Goal: Transaction & Acquisition: Download file/media

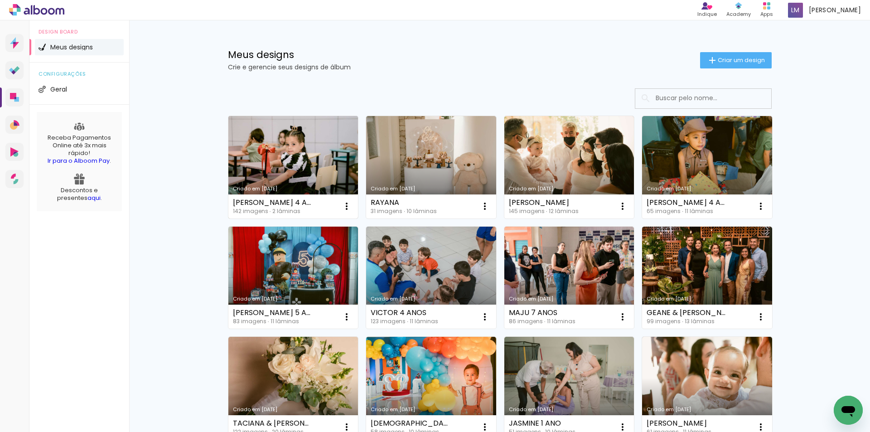
click at [280, 175] on link "Criado em [DATE]" at bounding box center [293, 167] width 130 height 102
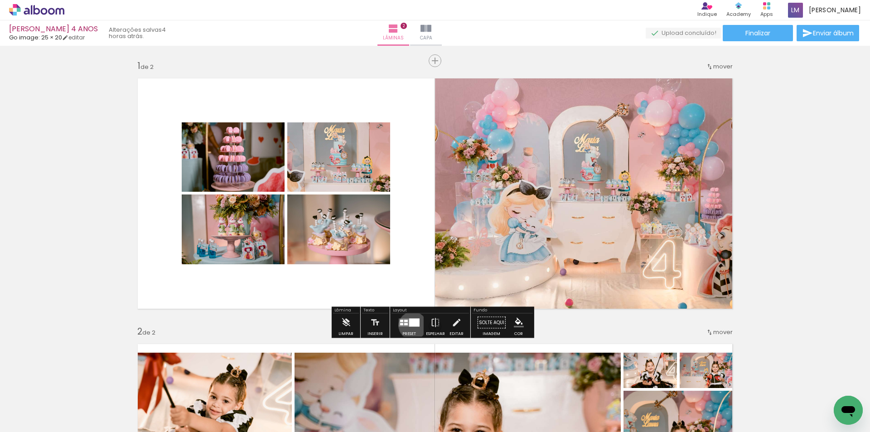
click at [411, 325] on div at bounding box center [414, 323] width 10 height 8
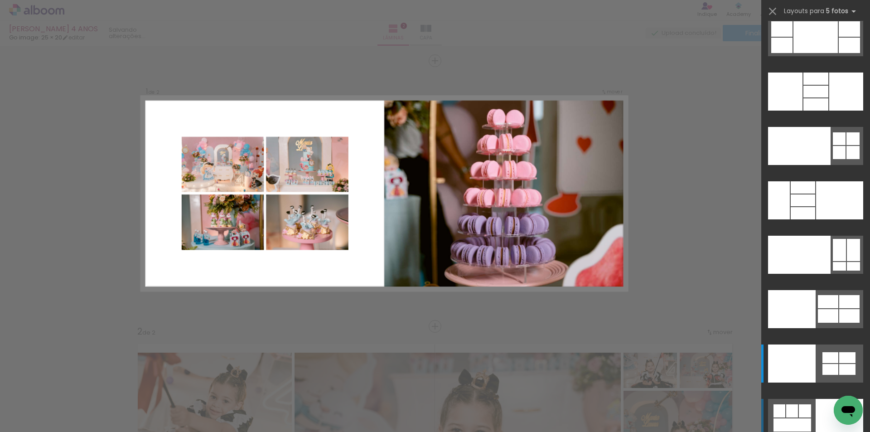
scroll to position [24573, 0]
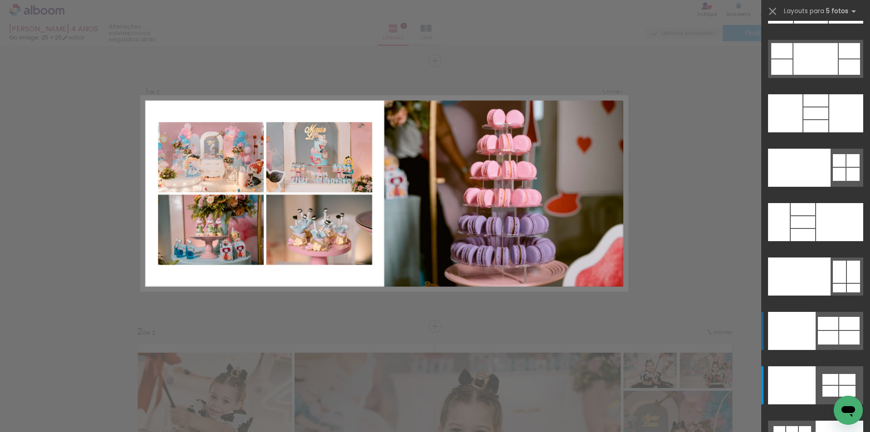
click at [833, 339] on div at bounding box center [828, 338] width 20 height 14
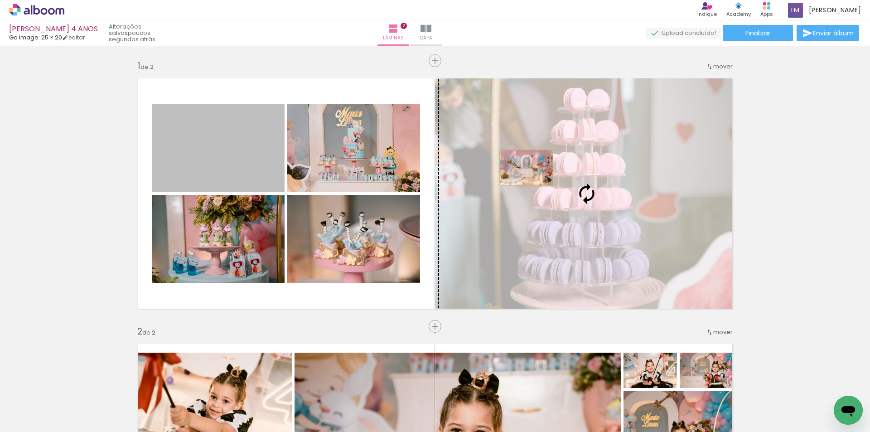
drag, startPoint x: 247, startPoint y: 161, endPoint x: 523, endPoint y: 168, distance: 276.6
click at [0, 0] on slot at bounding box center [0, 0] width 0 height 0
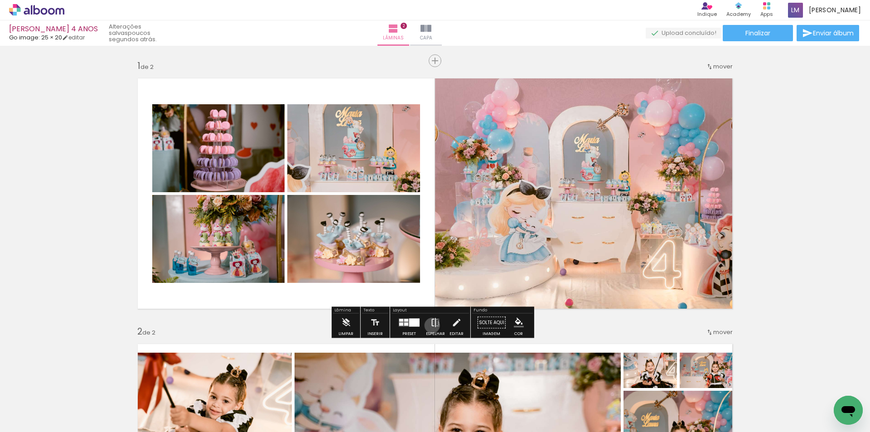
click at [431, 325] on iron-icon at bounding box center [436, 323] width 10 height 18
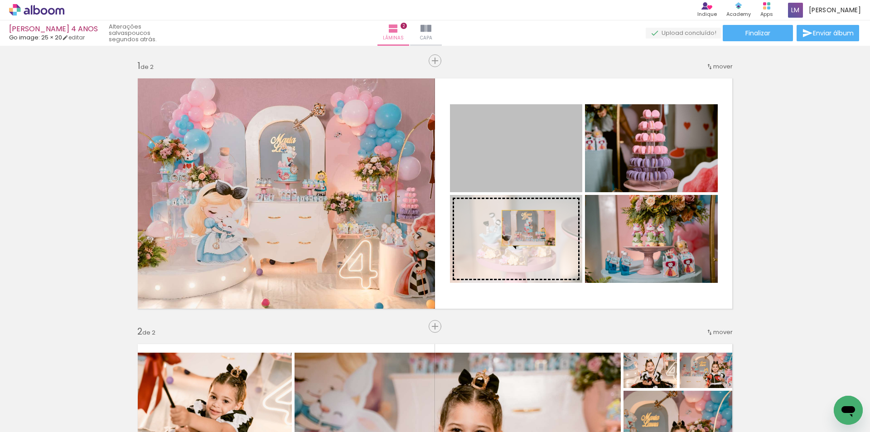
drag, startPoint x: 522, startPoint y: 168, endPoint x: 525, endPoint y: 230, distance: 62.2
click at [0, 0] on slot at bounding box center [0, 0] width 0 height 0
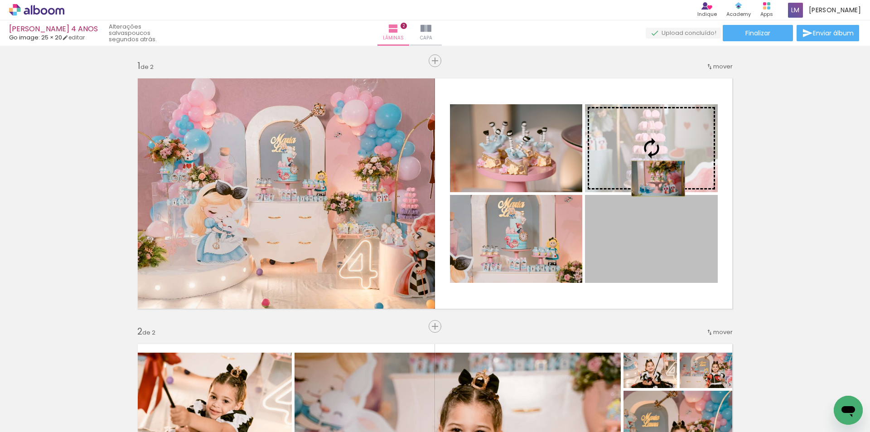
drag, startPoint x: 661, startPoint y: 266, endPoint x: 655, endPoint y: 174, distance: 91.7
click at [0, 0] on slot at bounding box center [0, 0] width 0 height 0
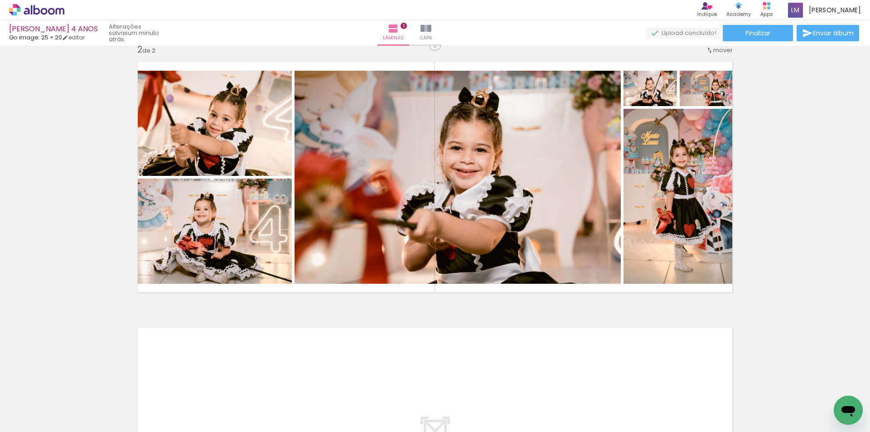
scroll to position [231, 0]
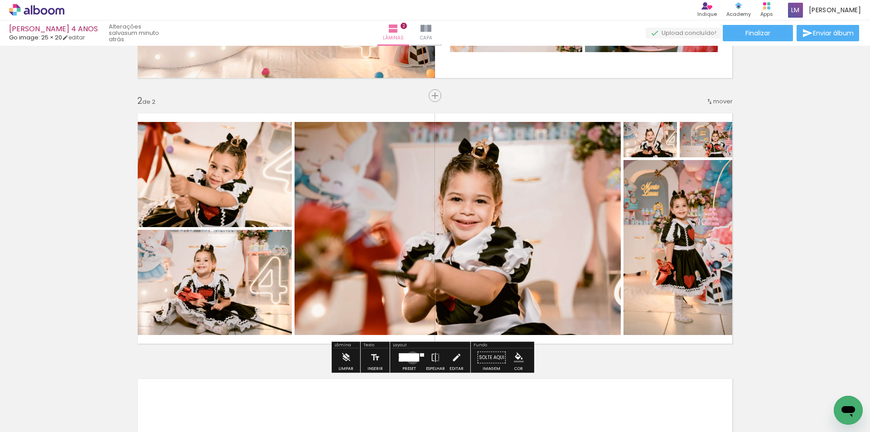
drag, startPoint x: 411, startPoint y: 358, endPoint x: 434, endPoint y: 354, distance: 23.8
click at [410, 357] on div at bounding box center [409, 358] width 20 height 8
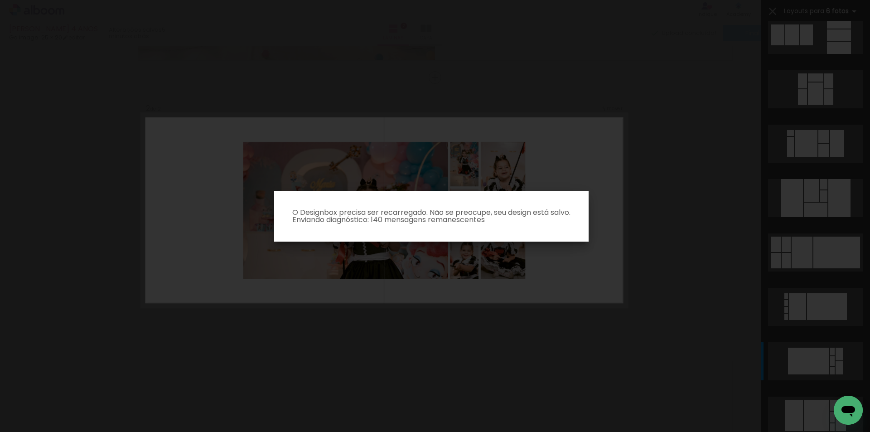
scroll to position [21593, 0]
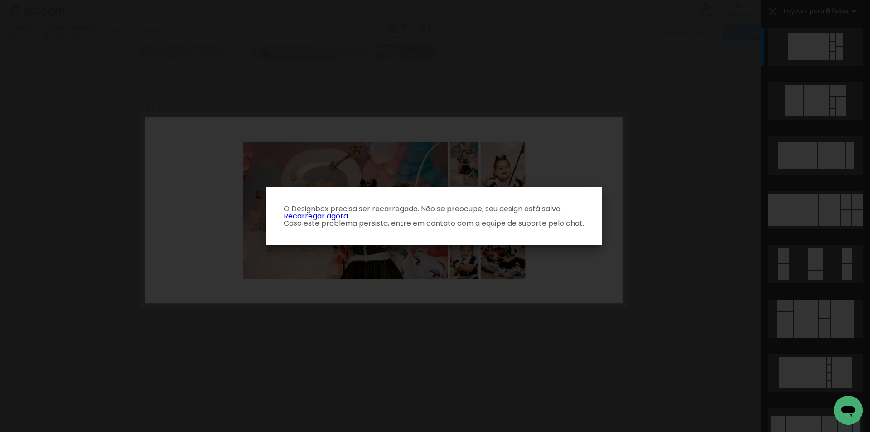
click at [342, 214] on link "Recarregar agora" at bounding box center [316, 216] width 64 height 10
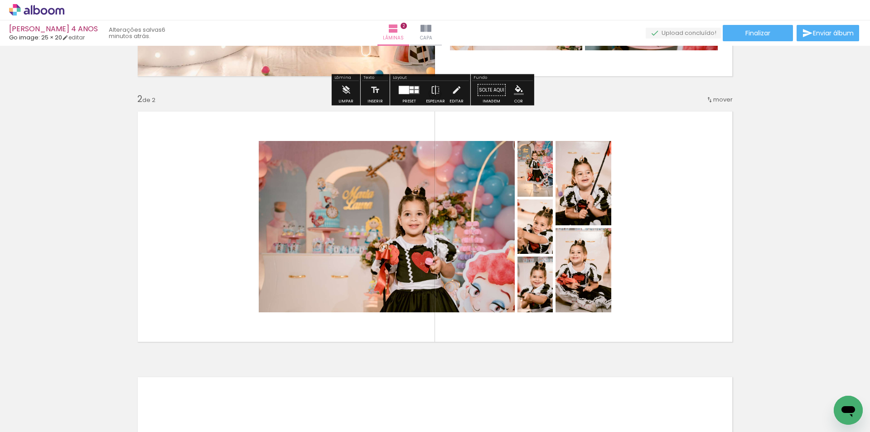
scroll to position [227, 0]
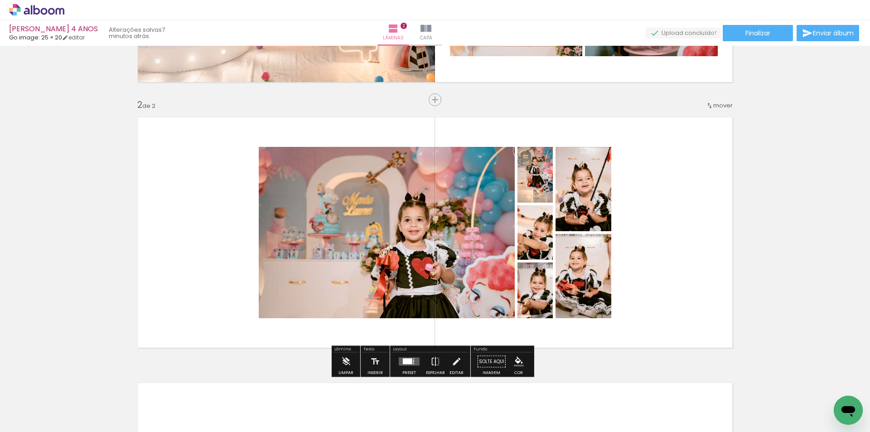
click at [408, 364] on quentale-layouter at bounding box center [409, 362] width 21 height 8
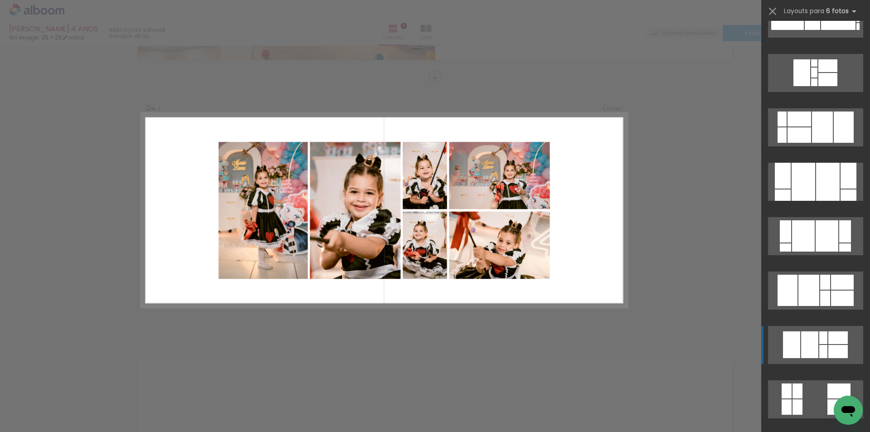
scroll to position [19644, 0]
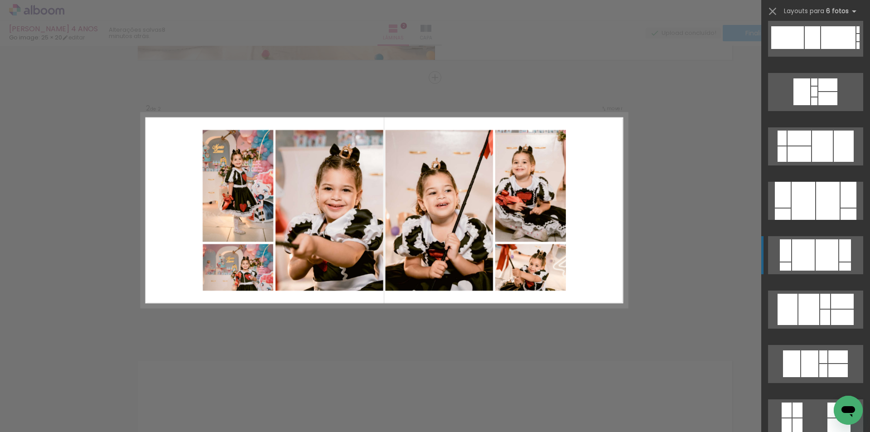
click at [806, 260] on div at bounding box center [803, 254] width 23 height 31
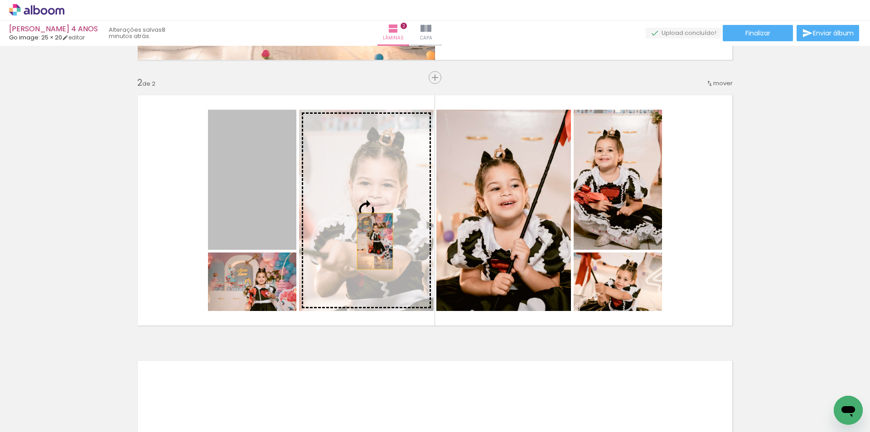
drag, startPoint x: 253, startPoint y: 216, endPoint x: 373, endPoint y: 241, distance: 122.2
click at [0, 0] on slot at bounding box center [0, 0] width 0 height 0
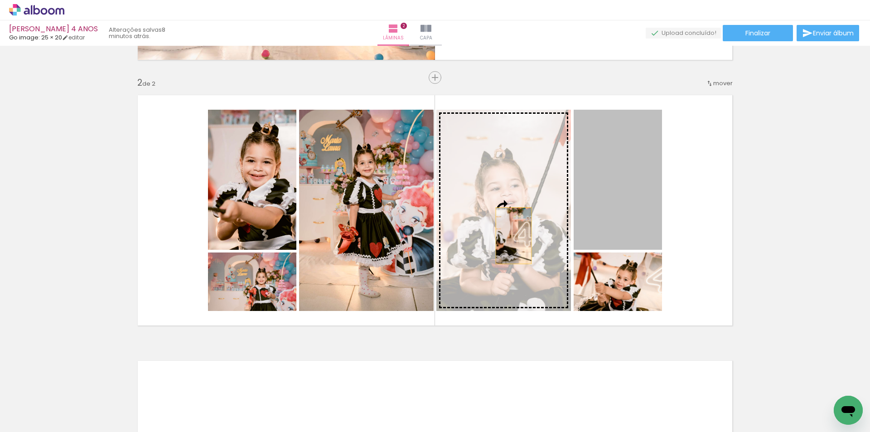
drag, startPoint x: 624, startPoint y: 191, endPoint x: 510, endPoint y: 236, distance: 122.3
click at [0, 0] on slot at bounding box center [0, 0] width 0 height 0
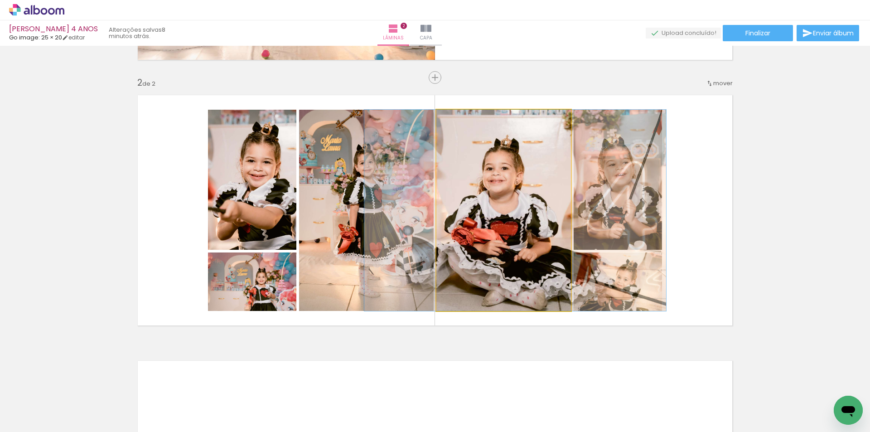
drag, startPoint x: 477, startPoint y: 228, endPoint x: 489, endPoint y: 225, distance: 12.0
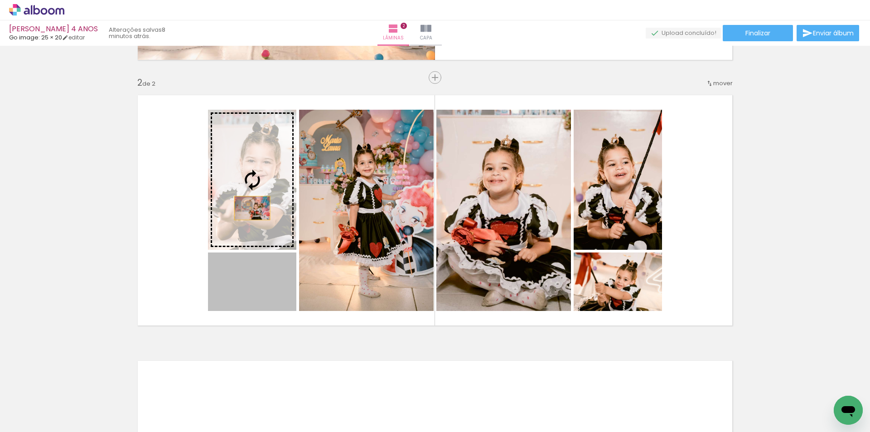
drag, startPoint x: 258, startPoint y: 293, endPoint x: 249, endPoint y: 208, distance: 86.1
click at [0, 0] on slot at bounding box center [0, 0] width 0 height 0
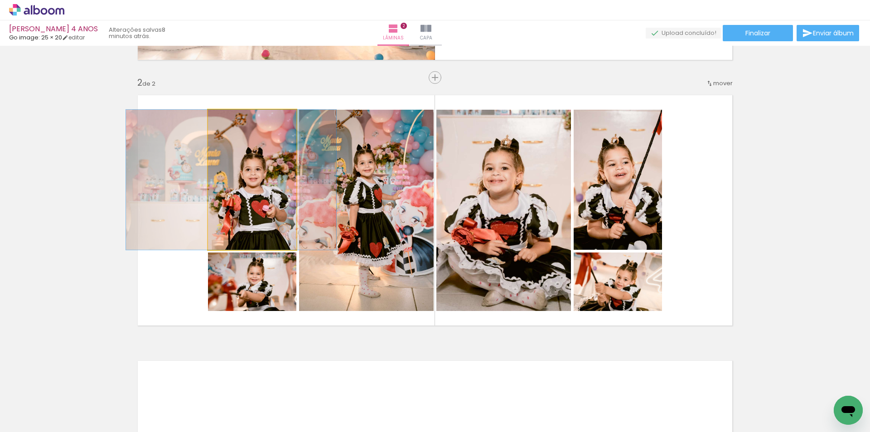
drag, startPoint x: 265, startPoint y: 219, endPoint x: 244, endPoint y: 222, distance: 21.1
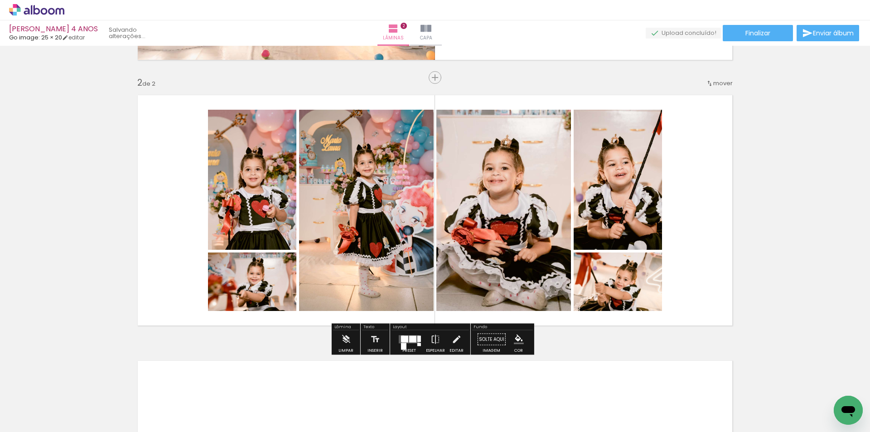
click at [259, 296] on quentale-photo at bounding box center [252, 281] width 88 height 58
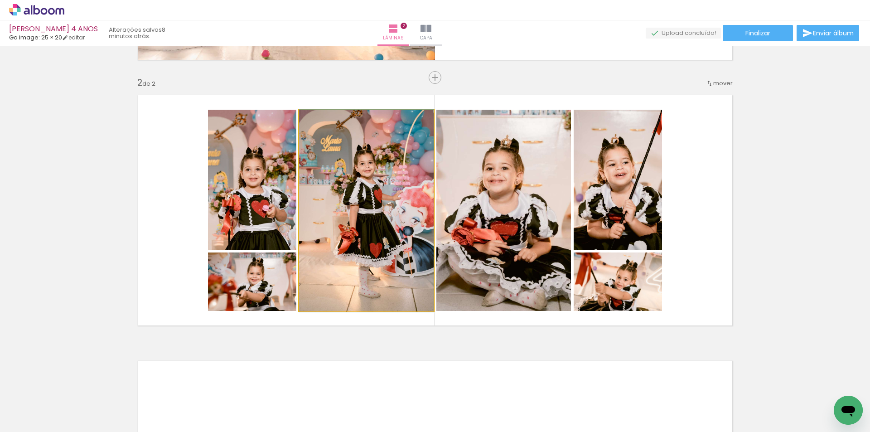
drag, startPoint x: 392, startPoint y: 262, endPoint x: 382, endPoint y: 263, distance: 10.1
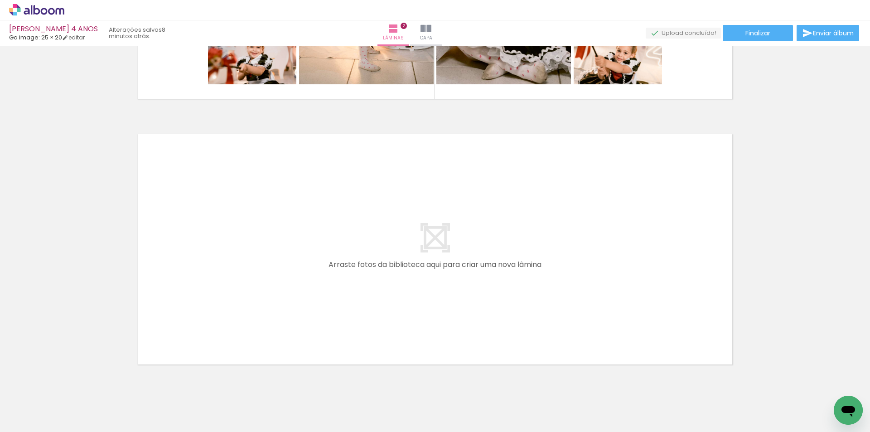
scroll to position [503, 0]
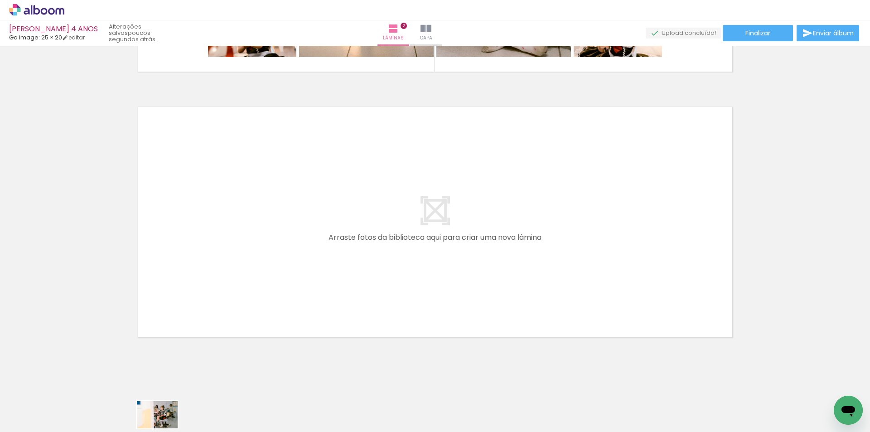
drag, startPoint x: 151, startPoint y: 425, endPoint x: 168, endPoint y: 429, distance: 17.8
click at [74, 429] on iron-horizontal-list at bounding box center [65, 403] width 18 height 57
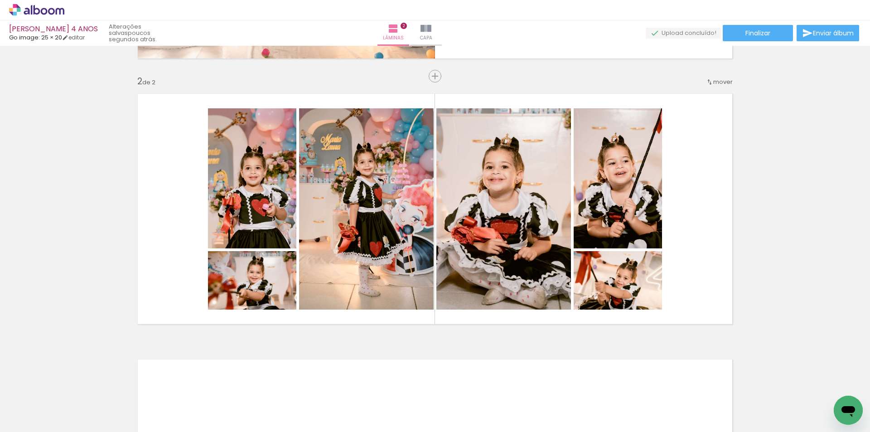
scroll to position [231, 0]
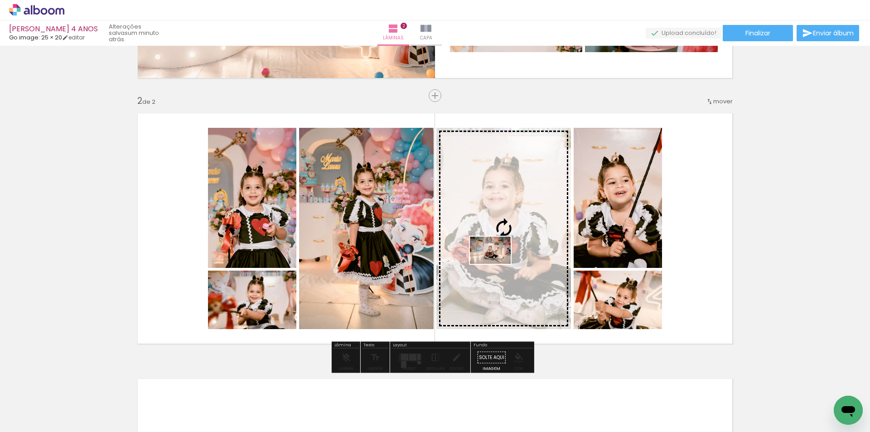
drag, startPoint x: 546, startPoint y: 410, endPoint x: 497, endPoint y: 264, distance: 153.9
click at [497, 264] on quentale-workspace at bounding box center [435, 216] width 870 height 432
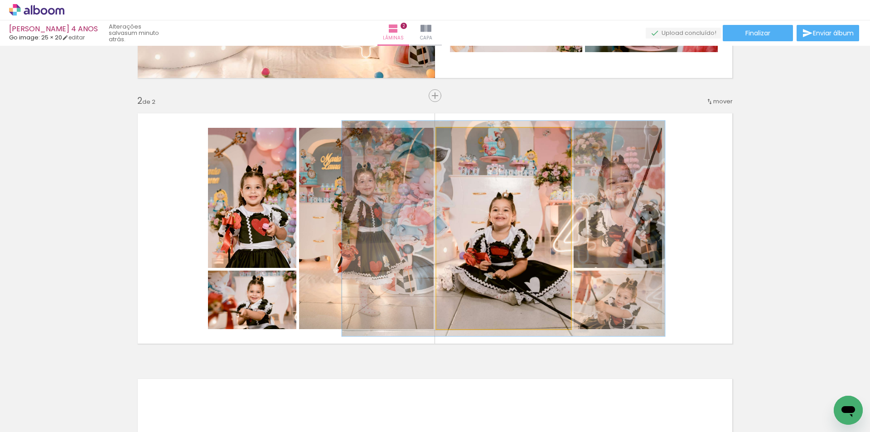
drag, startPoint x: 460, startPoint y: 138, endPoint x: 462, endPoint y: 142, distance: 4.7
type paper-slider "107"
click at [462, 142] on div at bounding box center [460, 137] width 15 height 15
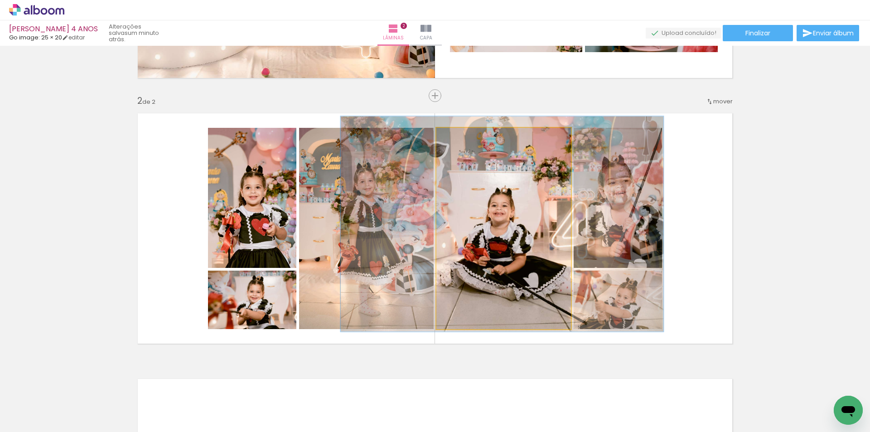
drag, startPoint x: 514, startPoint y: 231, endPoint x: 512, endPoint y: 226, distance: 4.7
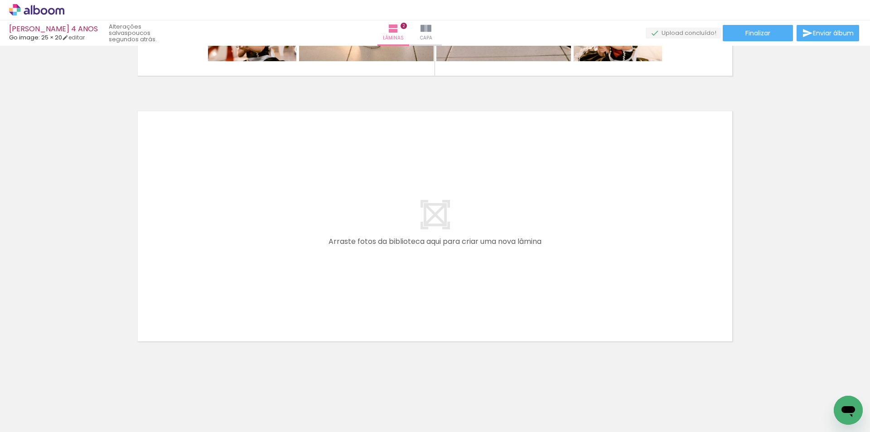
scroll to position [0, 2909]
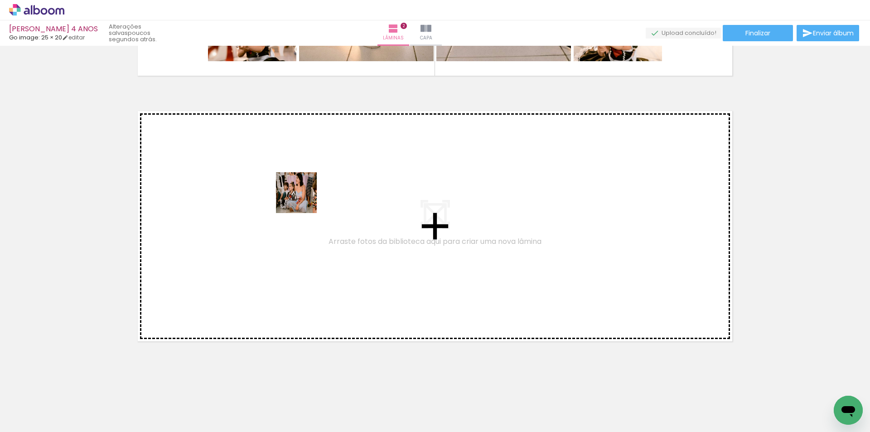
drag, startPoint x: 336, startPoint y: 405, endPoint x: 301, endPoint y: 193, distance: 214.6
click at [301, 193] on quentale-workspace at bounding box center [435, 216] width 870 height 432
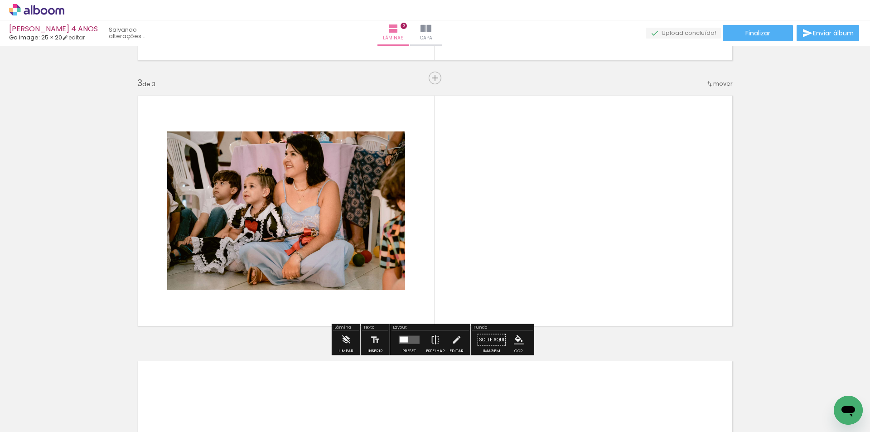
scroll to position [514, 0]
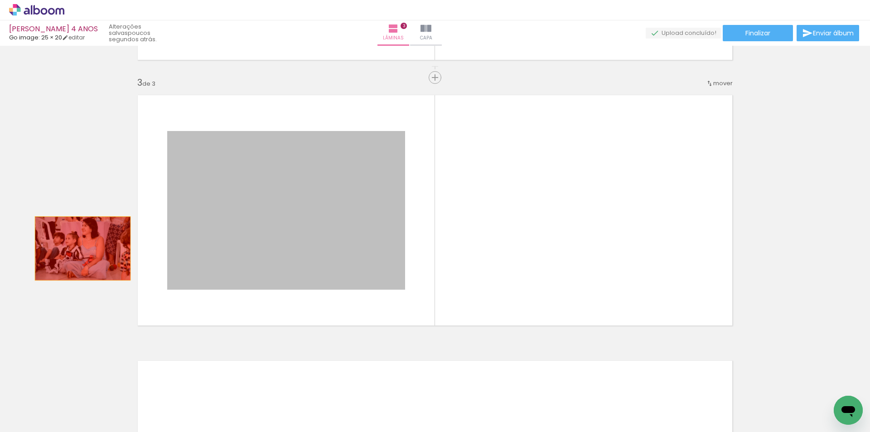
drag, startPoint x: 273, startPoint y: 236, endPoint x: 79, endPoint y: 248, distance: 194.0
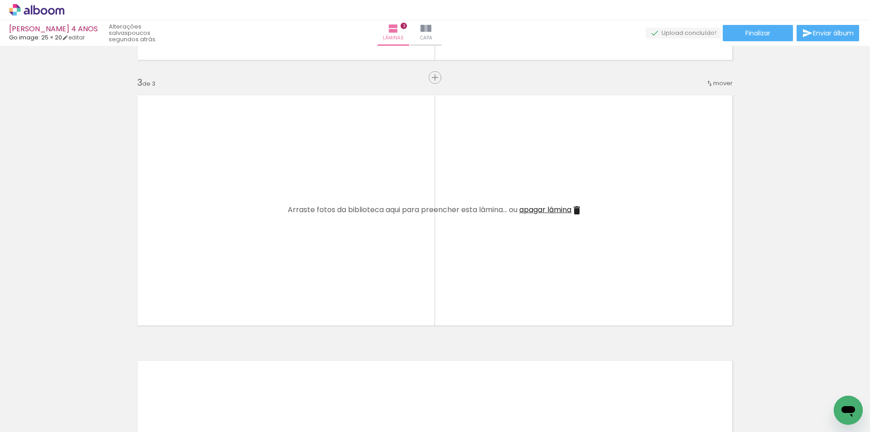
scroll to position [0, 2308]
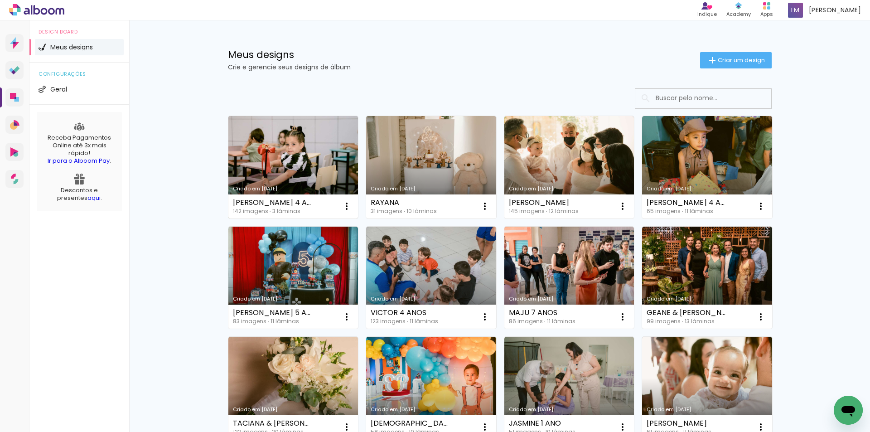
click at [285, 168] on link "Criado em [DATE]" at bounding box center [293, 167] width 130 height 102
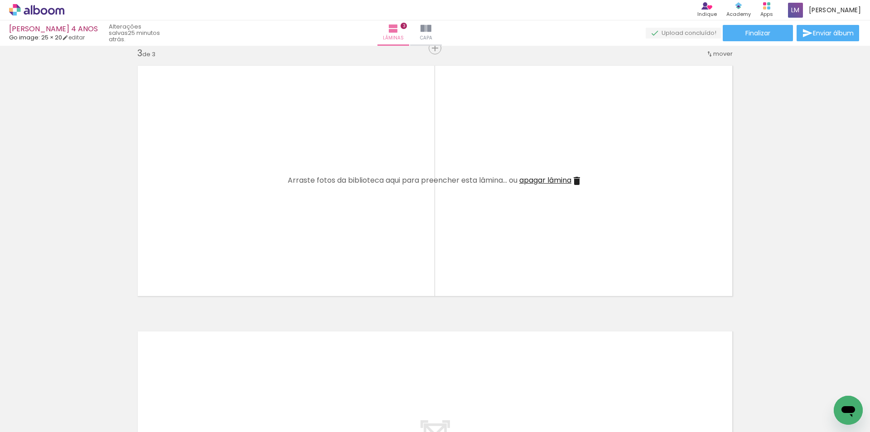
scroll to position [0, 1389]
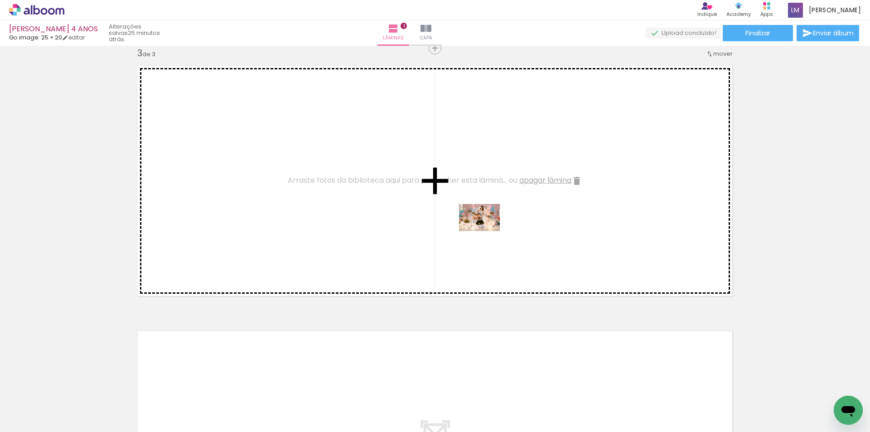
drag, startPoint x: 518, startPoint y: 398, endPoint x: 486, endPoint y: 231, distance: 169.3
click at [486, 231] on quentale-workspace at bounding box center [435, 216] width 870 height 432
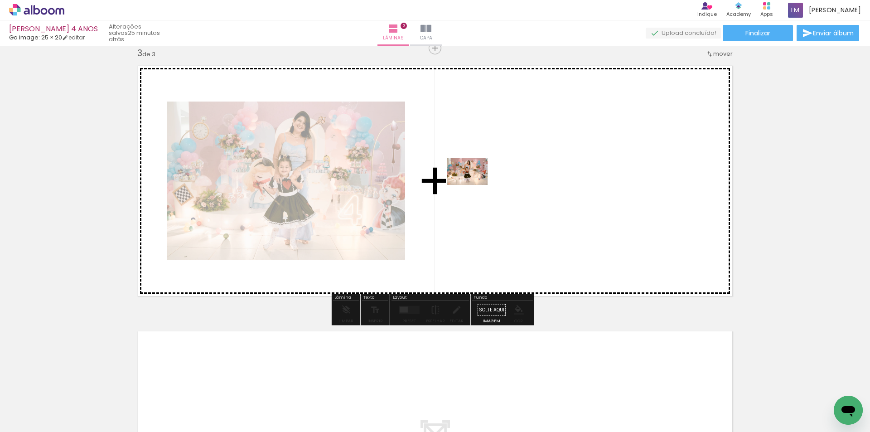
drag, startPoint x: 478, startPoint y: 410, endPoint x: 474, endPoint y: 185, distance: 224.8
click at [474, 185] on quentale-workspace at bounding box center [435, 216] width 870 height 432
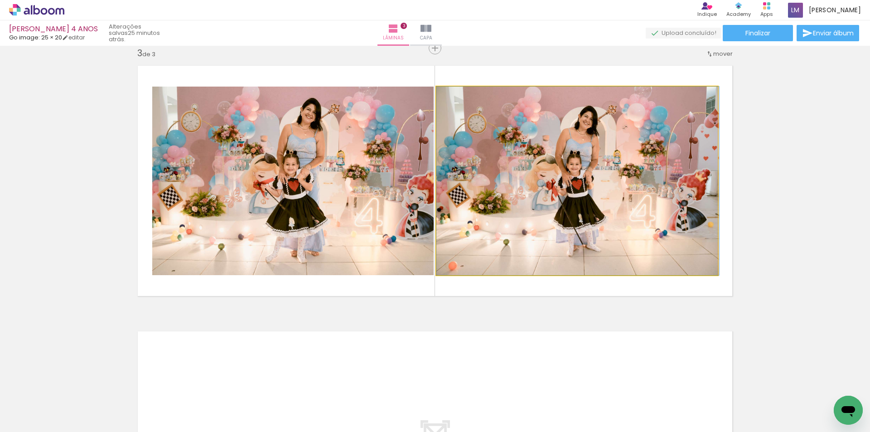
drag, startPoint x: 645, startPoint y: 242, endPoint x: 667, endPoint y: 240, distance: 22.3
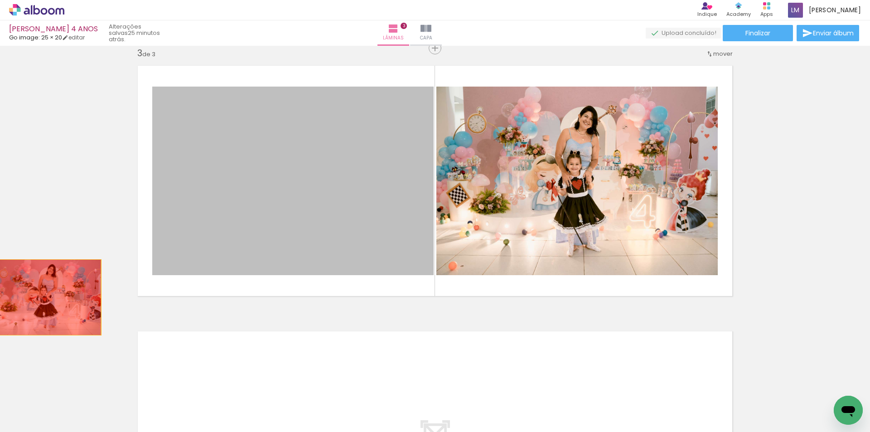
drag, startPoint x: 309, startPoint y: 218, endPoint x: 41, endPoint y: 297, distance: 278.8
click at [41, 297] on div "Inserir lâmina 1 de 3 Inserir lâmina 2 de 3 Inserir lâmina 3 de 3" at bounding box center [435, 36] width 870 height 1063
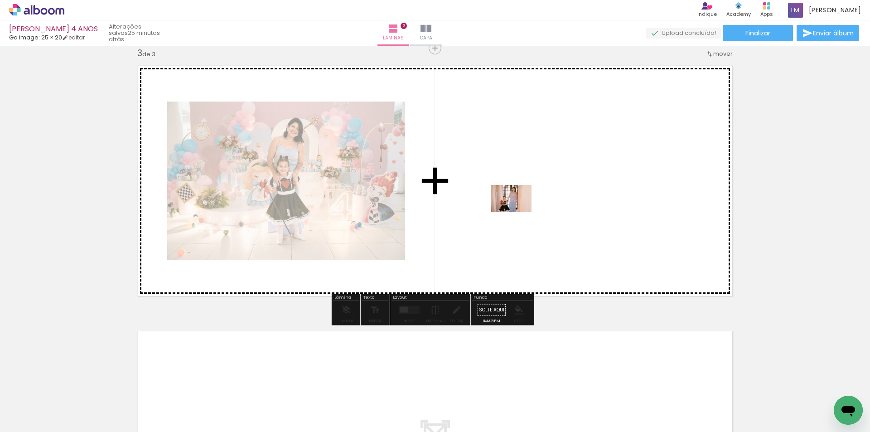
drag, startPoint x: 235, startPoint y: 409, endPoint x: 521, endPoint y: 210, distance: 348.7
click at [521, 210] on quentale-workspace at bounding box center [435, 216] width 870 height 432
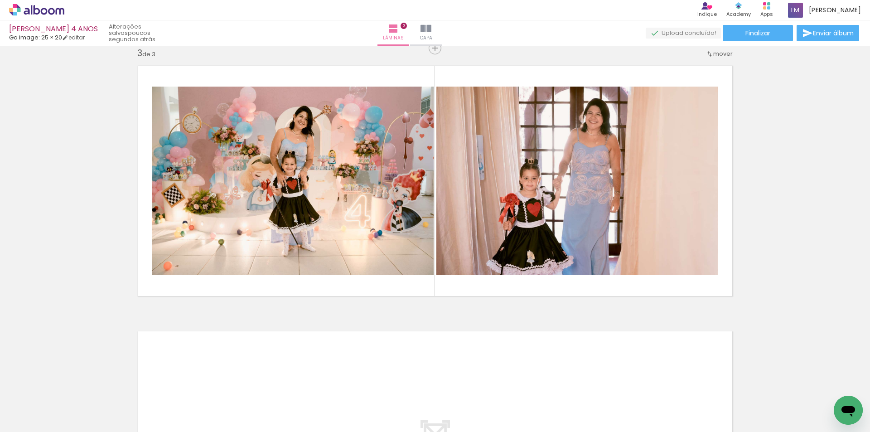
scroll to position [0, 6415]
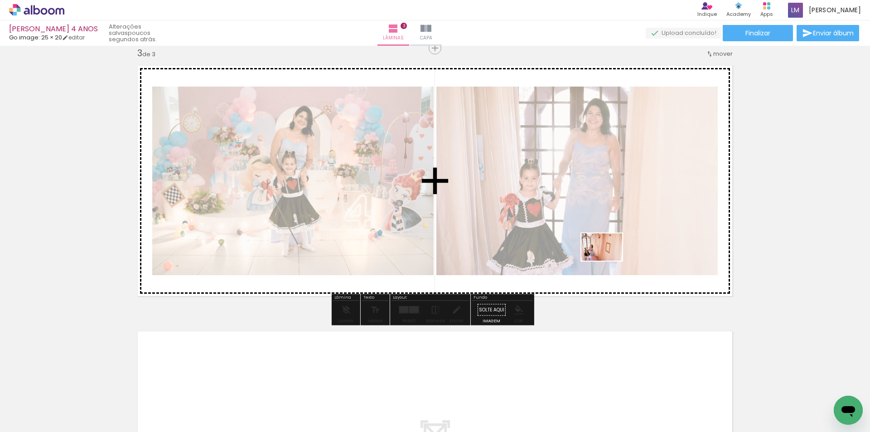
drag, startPoint x: 829, startPoint y: 396, endPoint x: 609, endPoint y: 261, distance: 258.8
click at [609, 261] on quentale-workspace at bounding box center [435, 216] width 870 height 432
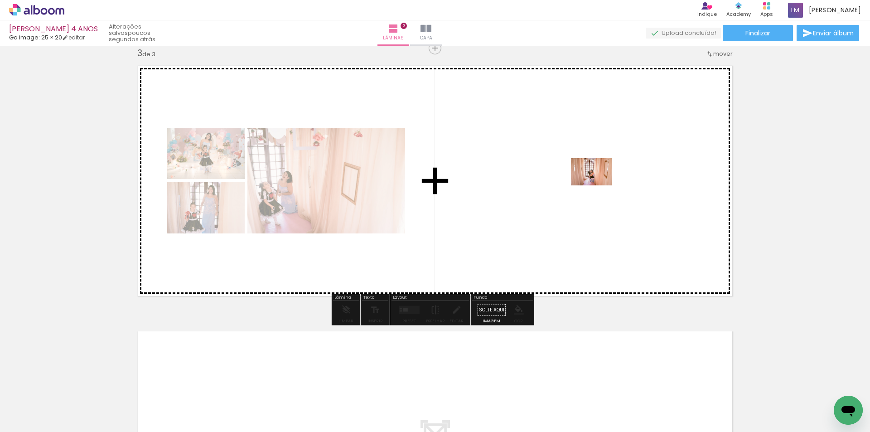
drag, startPoint x: 776, startPoint y: 407, endPoint x: 598, endPoint y: 185, distance: 284.4
click at [598, 185] on quentale-workspace at bounding box center [435, 216] width 870 height 432
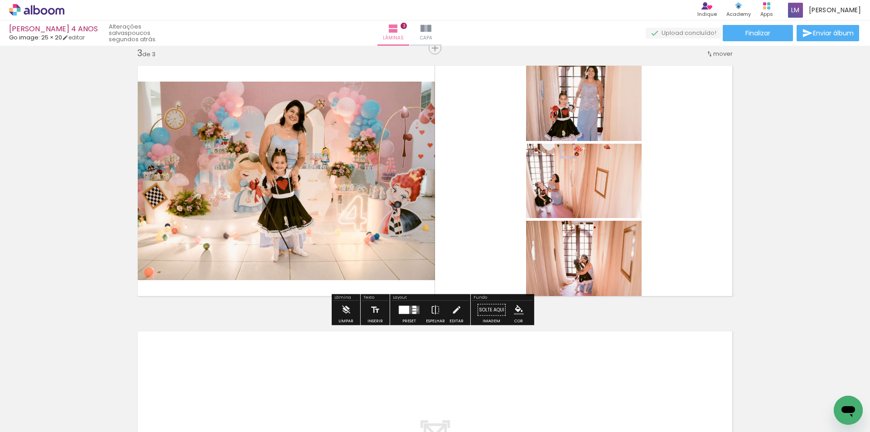
click at [414, 309] on div at bounding box center [414, 310] width 4 height 2
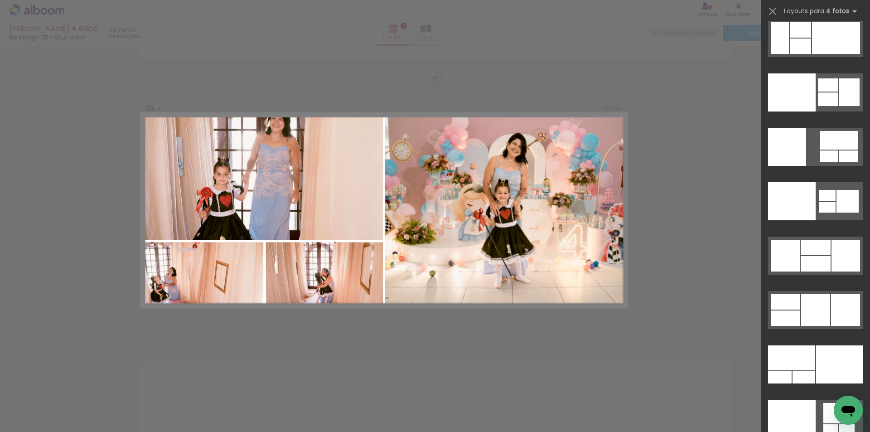
scroll to position [18880, 0]
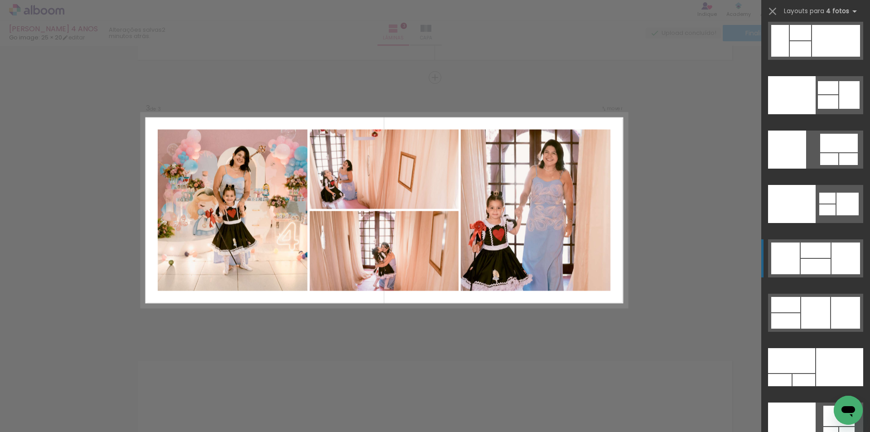
click at [820, 267] on div at bounding box center [816, 266] width 30 height 15
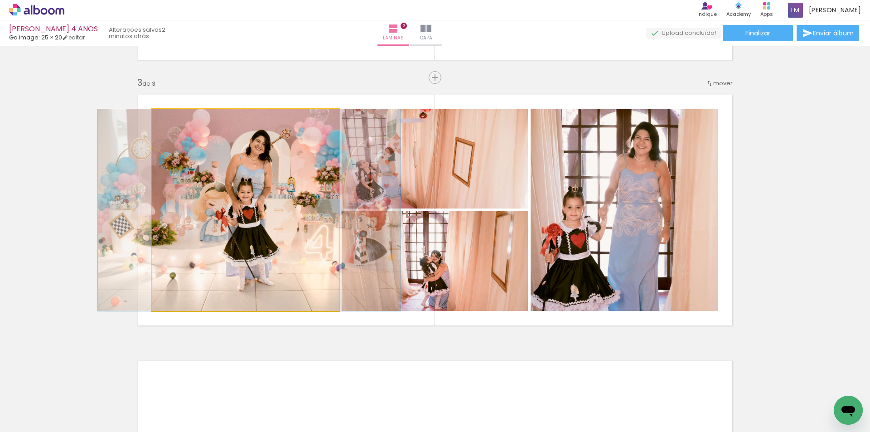
drag, startPoint x: 247, startPoint y: 234, endPoint x: 251, endPoint y: 239, distance: 6.4
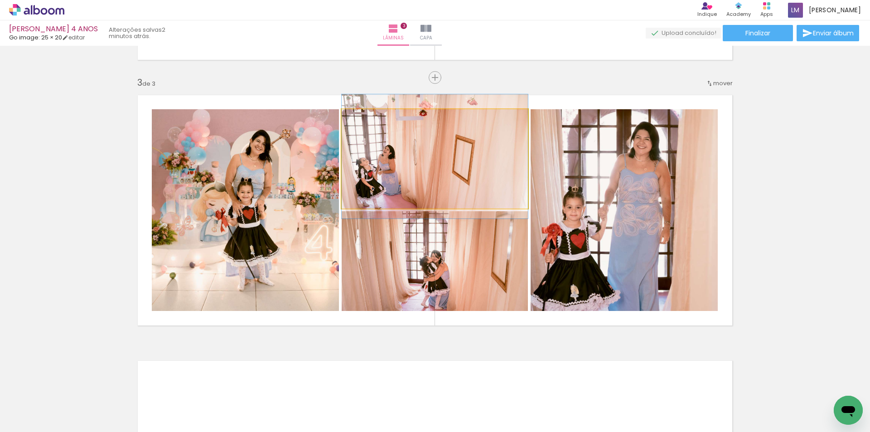
drag, startPoint x: 384, startPoint y: 191, endPoint x: 421, endPoint y: 189, distance: 36.3
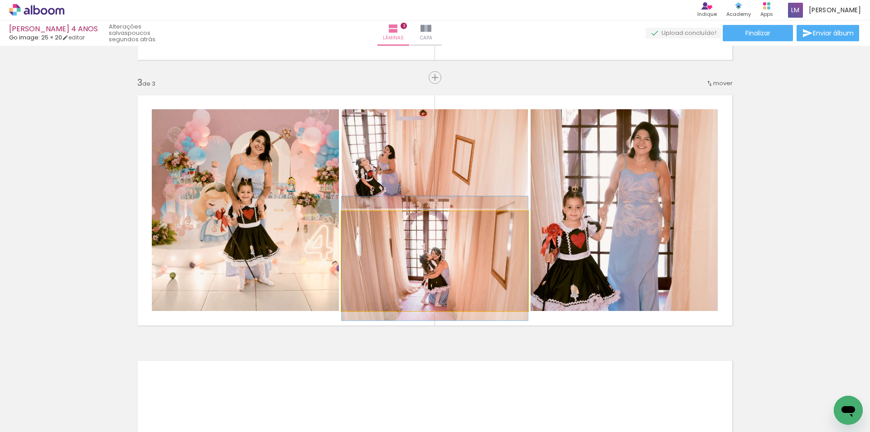
drag, startPoint x: 459, startPoint y: 288, endPoint x: 424, endPoint y: 286, distance: 35.5
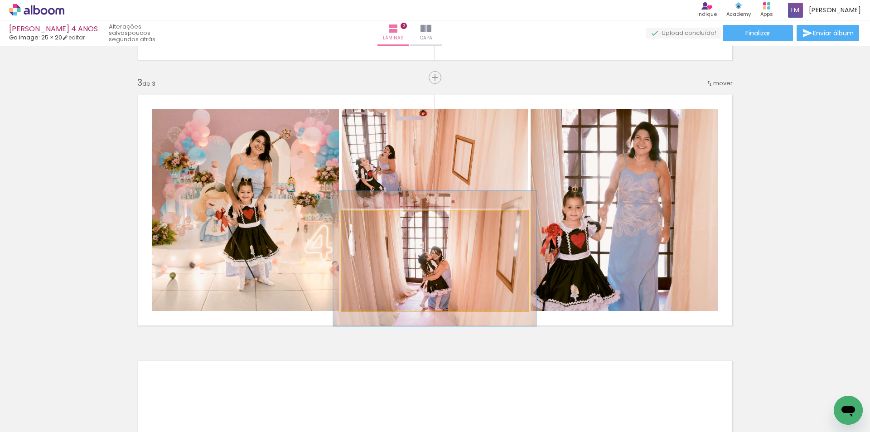
click at [366, 223] on div at bounding box center [366, 220] width 15 height 15
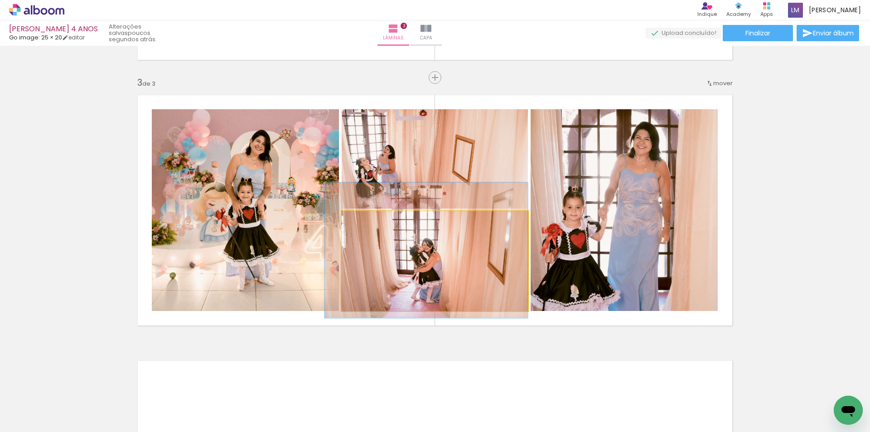
drag, startPoint x: 475, startPoint y: 285, endPoint x: 421, endPoint y: 275, distance: 54.9
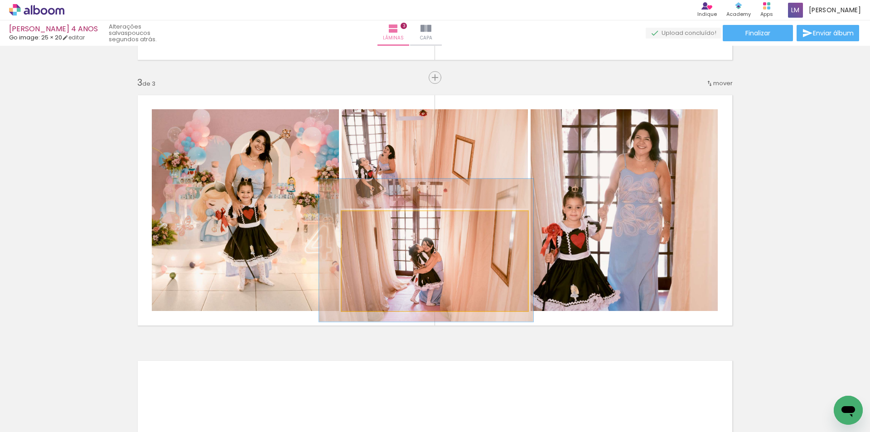
click at [369, 224] on div at bounding box center [368, 220] width 15 height 15
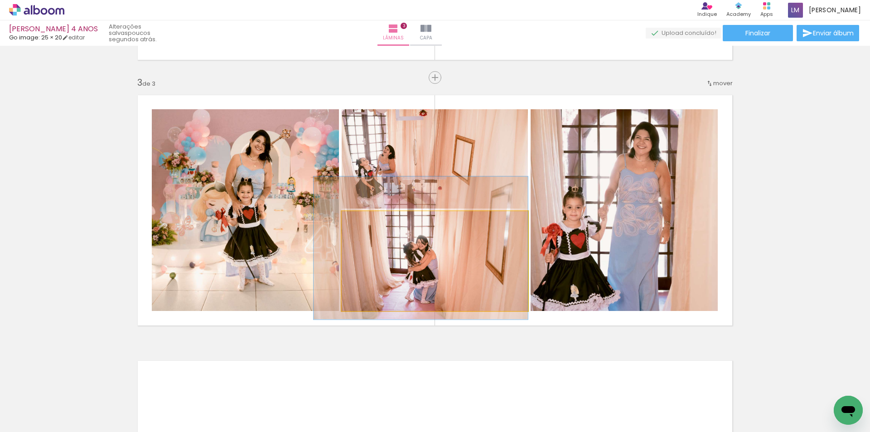
drag, startPoint x: 496, startPoint y: 280, endPoint x: 467, endPoint y: 278, distance: 29.5
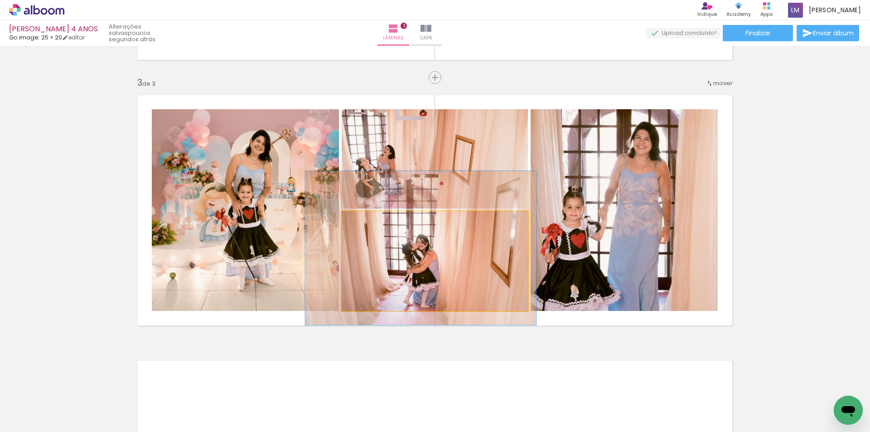
click at [373, 221] on div at bounding box center [371, 220] width 15 height 15
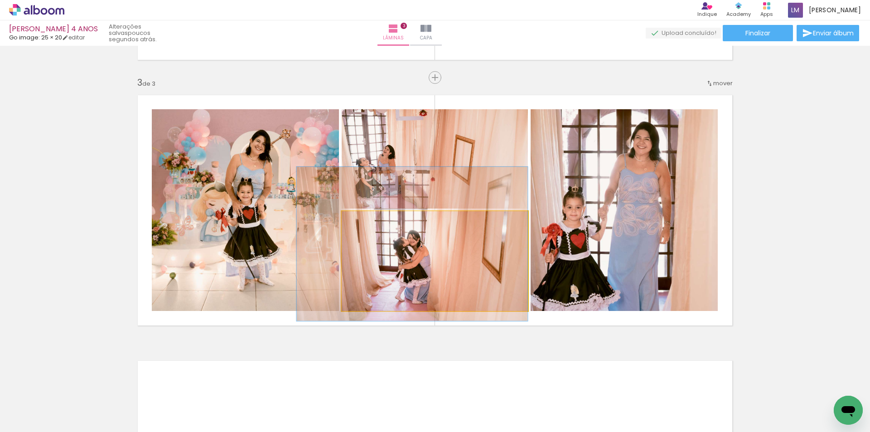
drag, startPoint x: 421, startPoint y: 272, endPoint x: 388, endPoint y: 267, distance: 32.4
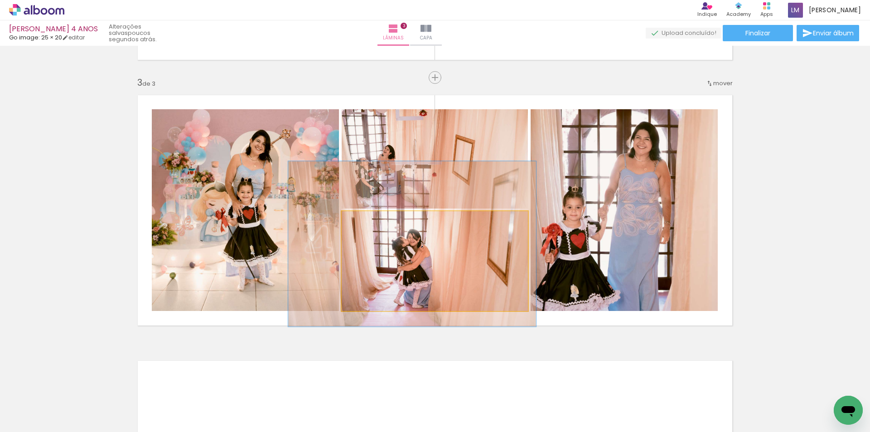
drag, startPoint x: 372, startPoint y: 222, endPoint x: 375, endPoint y: 228, distance: 6.7
type paper-slider "133"
click at [375, 228] on quentale-photo at bounding box center [435, 261] width 186 height 100
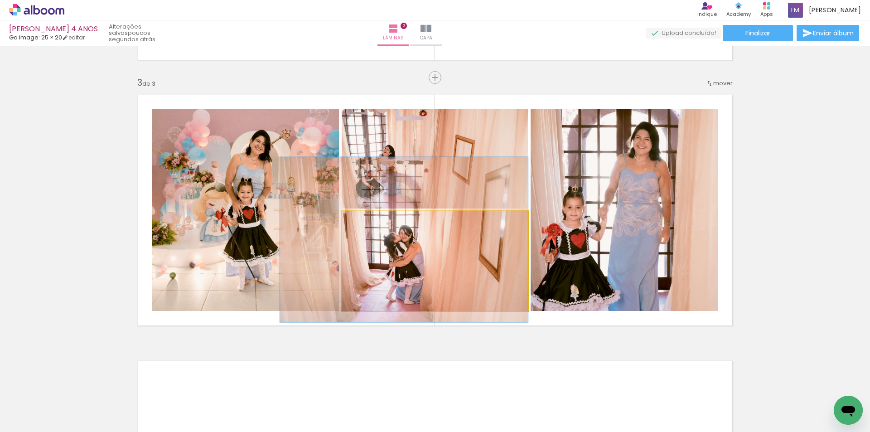
drag, startPoint x: 393, startPoint y: 252, endPoint x: 366, endPoint y: 248, distance: 27.1
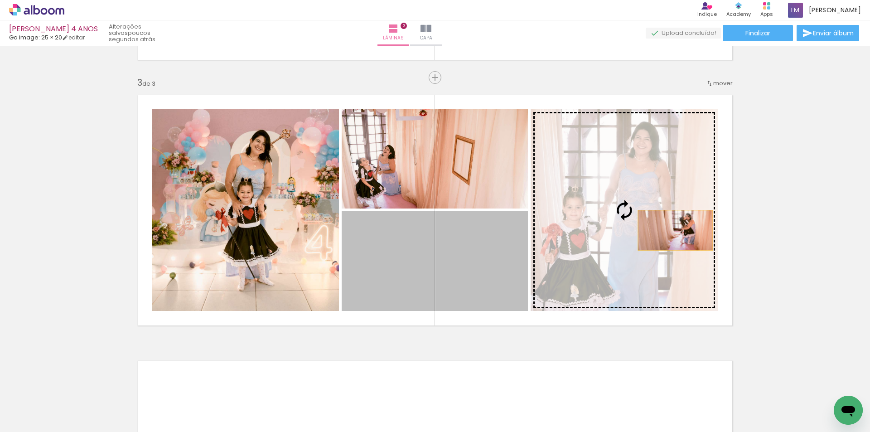
drag, startPoint x: 429, startPoint y: 271, endPoint x: 672, endPoint y: 230, distance: 246.4
click at [0, 0] on slot at bounding box center [0, 0] width 0 height 0
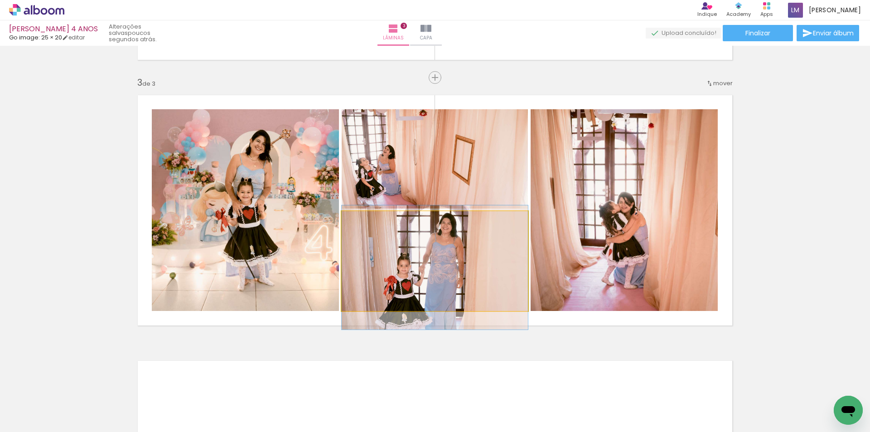
drag, startPoint x: 444, startPoint y: 276, endPoint x: 443, endPoint y: 283, distance: 6.4
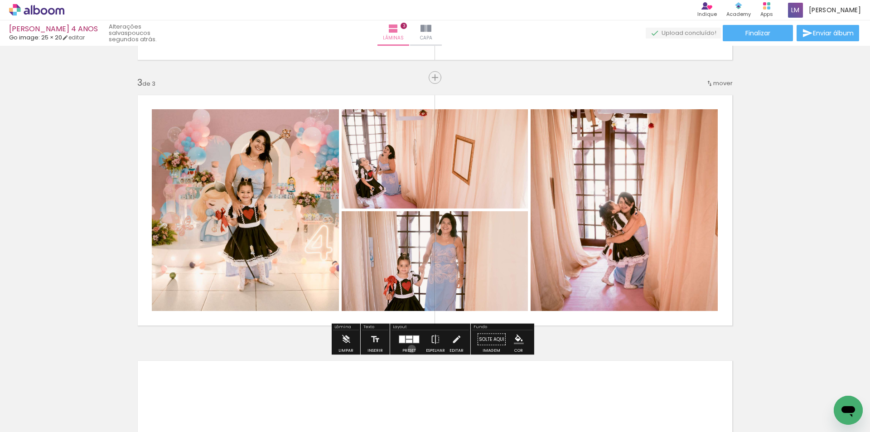
click at [410, 349] on div "Preset" at bounding box center [409, 351] width 14 height 4
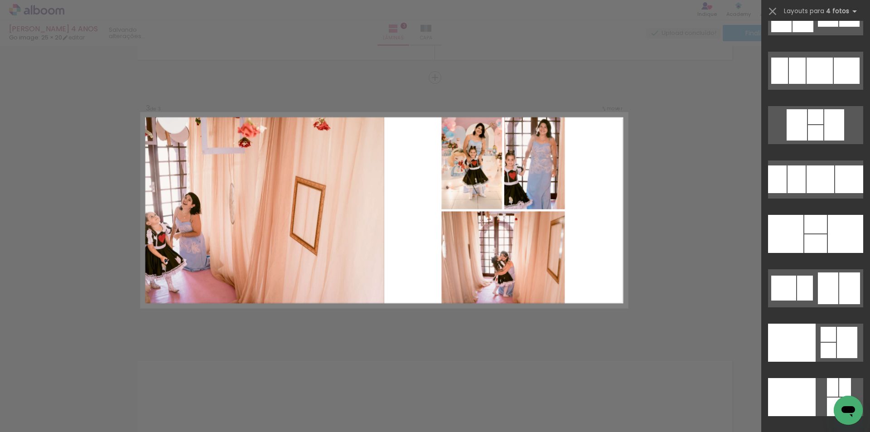
scroll to position [15511, 0]
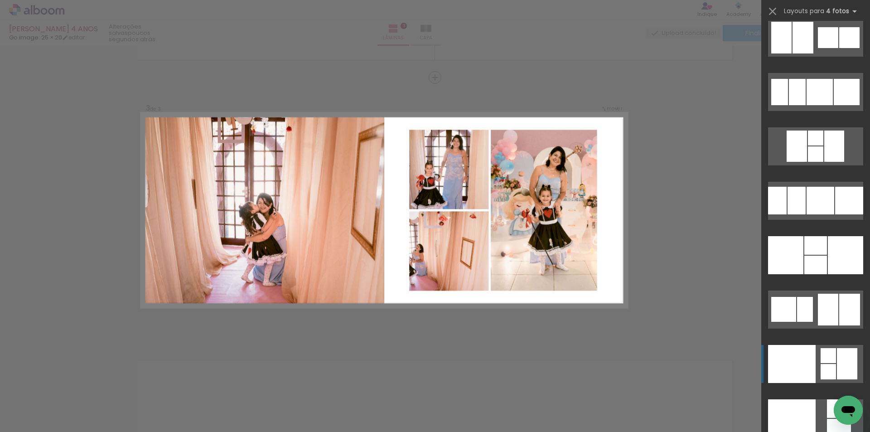
click at [810, 359] on div at bounding box center [792, 364] width 48 height 38
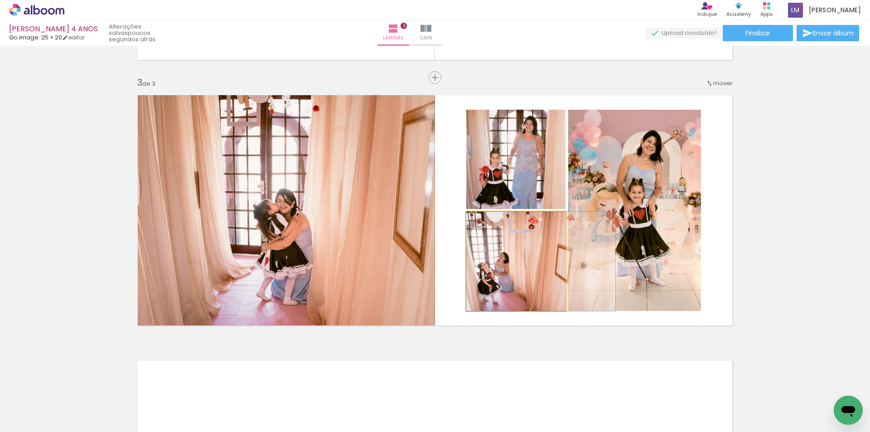
drag, startPoint x: 492, startPoint y: 264, endPoint x: 535, endPoint y: 267, distance: 43.1
drag, startPoint x: 494, startPoint y: 272, endPoint x: 512, endPoint y: 268, distance: 18.6
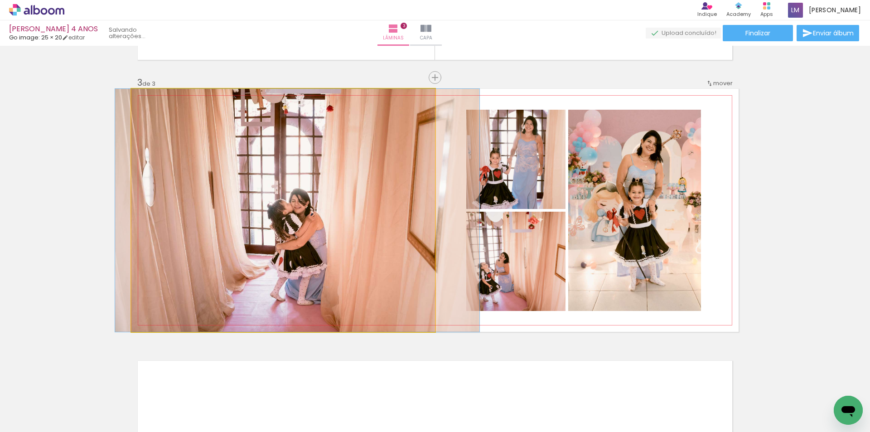
drag, startPoint x: 277, startPoint y: 216, endPoint x: 291, endPoint y: 221, distance: 14.9
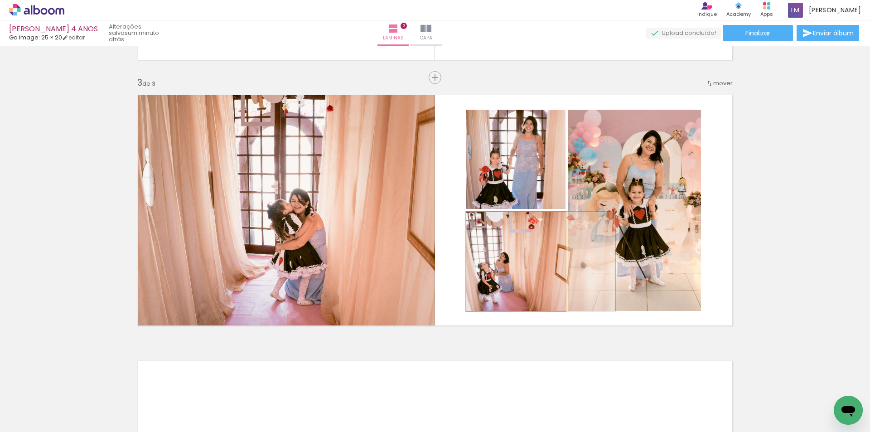
drag, startPoint x: 504, startPoint y: 286, endPoint x: 541, endPoint y: 276, distance: 38.7
type paper-slider "100"
click at [485, 226] on div at bounding box center [487, 221] width 15 height 15
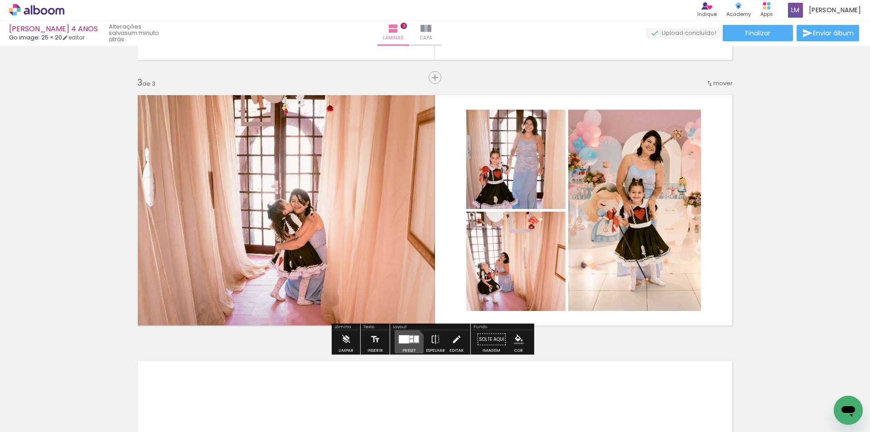
click at [405, 346] on div at bounding box center [409, 339] width 24 height 18
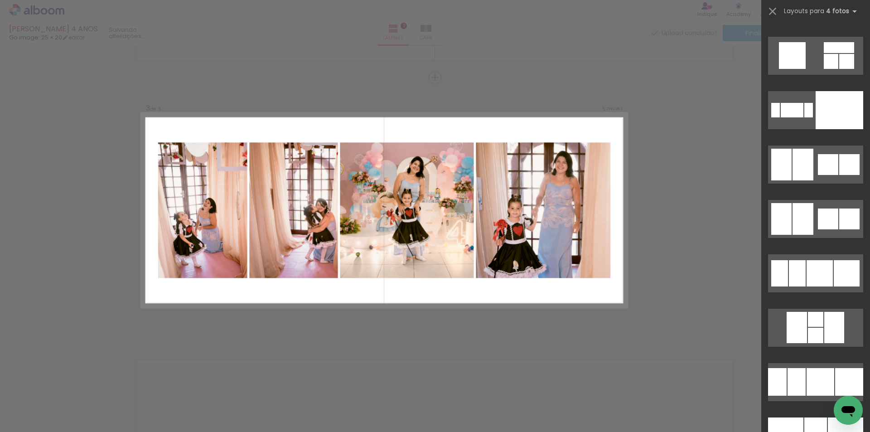
scroll to position [15239, 0]
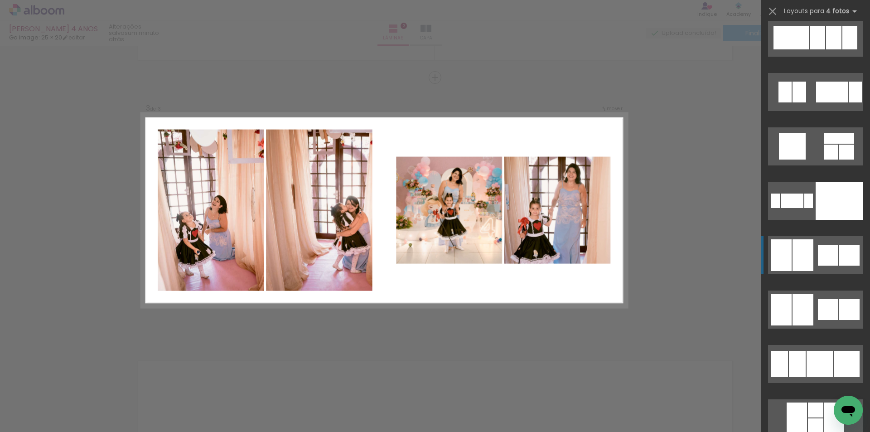
click at [809, 258] on div at bounding box center [803, 255] width 21 height 32
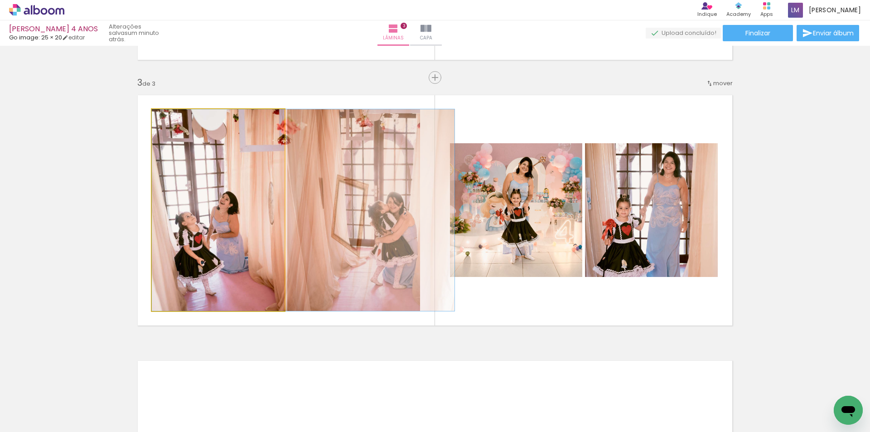
drag, startPoint x: 209, startPoint y: 223, endPoint x: 219, endPoint y: 220, distance: 10.2
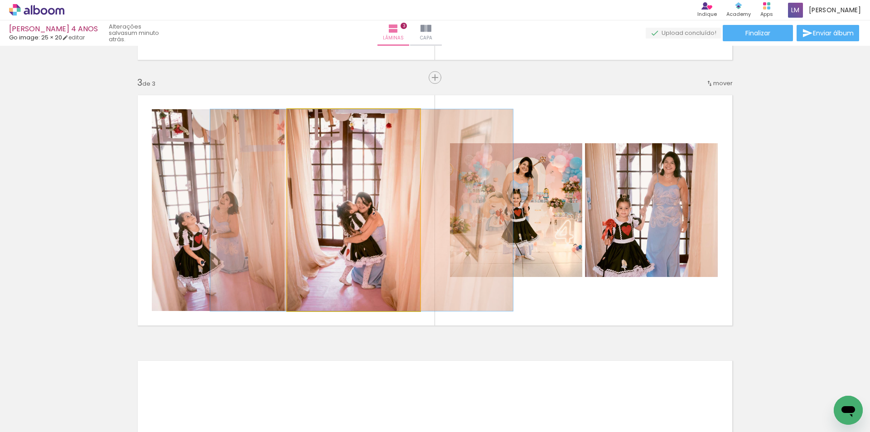
drag, startPoint x: 378, startPoint y: 192, endPoint x: 347, endPoint y: 194, distance: 31.4
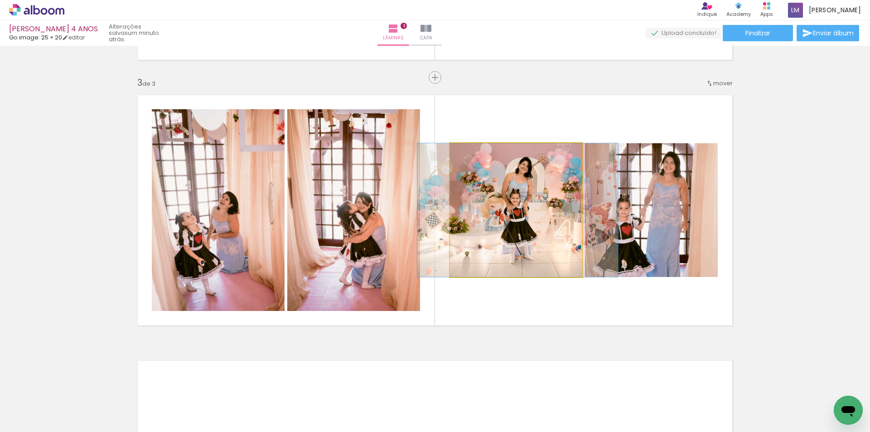
drag, startPoint x: 523, startPoint y: 202, endPoint x: 523, endPoint y: 208, distance: 5.5
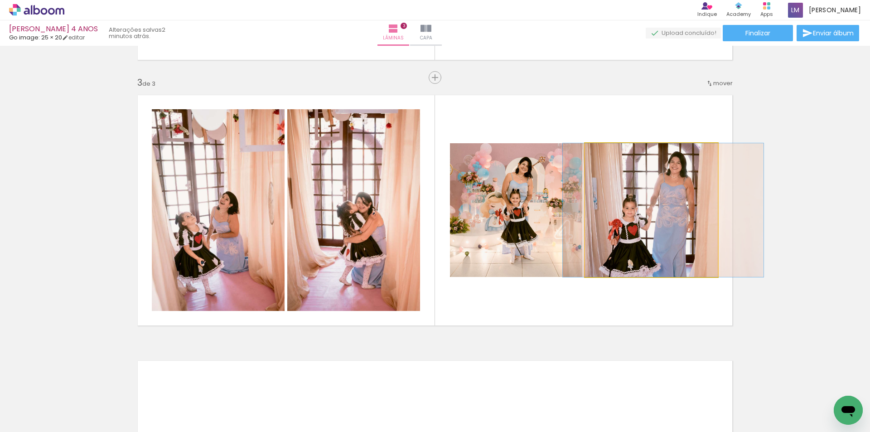
drag, startPoint x: 636, startPoint y: 206, endPoint x: 642, endPoint y: 209, distance: 6.9
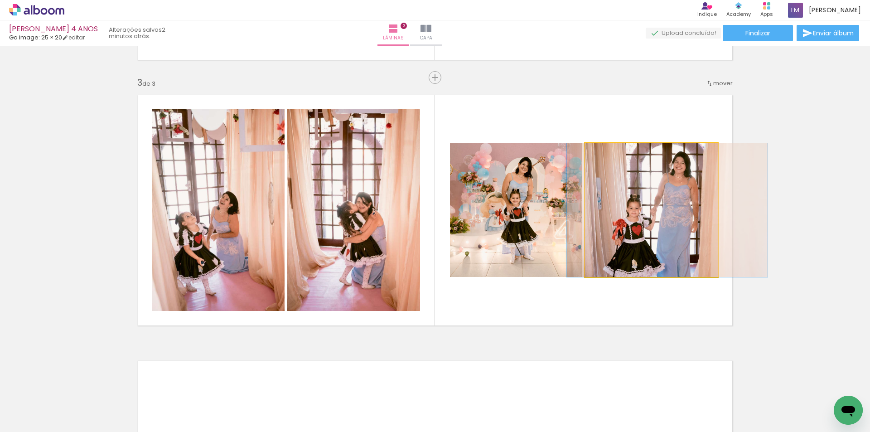
drag, startPoint x: 669, startPoint y: 249, endPoint x: 673, endPoint y: 243, distance: 7.2
click at [643, 243] on quentale-photo at bounding box center [651, 210] width 133 height 134
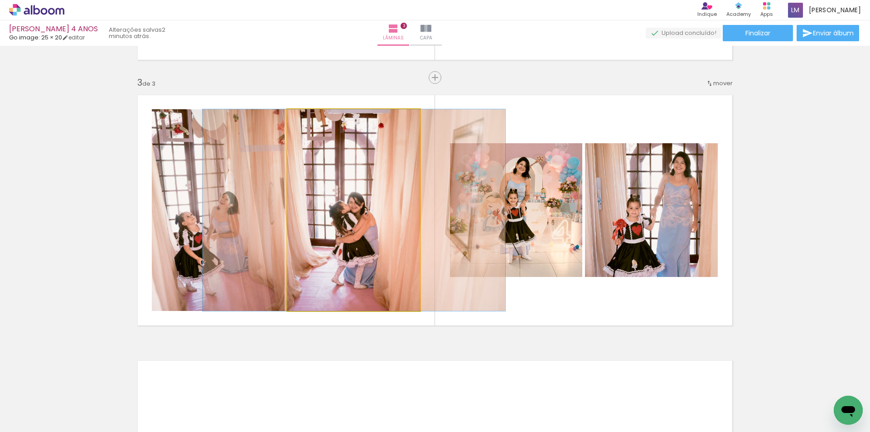
drag, startPoint x: 340, startPoint y: 227, endPoint x: 332, endPoint y: 230, distance: 8.3
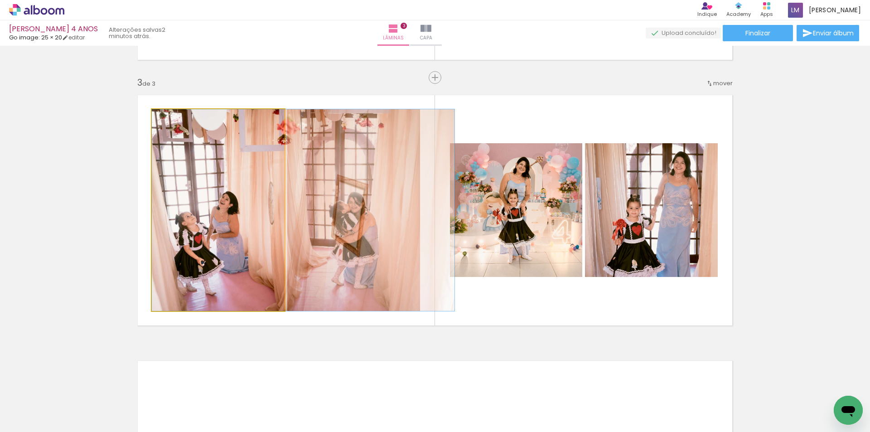
drag, startPoint x: 223, startPoint y: 236, endPoint x: 229, endPoint y: 239, distance: 7.1
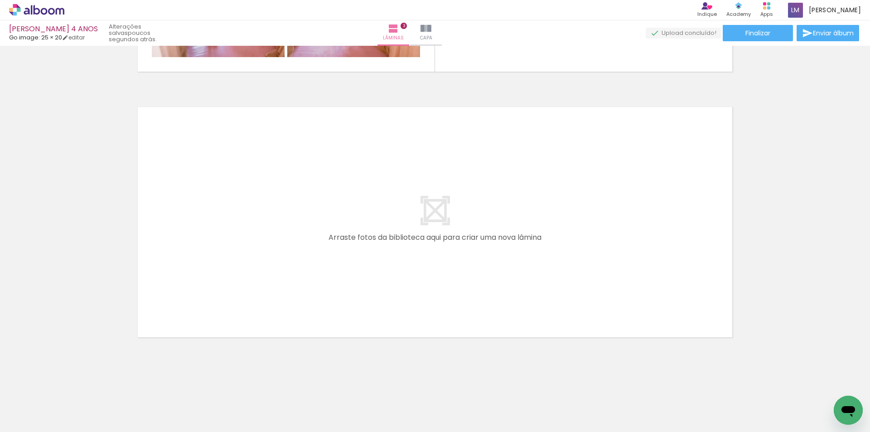
scroll to position [0, 1488]
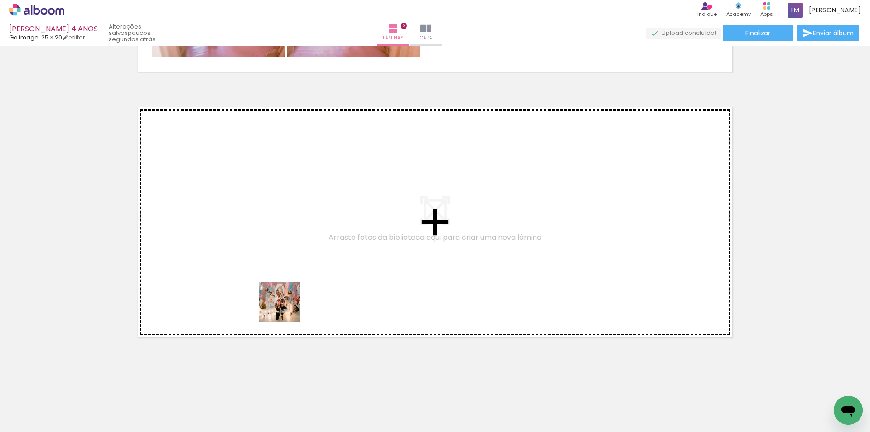
drag, startPoint x: 281, startPoint y: 413, endPoint x: 338, endPoint y: 365, distance: 73.9
click at [286, 299] on quentale-workspace at bounding box center [435, 216] width 870 height 432
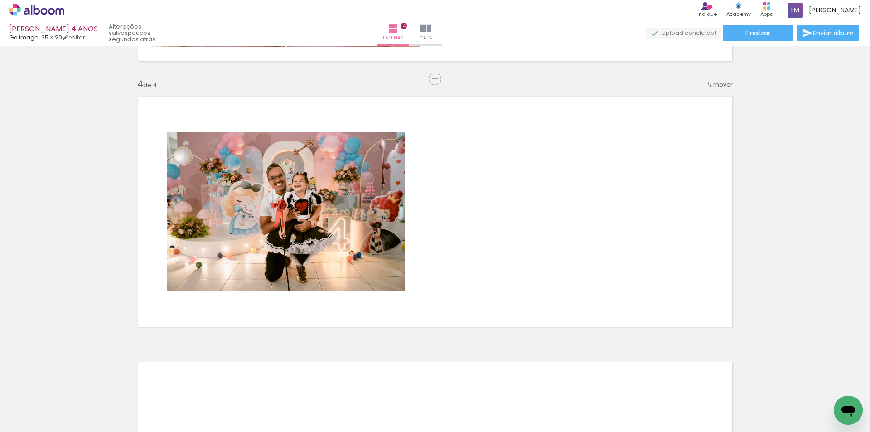
scroll to position [780, 0]
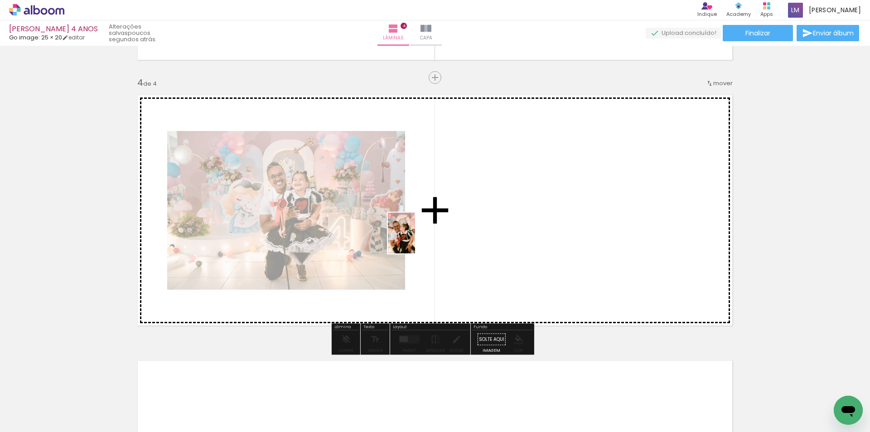
drag, startPoint x: 334, startPoint y: 405, endPoint x: 415, endPoint y: 240, distance: 183.9
click at [415, 240] on quentale-workspace at bounding box center [435, 216] width 870 height 432
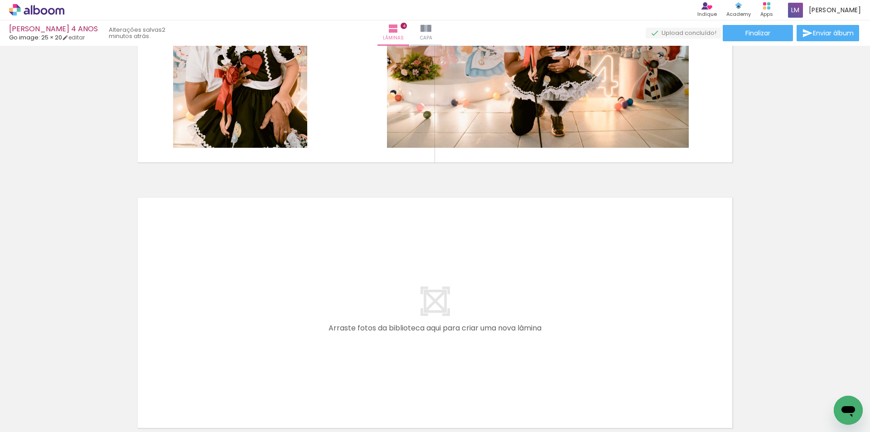
scroll to position [0, 733]
drag, startPoint x: 442, startPoint y: 369, endPoint x: 443, endPoint y: 339, distance: 29.9
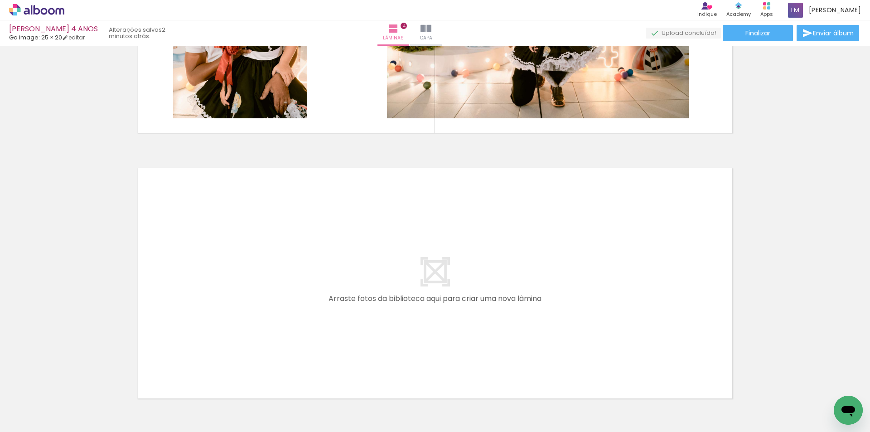
scroll to position [1034, 0]
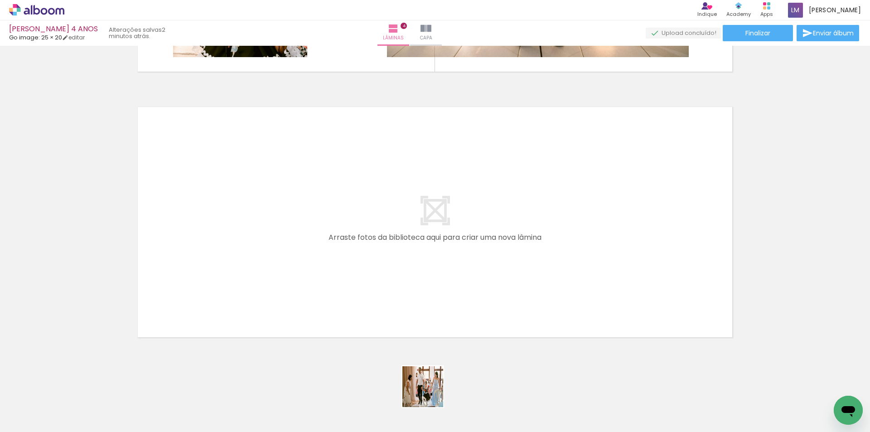
drag, startPoint x: 425, startPoint y: 405, endPoint x: 468, endPoint y: 268, distance: 143.4
click at [468, 268] on quentale-workspace at bounding box center [435, 216] width 870 height 432
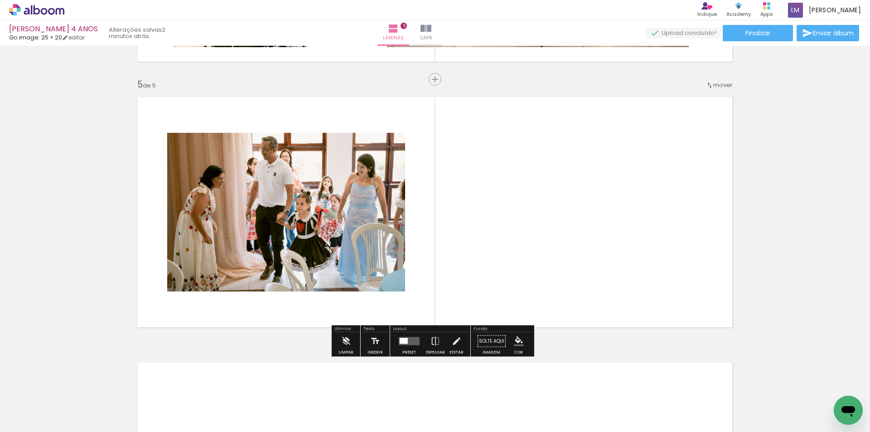
scroll to position [1046, 0]
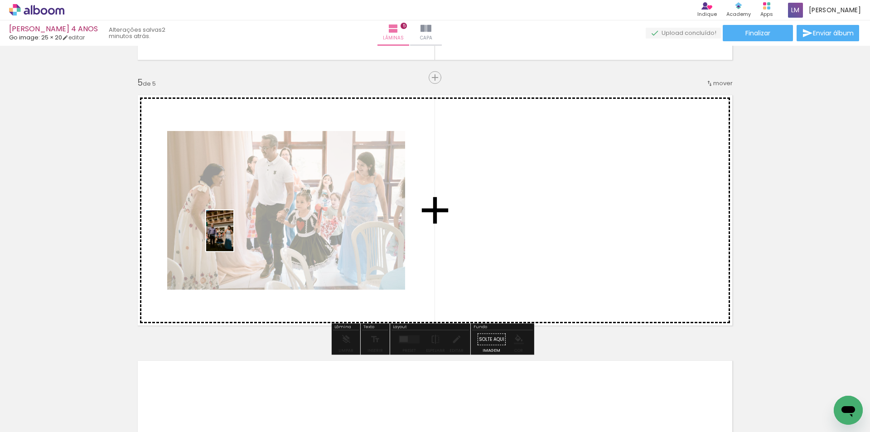
drag, startPoint x: 329, startPoint y: 416, endPoint x: 235, endPoint y: 236, distance: 202.5
click at [233, 237] on quentale-workspace at bounding box center [435, 216] width 870 height 432
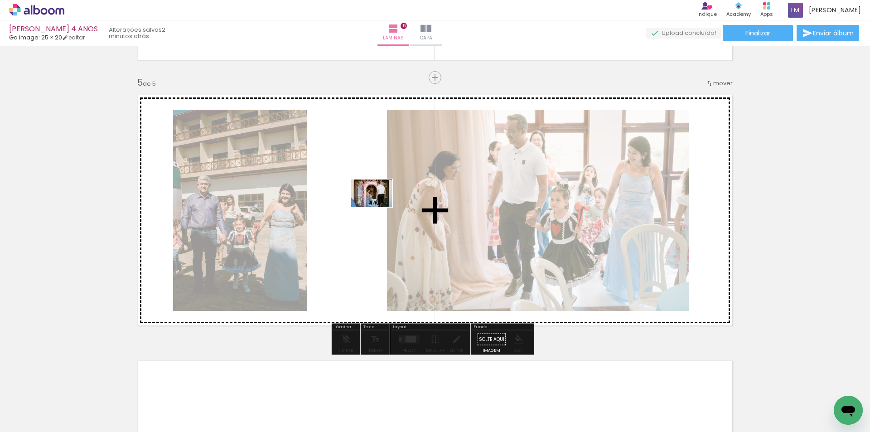
drag, startPoint x: 377, startPoint y: 406, endPoint x: 378, endPoint y: 207, distance: 199.0
click at [378, 207] on quentale-workspace at bounding box center [435, 216] width 870 height 432
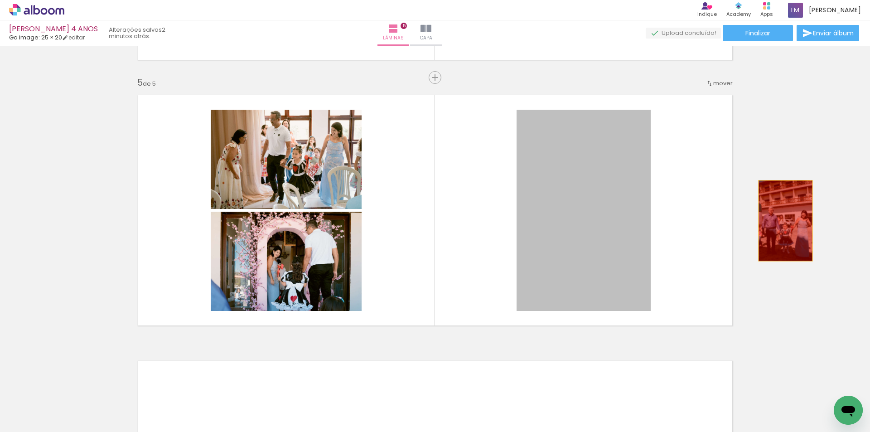
drag, startPoint x: 610, startPoint y: 247, endPoint x: 782, endPoint y: 221, distance: 174.8
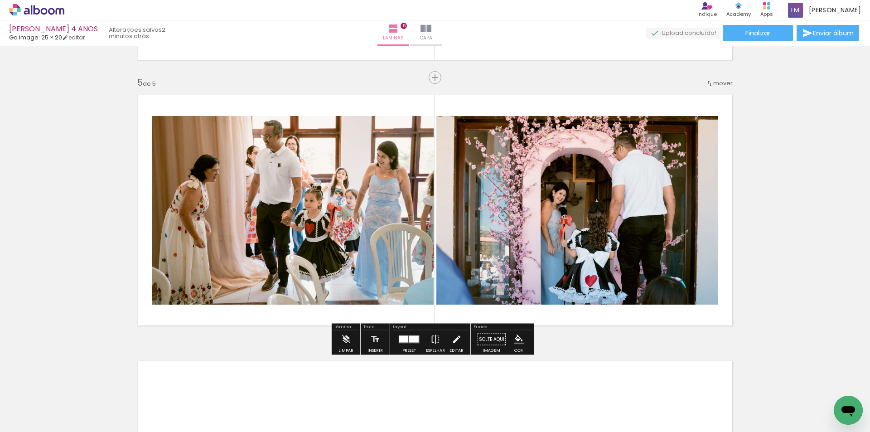
scroll to position [0, 733]
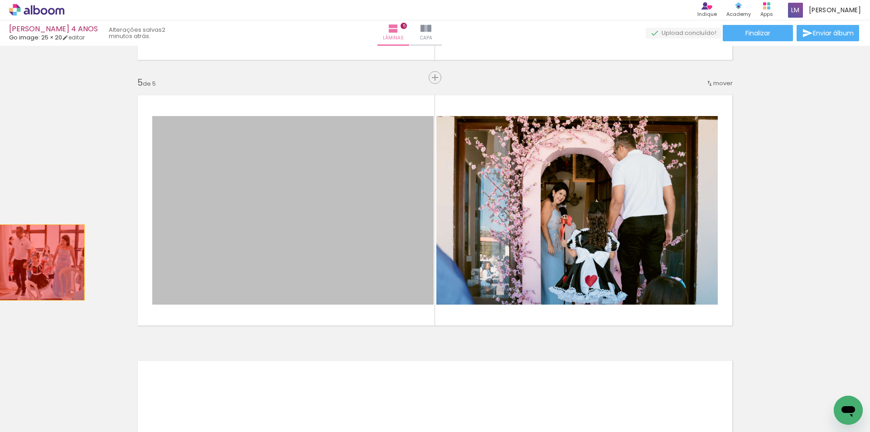
drag, startPoint x: 308, startPoint y: 262, endPoint x: 20, endPoint y: 262, distance: 287.4
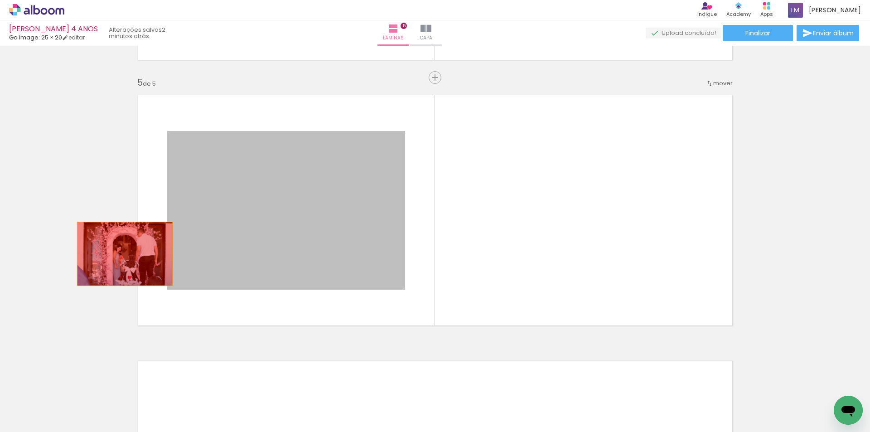
drag, startPoint x: 328, startPoint y: 251, endPoint x: 82, endPoint y: 248, distance: 245.7
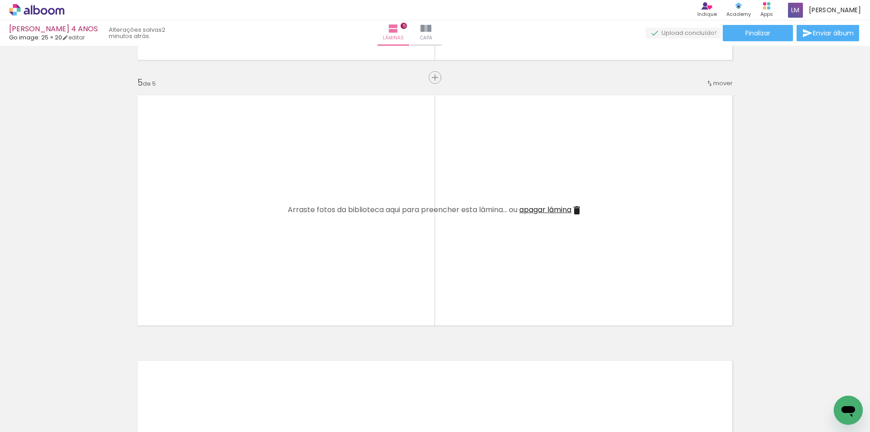
scroll to position [0, 0]
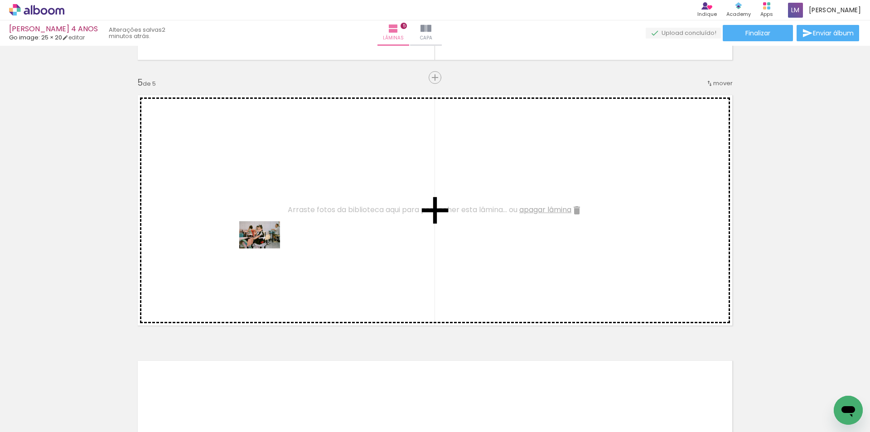
drag, startPoint x: 92, startPoint y: 402, endPoint x: 267, endPoint y: 248, distance: 233.2
click at [267, 248] on quentale-workspace at bounding box center [435, 216] width 870 height 432
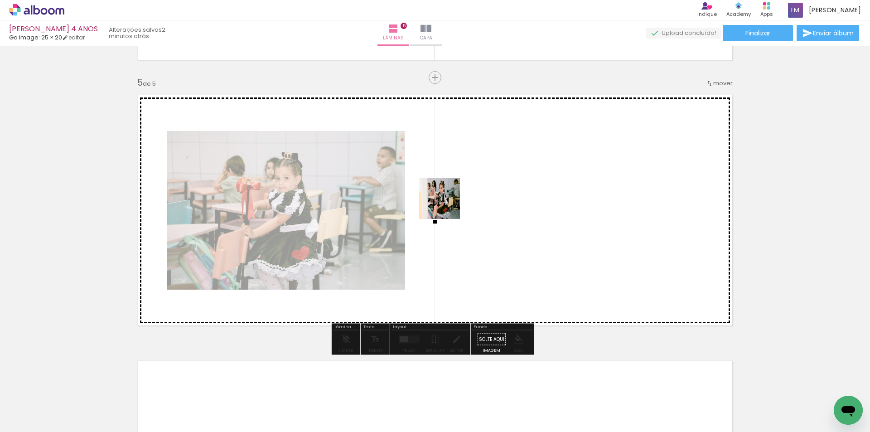
drag, startPoint x: 201, startPoint y: 399, endPoint x: 447, endPoint y: 205, distance: 313.7
click at [447, 205] on quentale-workspace at bounding box center [435, 216] width 870 height 432
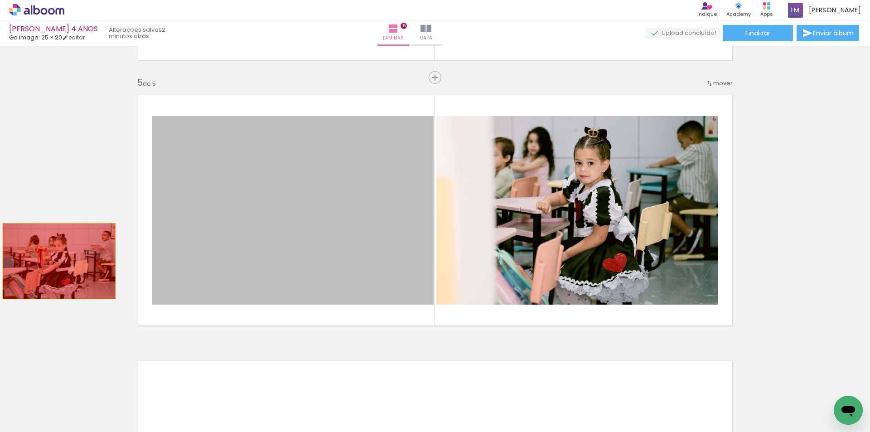
drag, startPoint x: 295, startPoint y: 237, endPoint x: 56, endPoint y: 261, distance: 240.5
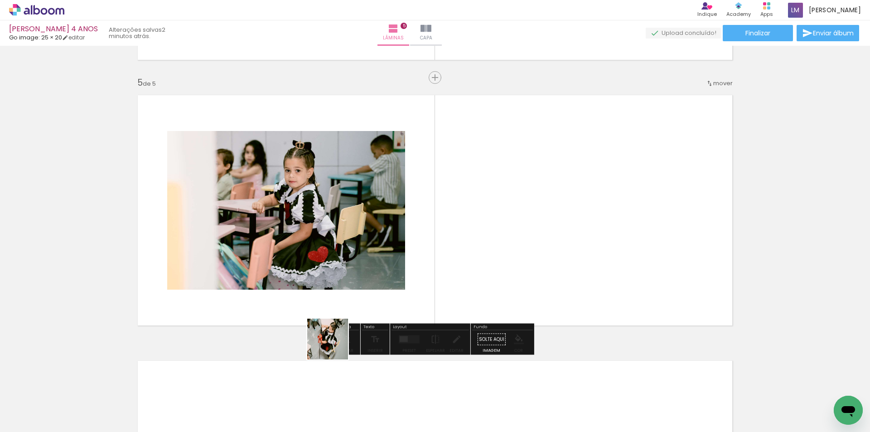
drag, startPoint x: 291, startPoint y: 410, endPoint x: 411, endPoint y: 265, distance: 188.1
click at [411, 265] on quentale-workspace at bounding box center [435, 216] width 870 height 432
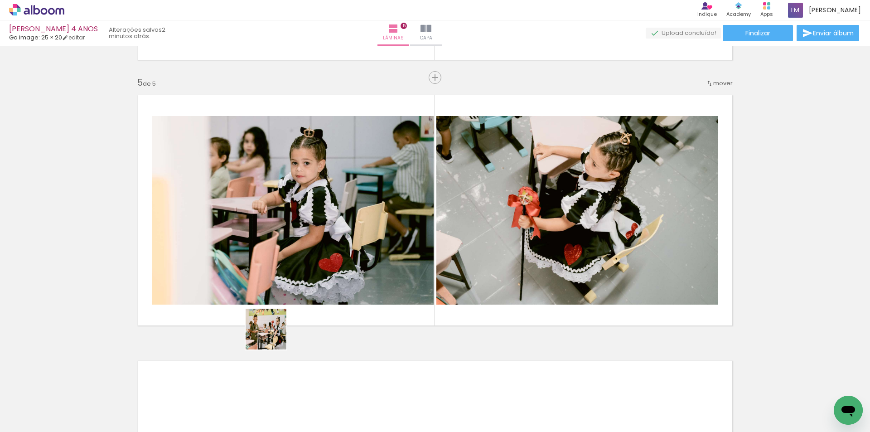
drag, startPoint x: 250, startPoint y: 412, endPoint x: 295, endPoint y: 300, distance: 120.2
click at [285, 303] on quentale-workspace at bounding box center [435, 216] width 870 height 432
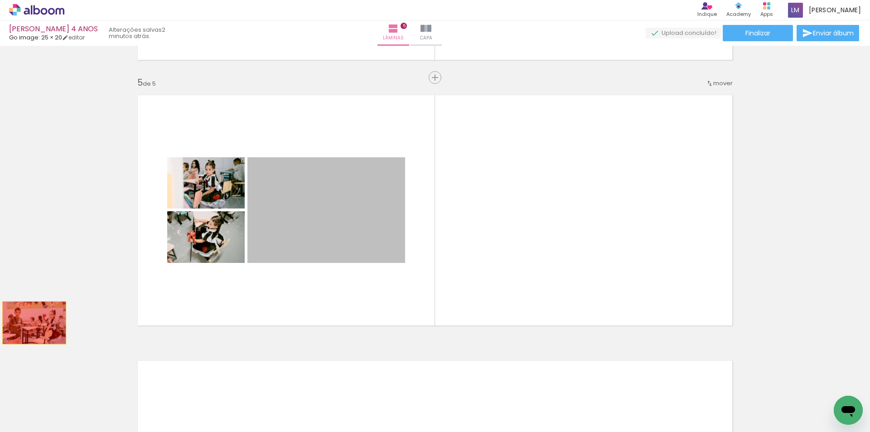
drag, startPoint x: 345, startPoint y: 245, endPoint x: 31, endPoint y: 323, distance: 323.5
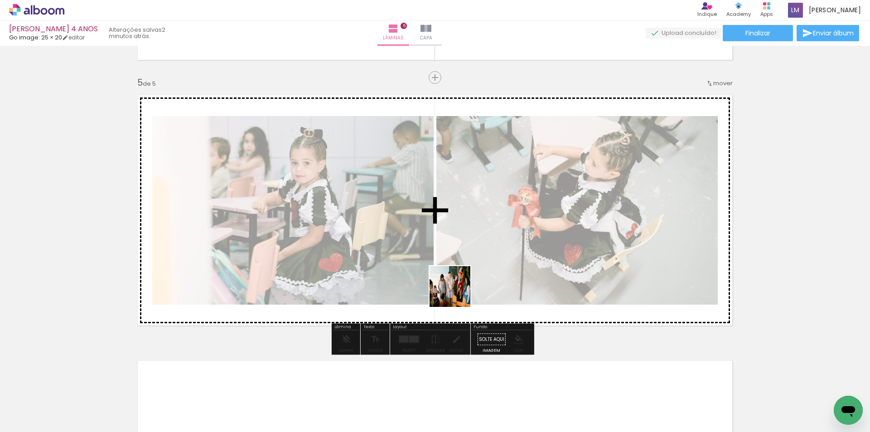
drag, startPoint x: 457, startPoint y: 409, endPoint x: 454, endPoint y: 280, distance: 129.7
click at [454, 281] on quentale-workspace at bounding box center [435, 216] width 870 height 432
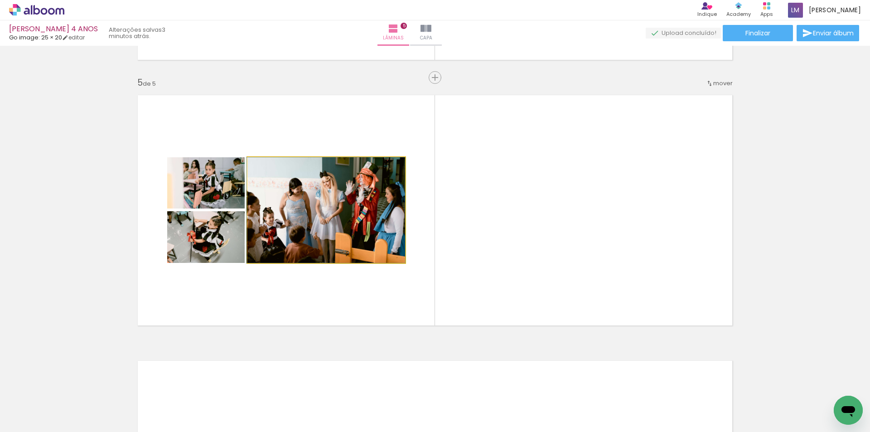
drag, startPoint x: 356, startPoint y: 220, endPoint x: 286, endPoint y: 235, distance: 71.7
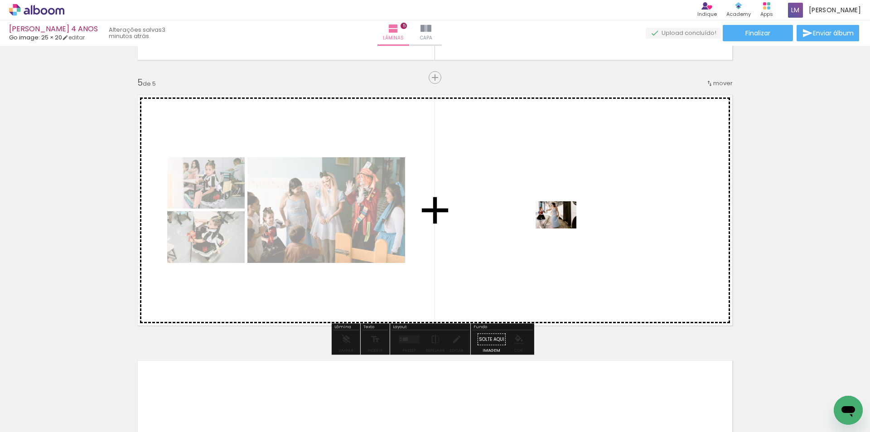
drag, startPoint x: 161, startPoint y: 409, endPoint x: 563, endPoint y: 228, distance: 440.7
click at [563, 228] on quentale-workspace at bounding box center [435, 216] width 870 height 432
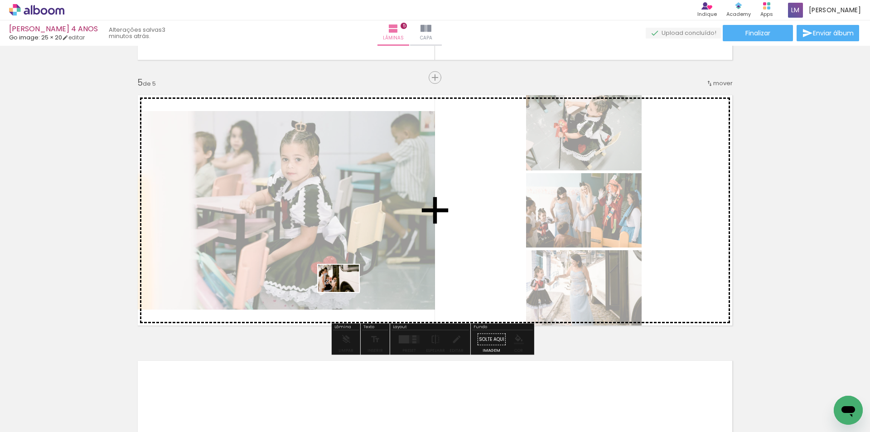
drag, startPoint x: 220, startPoint y: 406, endPoint x: 349, endPoint y: 290, distance: 173.3
click at [349, 290] on quentale-workspace at bounding box center [435, 216] width 870 height 432
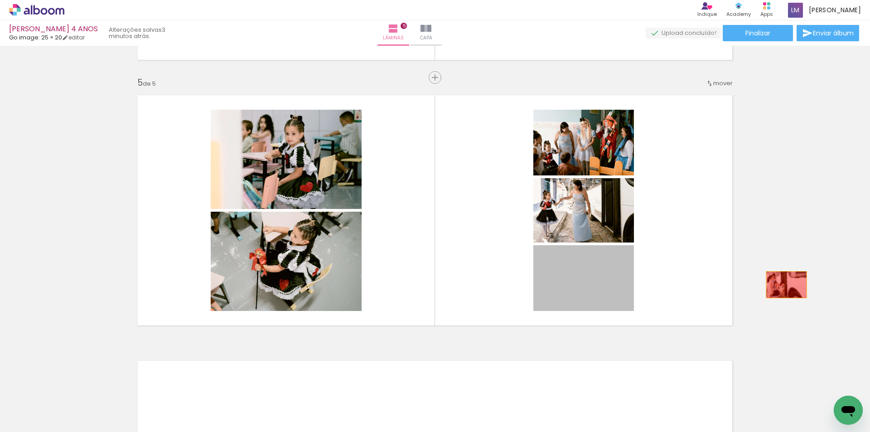
drag, startPoint x: 586, startPoint y: 299, endPoint x: 783, endPoint y: 285, distance: 198.2
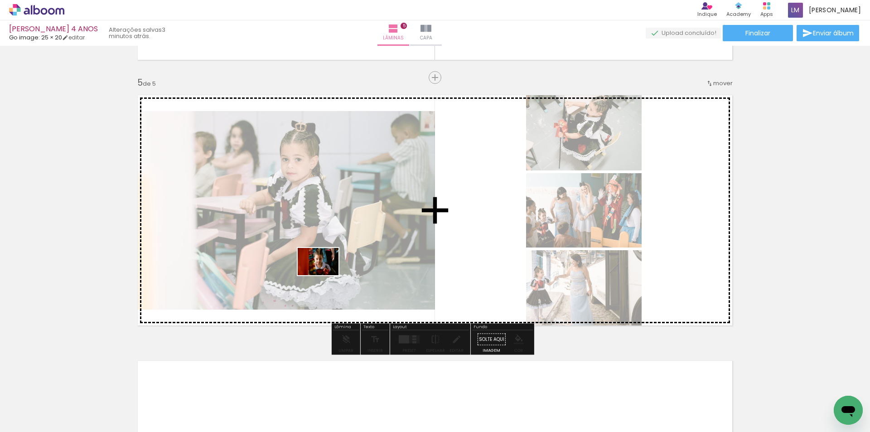
drag, startPoint x: 274, startPoint y: 412, endPoint x: 325, endPoint y: 275, distance: 146.6
click at [325, 275] on quentale-workspace at bounding box center [435, 216] width 870 height 432
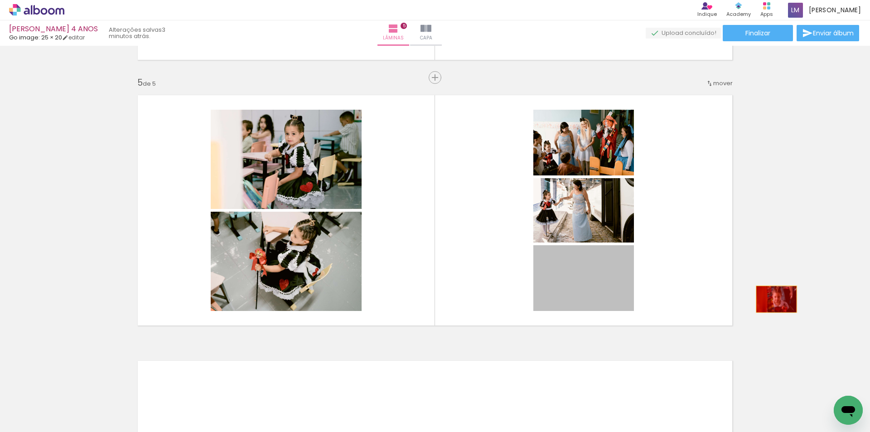
drag, startPoint x: 591, startPoint y: 295, endPoint x: 773, endPoint y: 299, distance: 182.3
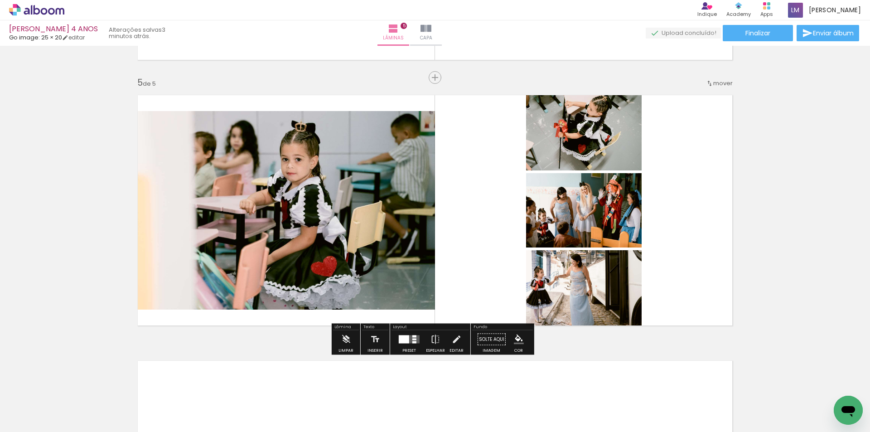
click at [407, 342] on quentale-layouter at bounding box center [409, 339] width 21 height 8
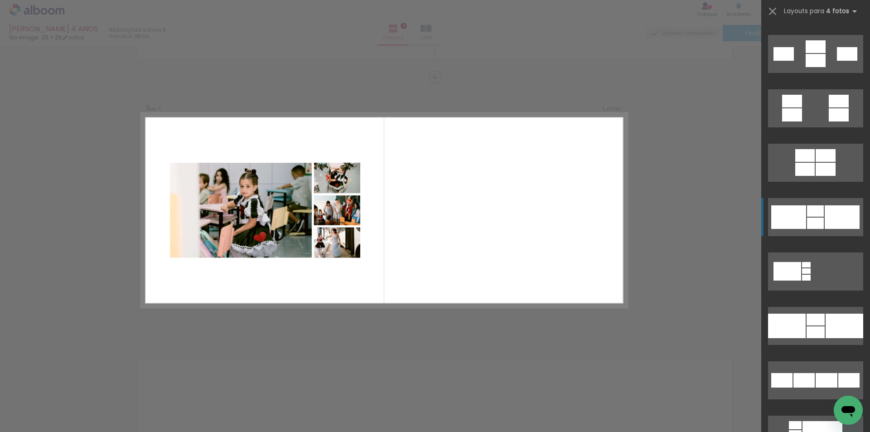
scroll to position [1043, 0]
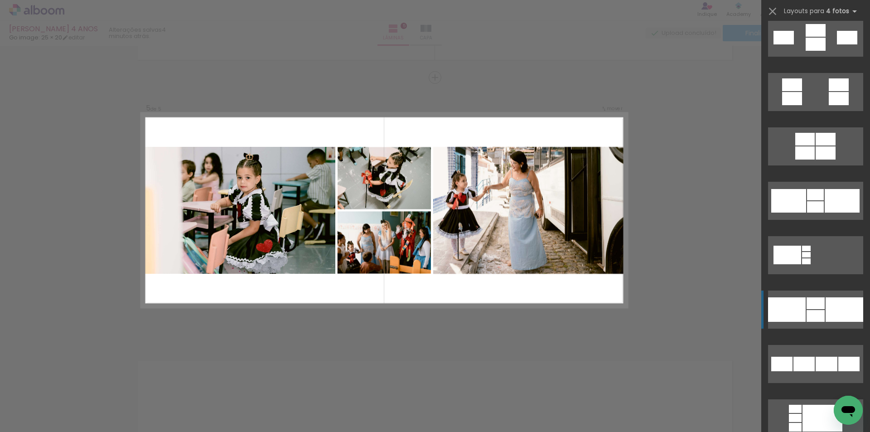
click at [809, 307] on div at bounding box center [816, 303] width 18 height 12
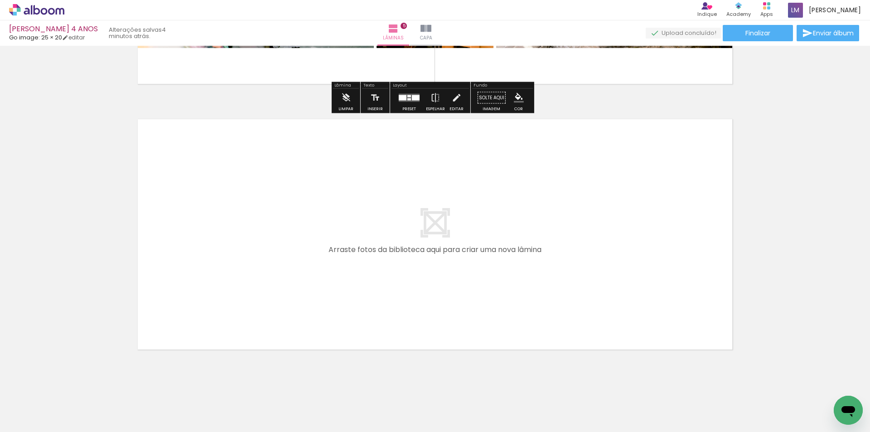
scroll to position [1300, 0]
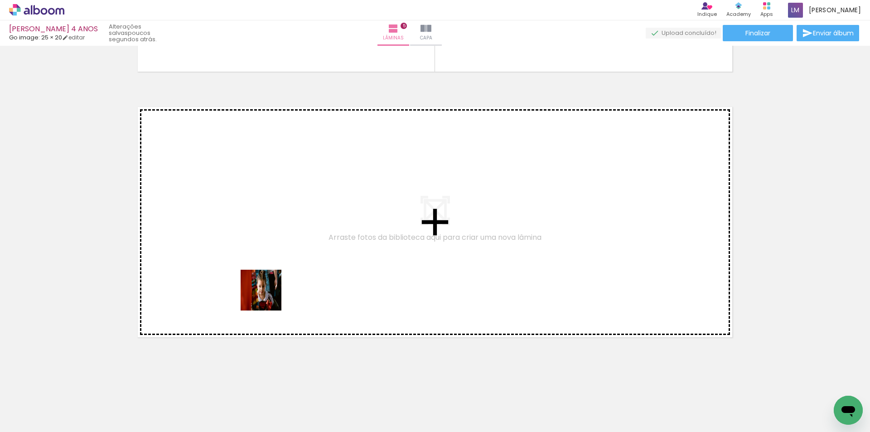
drag, startPoint x: 265, startPoint y: 410, endPoint x: 268, endPoint y: 297, distance: 112.9
click at [268, 297] on quentale-workspace at bounding box center [435, 216] width 870 height 432
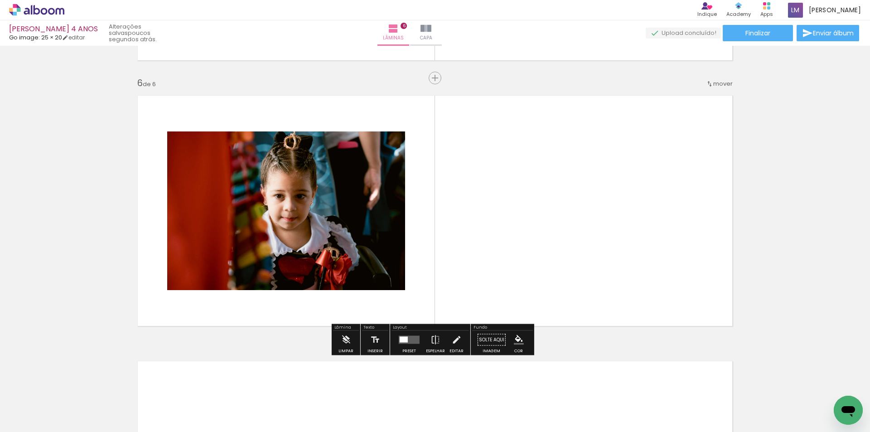
scroll to position [1311, 0]
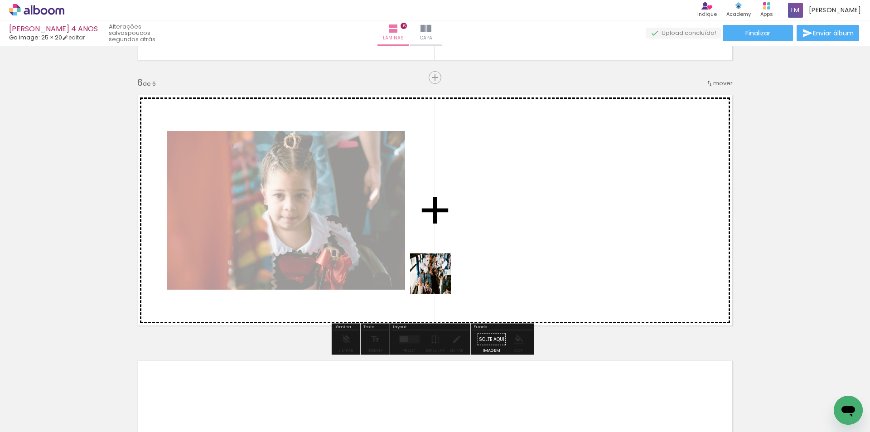
drag, startPoint x: 325, startPoint y: 408, endPoint x: 446, endPoint y: 260, distance: 192.0
click at [446, 260] on quentale-workspace at bounding box center [435, 216] width 870 height 432
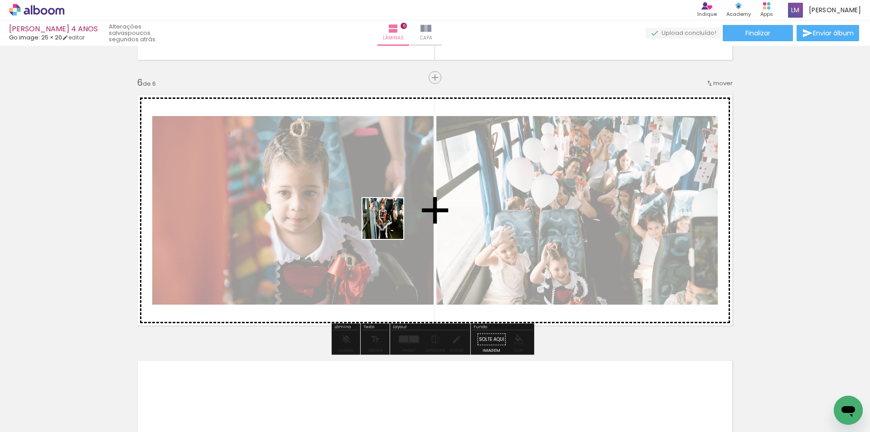
drag, startPoint x: 375, startPoint y: 411, endPoint x: 392, endPoint y: 221, distance: 190.2
click at [392, 221] on quentale-workspace at bounding box center [435, 216] width 870 height 432
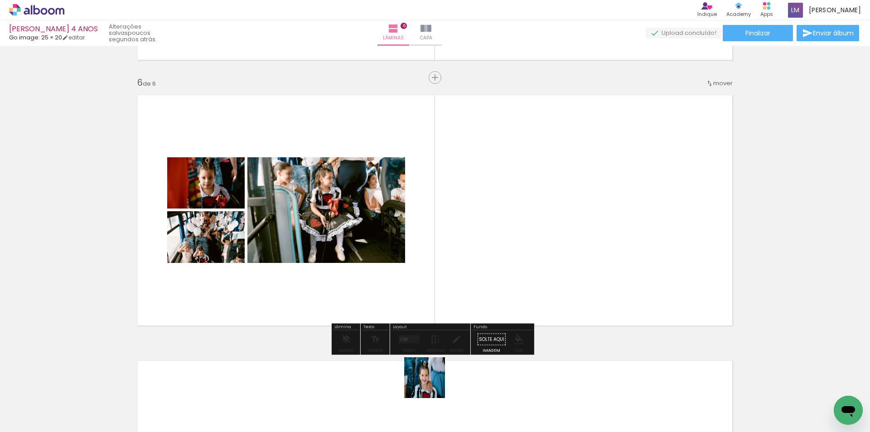
drag, startPoint x: 425, startPoint y: 402, endPoint x: 499, endPoint y: 259, distance: 161.0
click at [494, 234] on quentale-workspace at bounding box center [435, 216] width 870 height 432
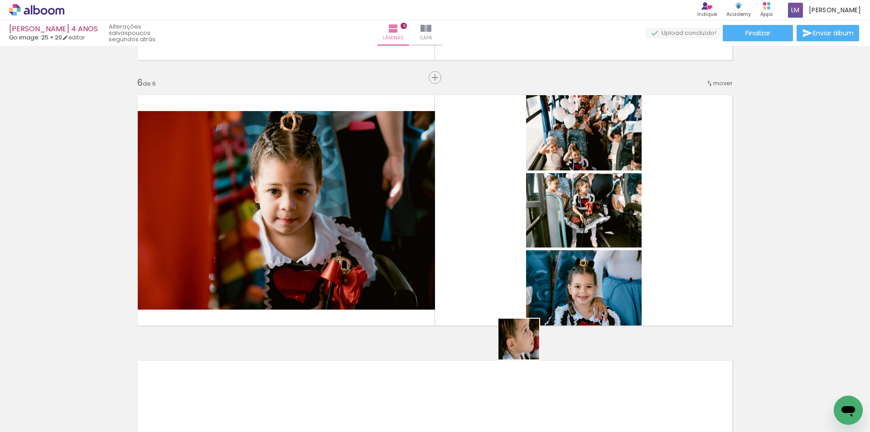
drag, startPoint x: 529, startPoint y: 408, endPoint x: 527, endPoint y: 322, distance: 86.1
click at [527, 322] on quentale-workspace at bounding box center [435, 216] width 870 height 432
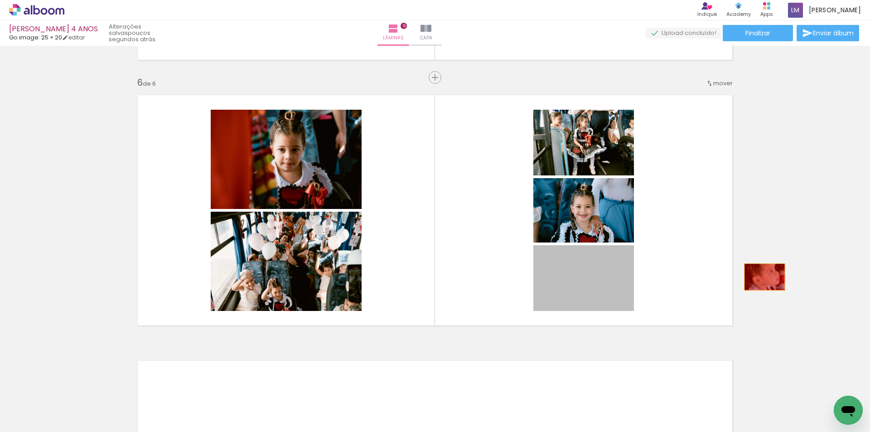
drag, startPoint x: 616, startPoint y: 294, endPoint x: 761, endPoint y: 277, distance: 146.5
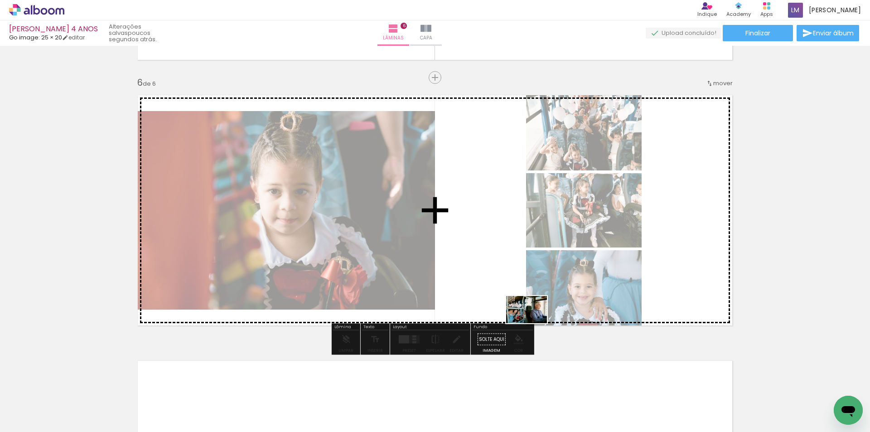
drag, startPoint x: 575, startPoint y: 406, endPoint x: 526, endPoint y: 305, distance: 112.7
click at [529, 312] on quentale-workspace at bounding box center [435, 216] width 870 height 432
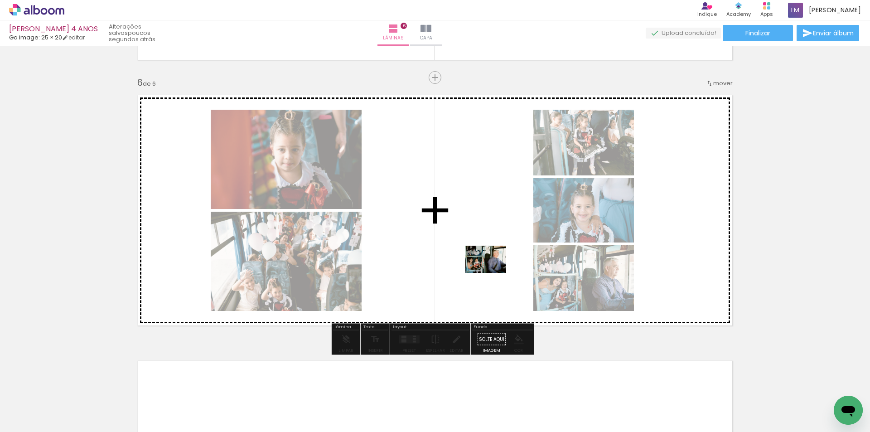
drag, startPoint x: 610, startPoint y: 412, endPoint x: 493, endPoint y: 273, distance: 181.4
click at [493, 273] on quentale-workspace at bounding box center [435, 216] width 870 height 432
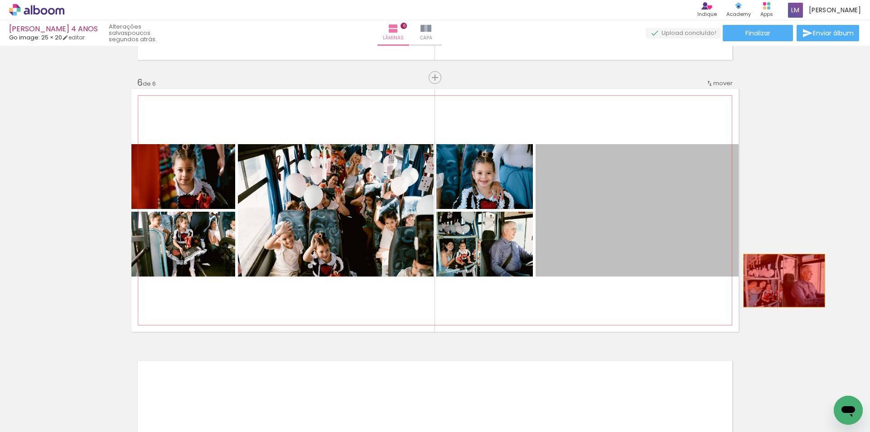
drag, startPoint x: 614, startPoint y: 257, endPoint x: 781, endPoint y: 281, distance: 168.8
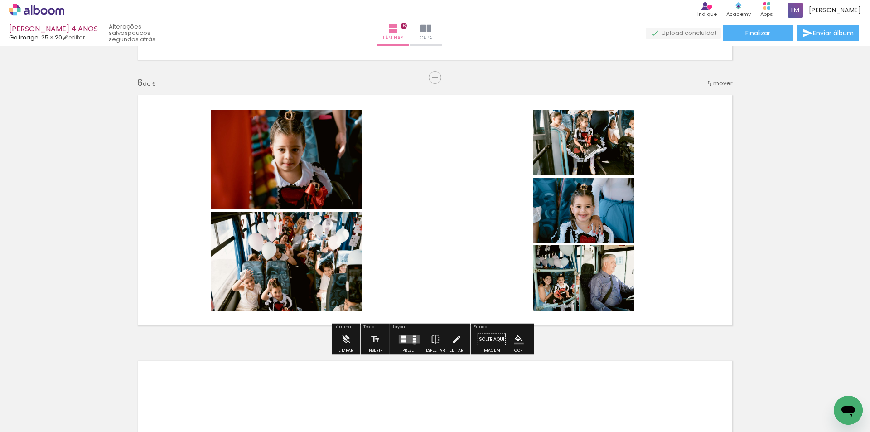
click at [413, 342] on div at bounding box center [414, 342] width 3 height 2
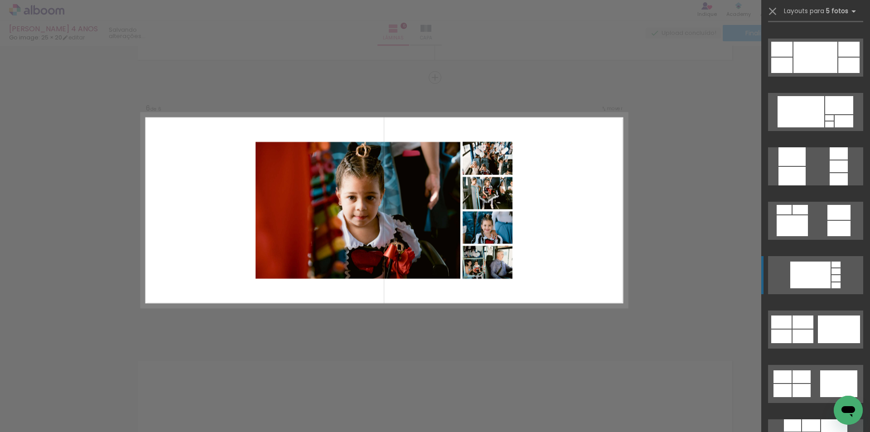
scroll to position [680, 0]
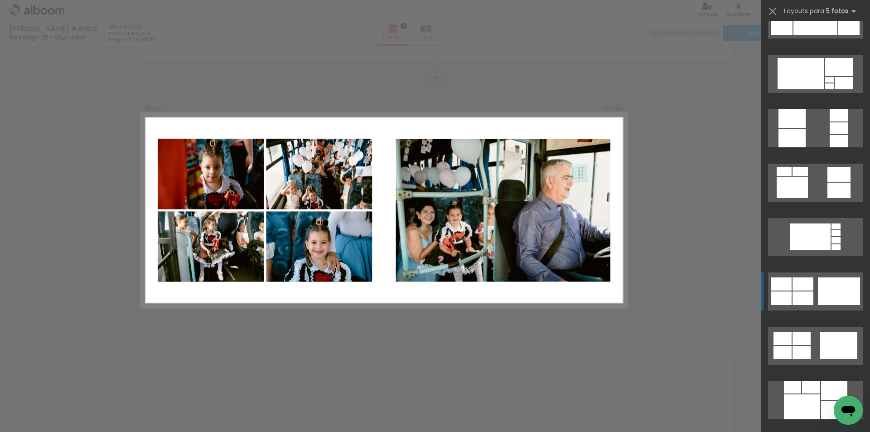
click at [820, 293] on div at bounding box center [839, 291] width 42 height 28
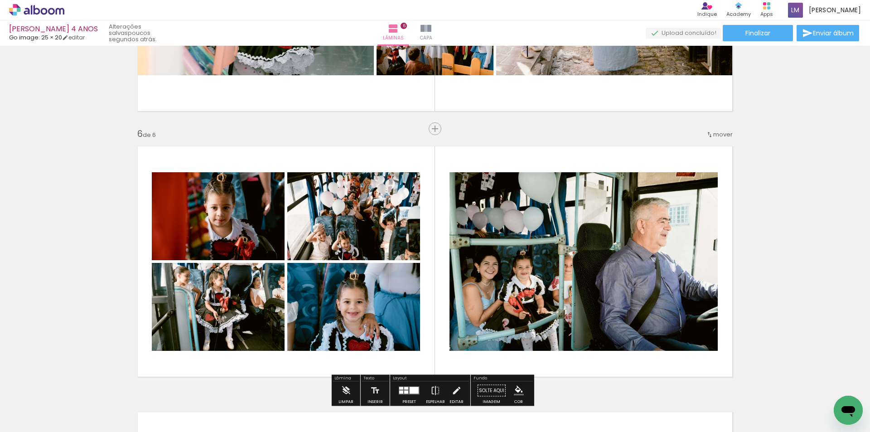
scroll to position [1357, 0]
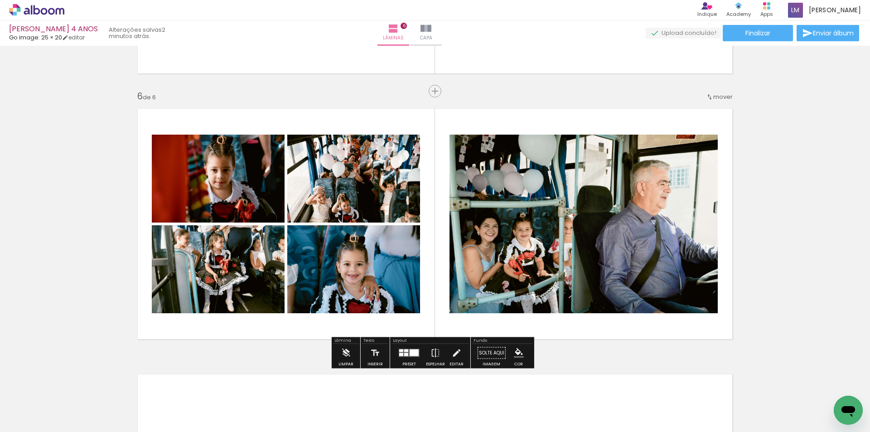
scroll to position [1311, 0]
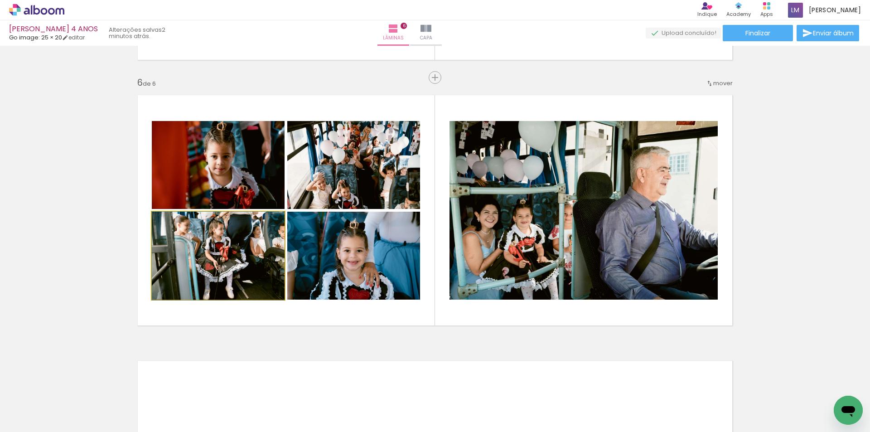
drag, startPoint x: 248, startPoint y: 268, endPoint x: 251, endPoint y: 276, distance: 8.9
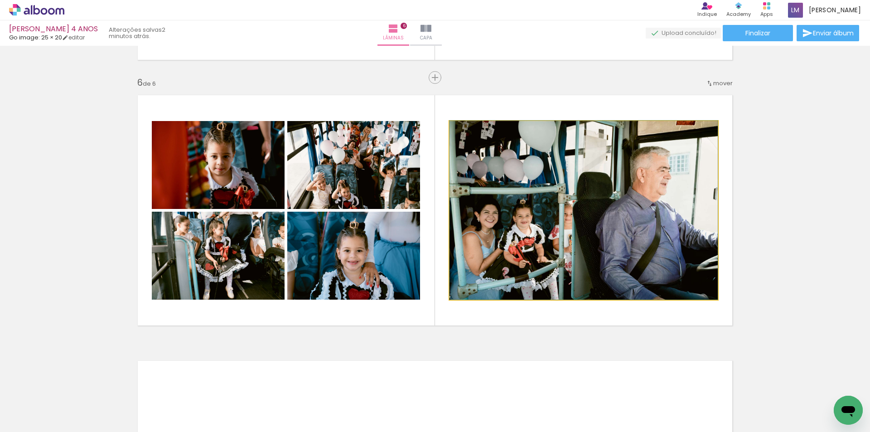
drag, startPoint x: 541, startPoint y: 250, endPoint x: 547, endPoint y: 240, distance: 11.8
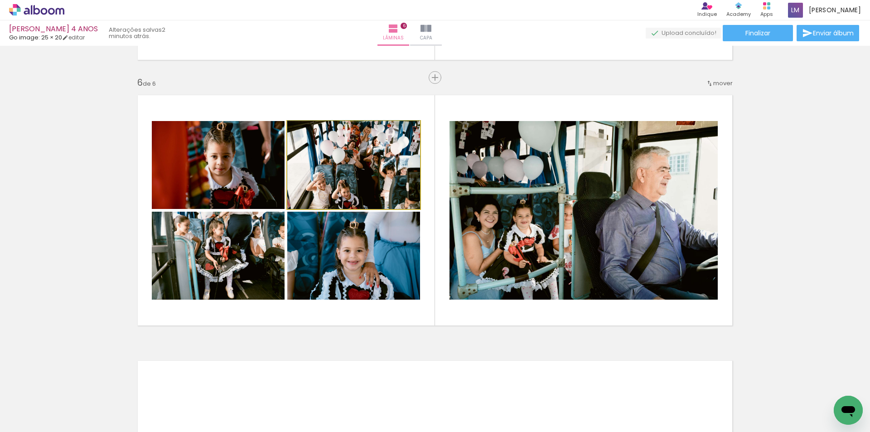
drag, startPoint x: 357, startPoint y: 164, endPoint x: 367, endPoint y: 153, distance: 15.1
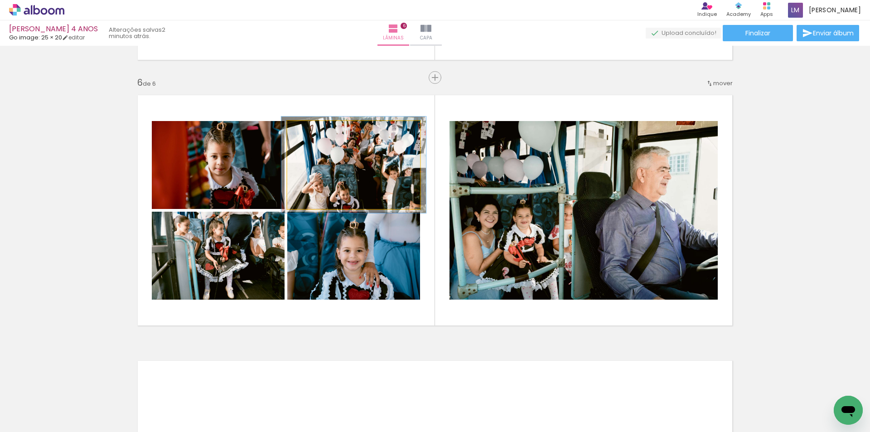
type paper-slider "109"
click at [312, 130] on div at bounding box center [311, 130] width 15 height 15
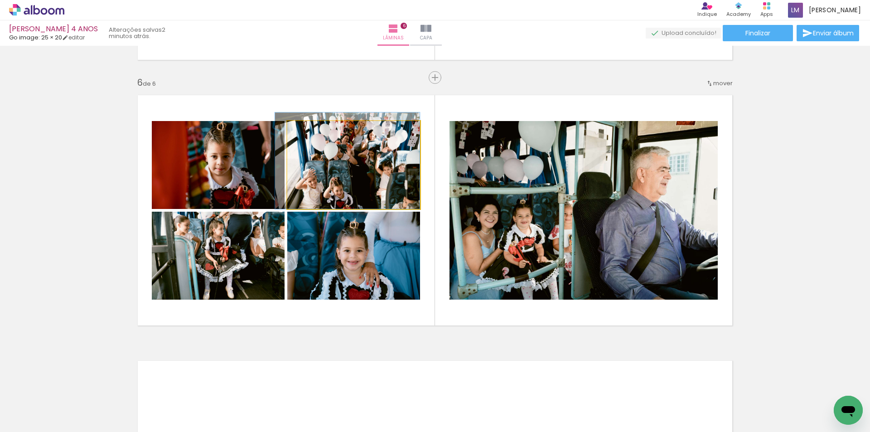
drag, startPoint x: 335, startPoint y: 179, endPoint x: 322, endPoint y: 160, distance: 22.6
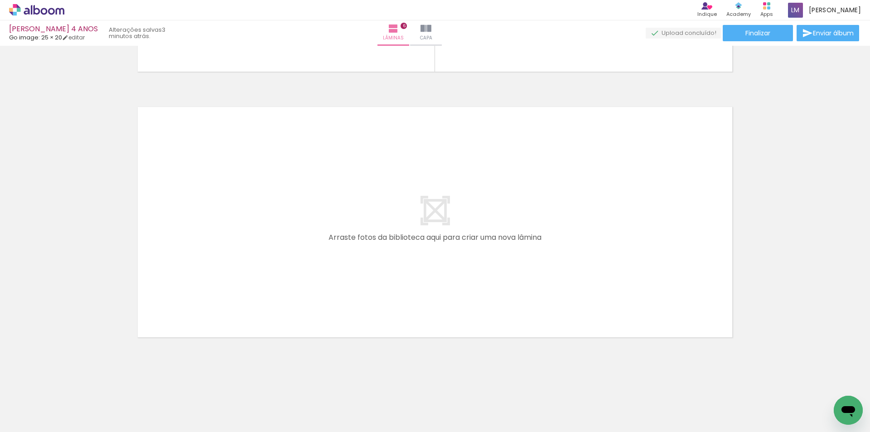
scroll to position [0, 907]
drag, startPoint x: 248, startPoint y: 407, endPoint x: 284, endPoint y: 429, distance: 42.3
click at [278, 279] on quentale-workspace at bounding box center [435, 216] width 870 height 432
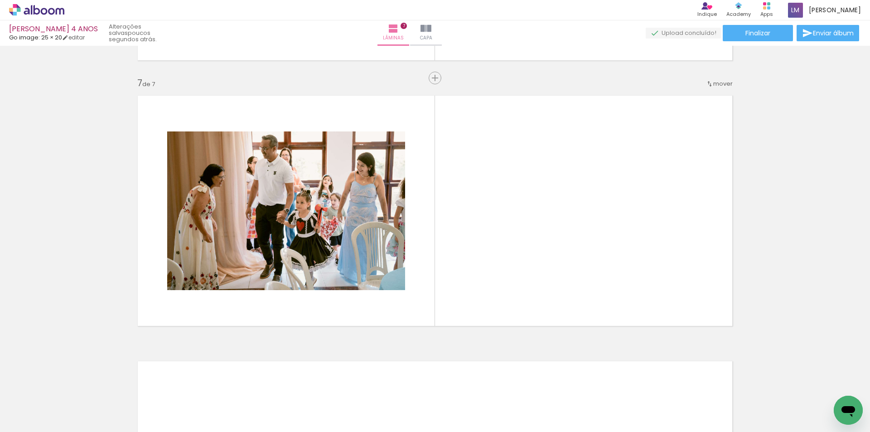
scroll to position [1577, 0]
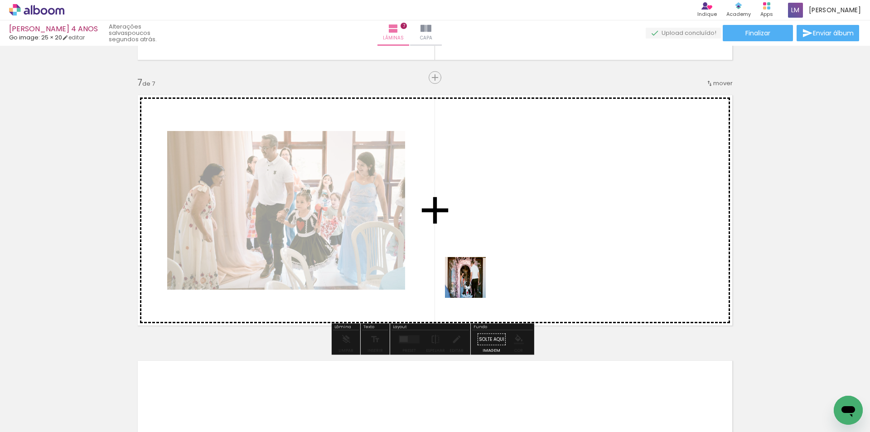
drag, startPoint x: 214, startPoint y: 405, endPoint x: 479, endPoint y: 281, distance: 292.8
click at [479, 281] on quentale-workspace at bounding box center [435, 216] width 870 height 432
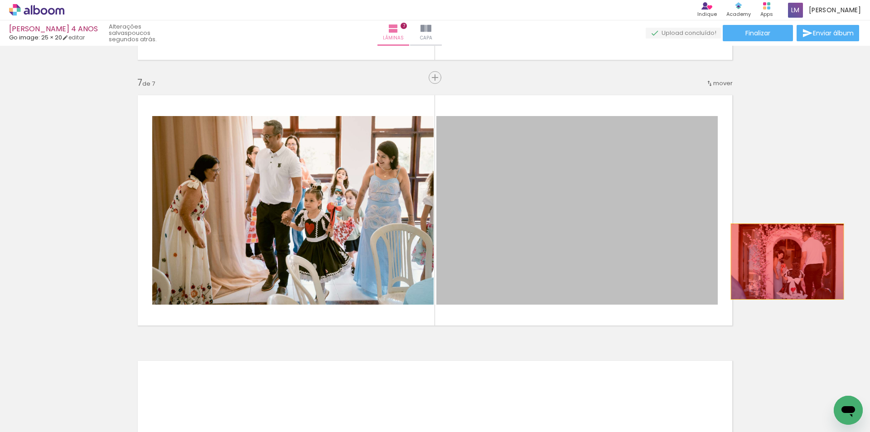
drag, startPoint x: 644, startPoint y: 264, endPoint x: 784, endPoint y: 262, distance: 140.5
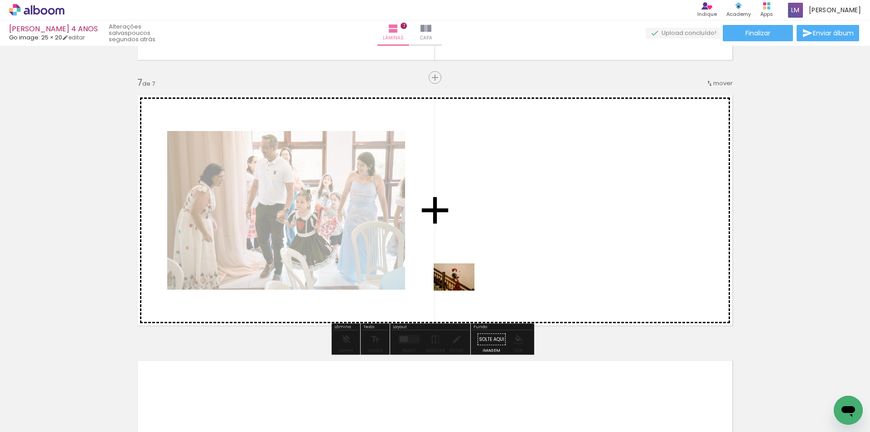
drag, startPoint x: 304, startPoint y: 409, endPoint x: 462, endPoint y: 290, distance: 197.4
click at [462, 290] on quentale-workspace at bounding box center [435, 216] width 870 height 432
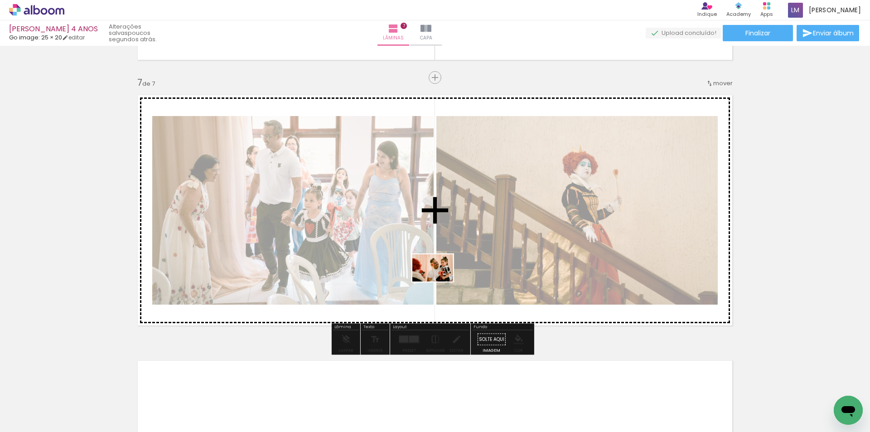
drag, startPoint x: 359, startPoint y: 402, endPoint x: 440, endPoint y: 281, distance: 145.4
click at [440, 281] on quentale-workspace at bounding box center [435, 216] width 870 height 432
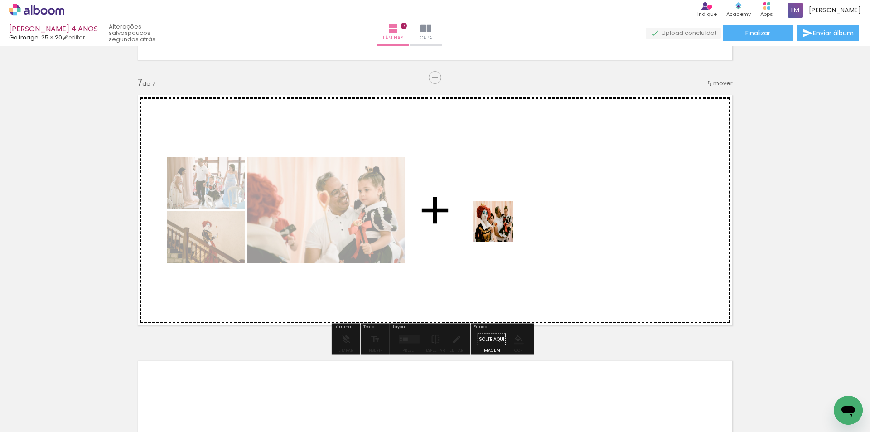
drag, startPoint x: 402, startPoint y: 407, endPoint x: 503, endPoint y: 225, distance: 208.2
click at [502, 223] on quentale-workspace at bounding box center [435, 216] width 870 height 432
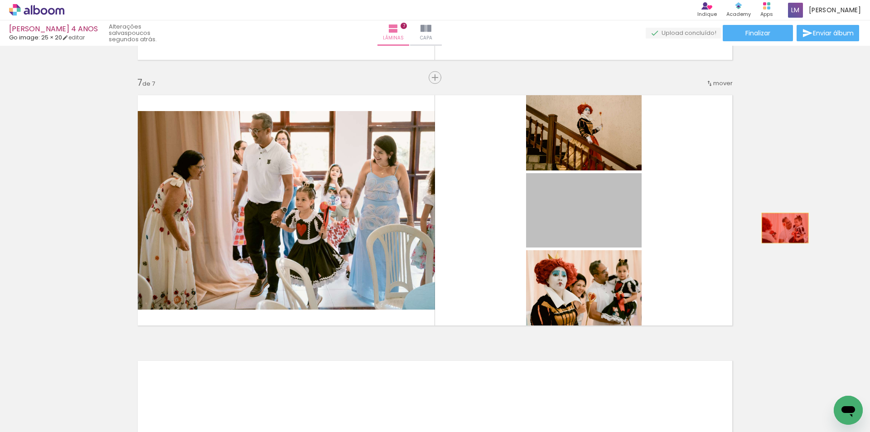
drag, startPoint x: 624, startPoint y: 218, endPoint x: 782, endPoint y: 228, distance: 158.5
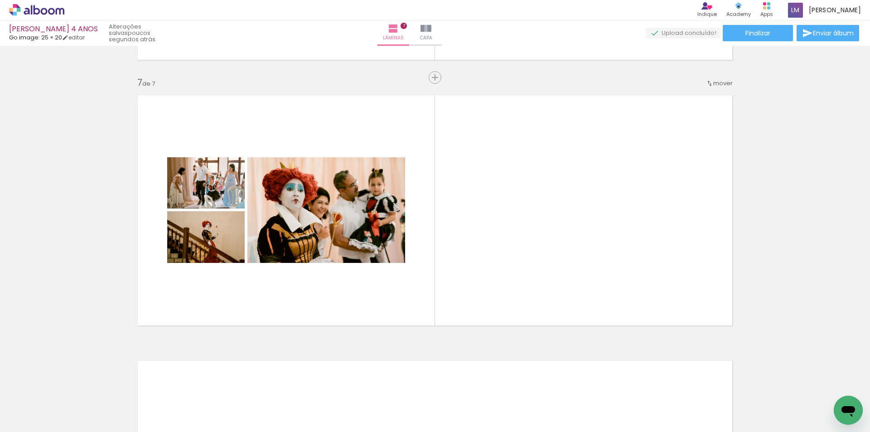
drag, startPoint x: 562, startPoint y: 407, endPoint x: 592, endPoint y: 243, distance: 165.8
click at [592, 243] on quentale-workspace at bounding box center [435, 216] width 870 height 432
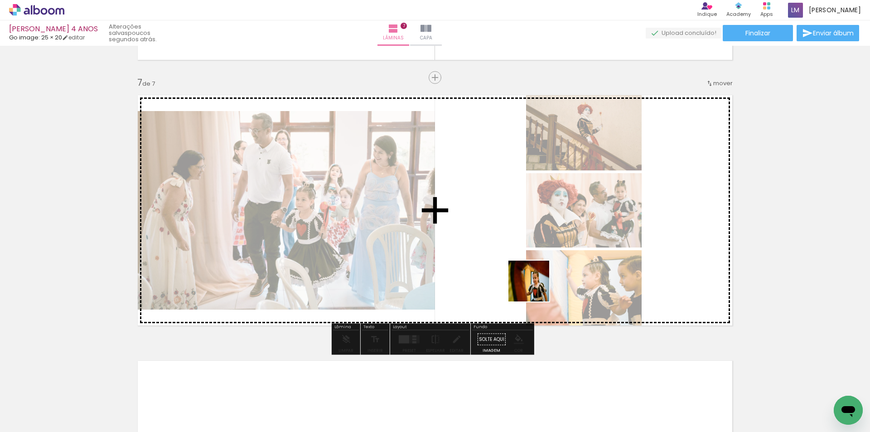
drag, startPoint x: 511, startPoint y: 411, endPoint x: 537, endPoint y: 285, distance: 128.5
click at [536, 286] on quentale-workspace at bounding box center [435, 216] width 870 height 432
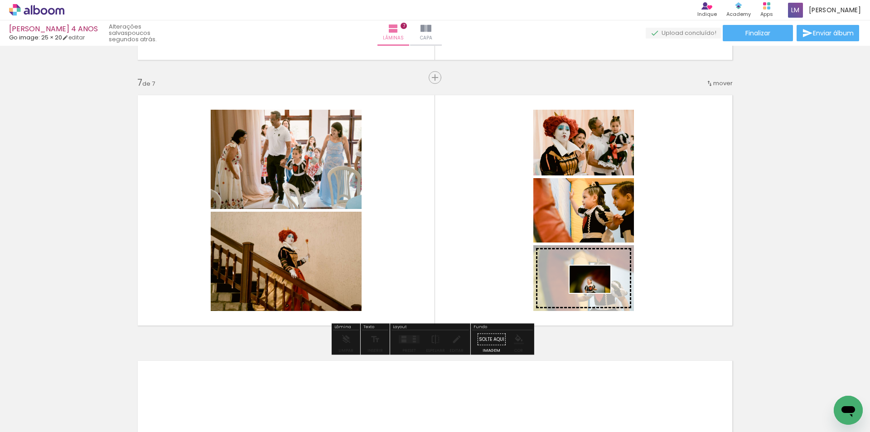
drag, startPoint x: 455, startPoint y: 406, endPoint x: 597, endPoint y: 293, distance: 181.6
click at [597, 293] on quentale-workspace at bounding box center [435, 216] width 870 height 432
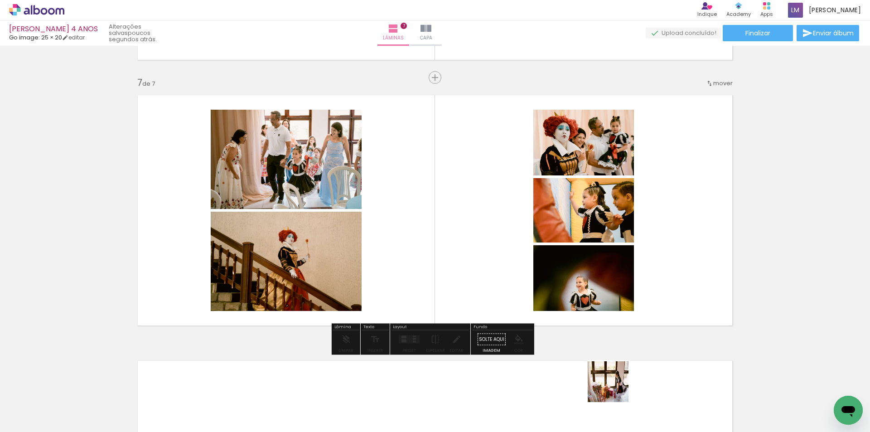
drag, startPoint x: 617, startPoint y: 404, endPoint x: 572, endPoint y: 283, distance: 129.8
click at [572, 283] on quentale-workspace at bounding box center [435, 216] width 870 height 432
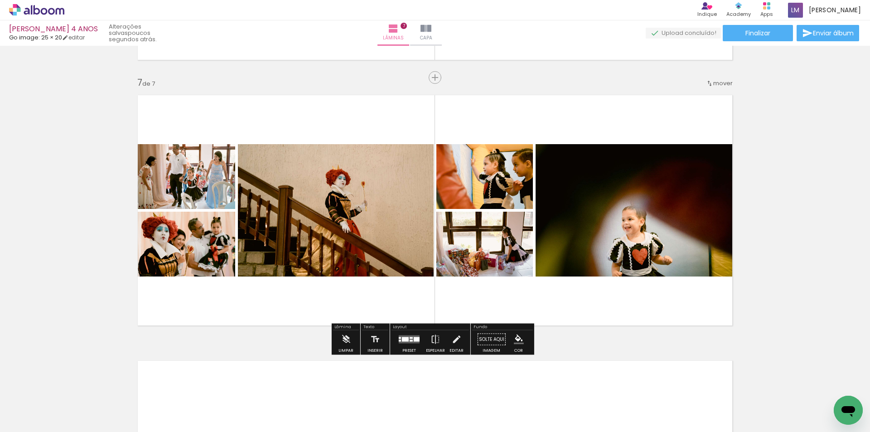
click at [412, 346] on div at bounding box center [409, 339] width 24 height 18
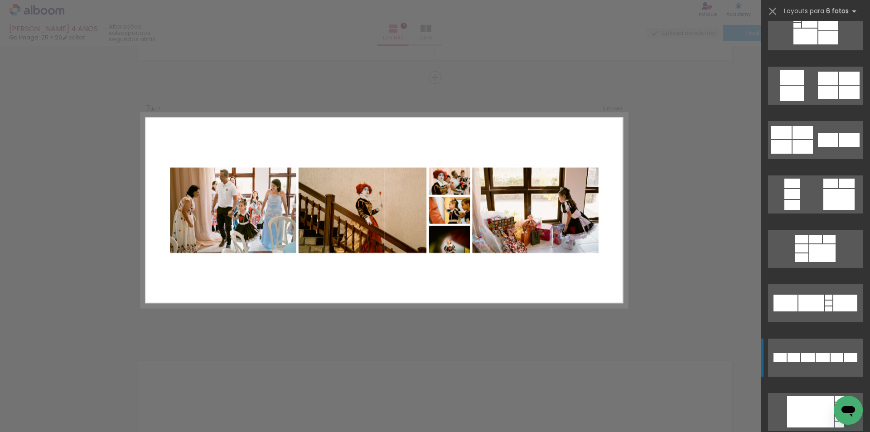
scroll to position [1269, 0]
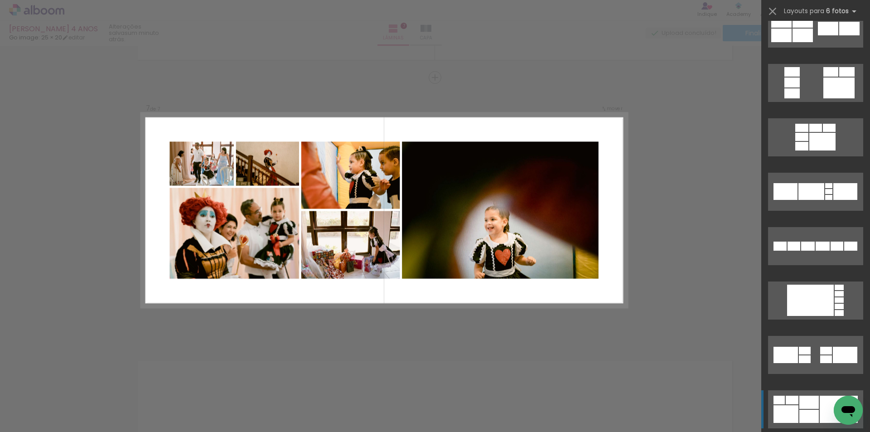
click at [807, 400] on div at bounding box center [809, 402] width 19 height 13
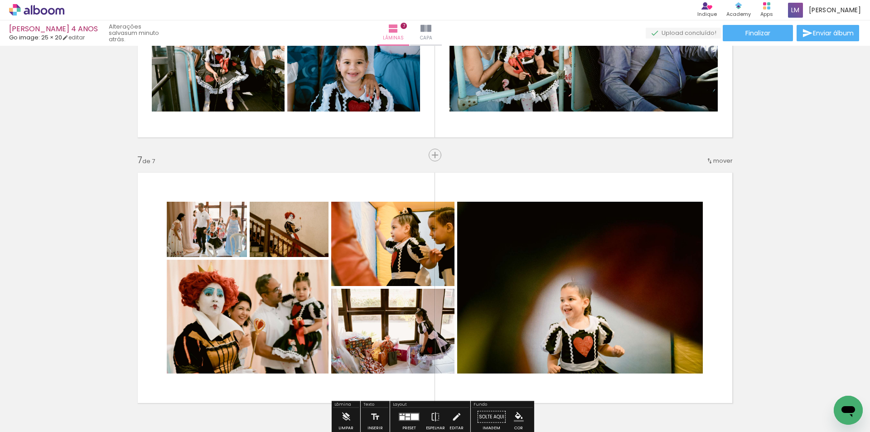
scroll to position [1577, 0]
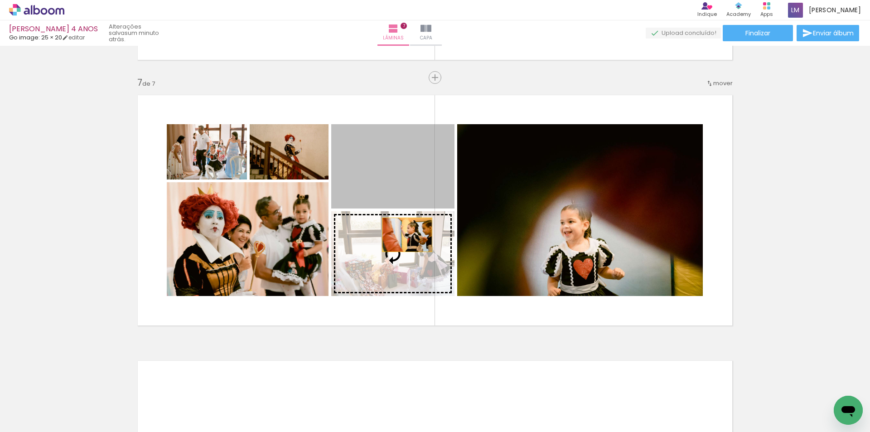
drag, startPoint x: 402, startPoint y: 184, endPoint x: 404, endPoint y: 235, distance: 50.8
click at [0, 0] on slot at bounding box center [0, 0] width 0 height 0
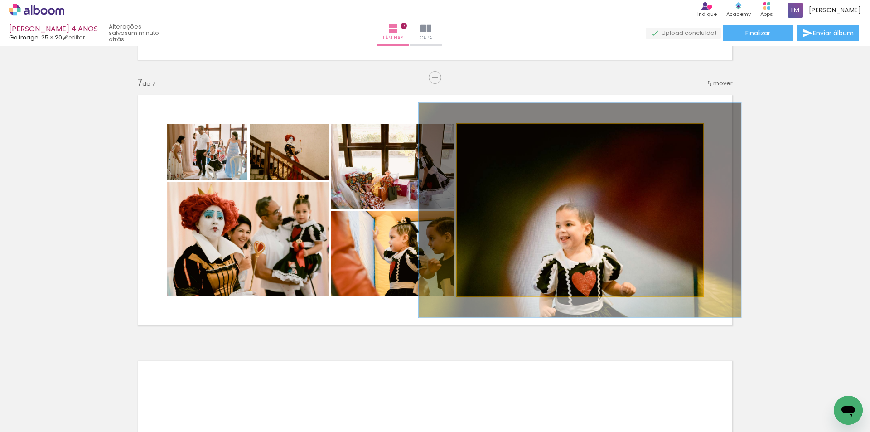
drag, startPoint x: 476, startPoint y: 135, endPoint x: 485, endPoint y: 136, distance: 8.2
type paper-slider "126"
click at [485, 136] on div at bounding box center [486, 134] width 8 height 8
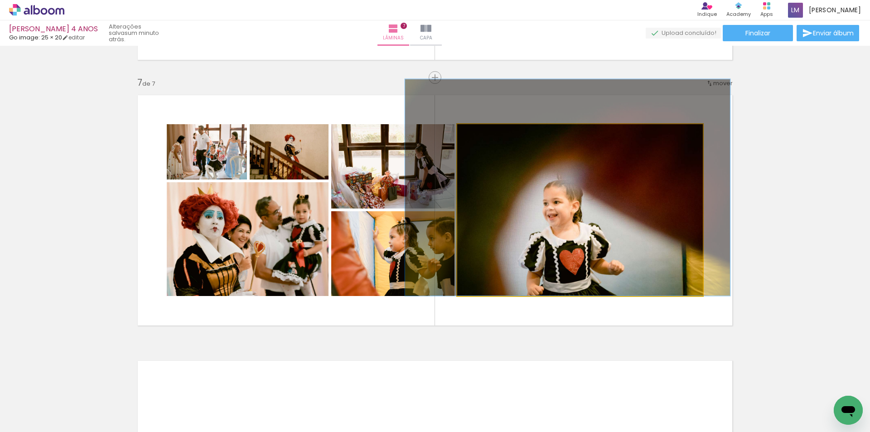
drag, startPoint x: 568, startPoint y: 220, endPoint x: 556, endPoint y: 189, distance: 33.8
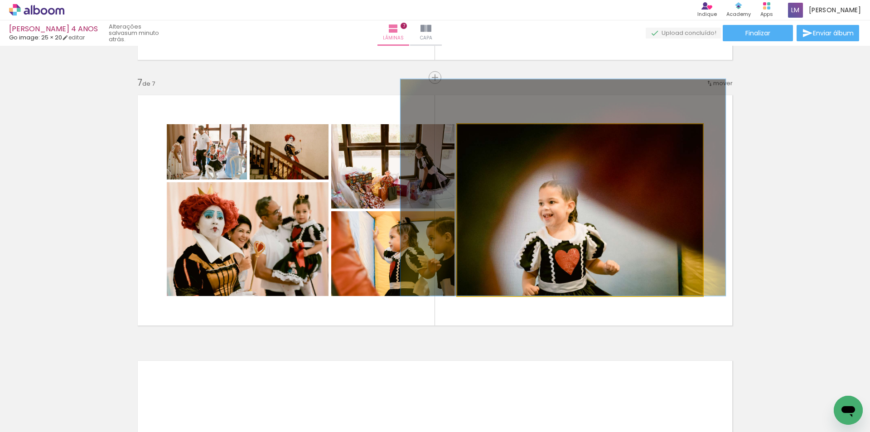
drag, startPoint x: 596, startPoint y: 243, endPoint x: 591, endPoint y: 242, distance: 4.7
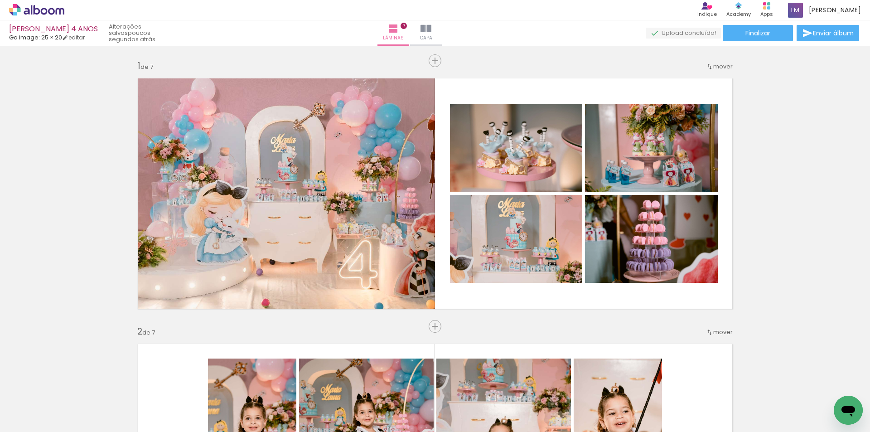
scroll to position [0, 907]
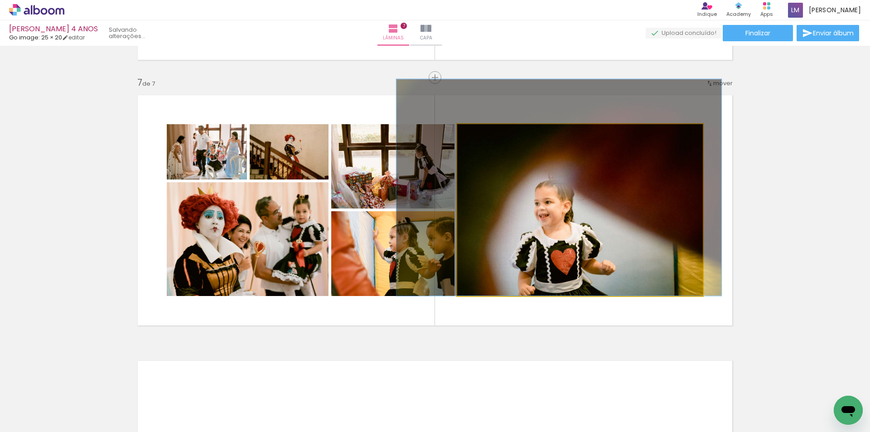
drag, startPoint x: 510, startPoint y: 222, endPoint x: 506, endPoint y: 214, distance: 8.7
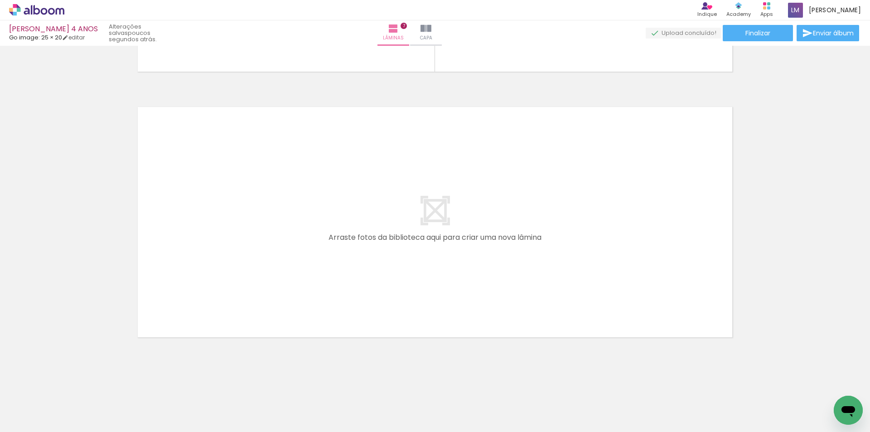
scroll to position [0, 1356]
drag, startPoint x: 316, startPoint y: 412, endPoint x: 378, endPoint y: 340, distance: 94.1
click at [334, 276] on quentale-workspace at bounding box center [435, 216] width 870 height 432
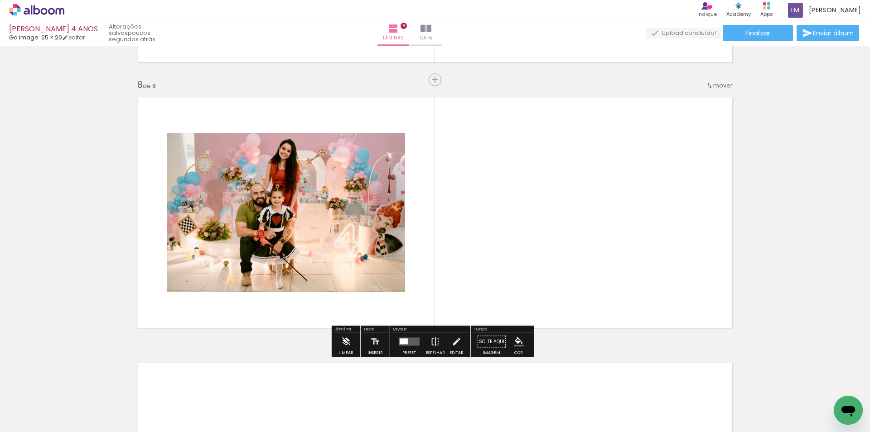
scroll to position [1843, 0]
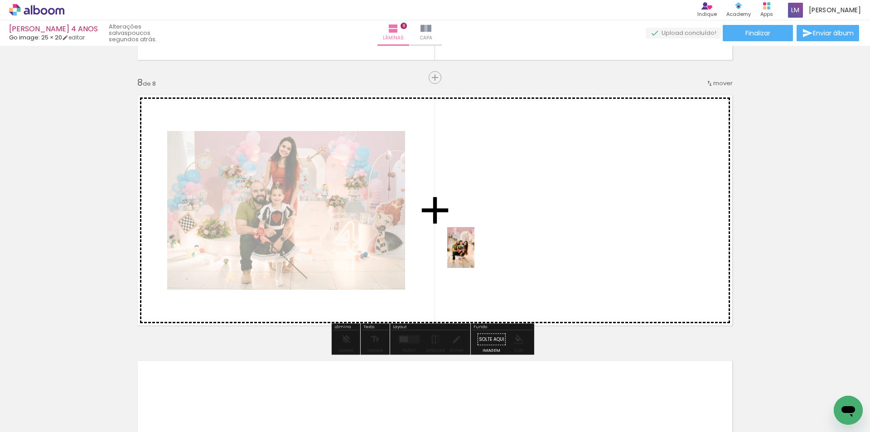
drag, startPoint x: 364, startPoint y: 408, endPoint x: 475, endPoint y: 254, distance: 189.4
click at [475, 254] on quentale-workspace at bounding box center [435, 216] width 870 height 432
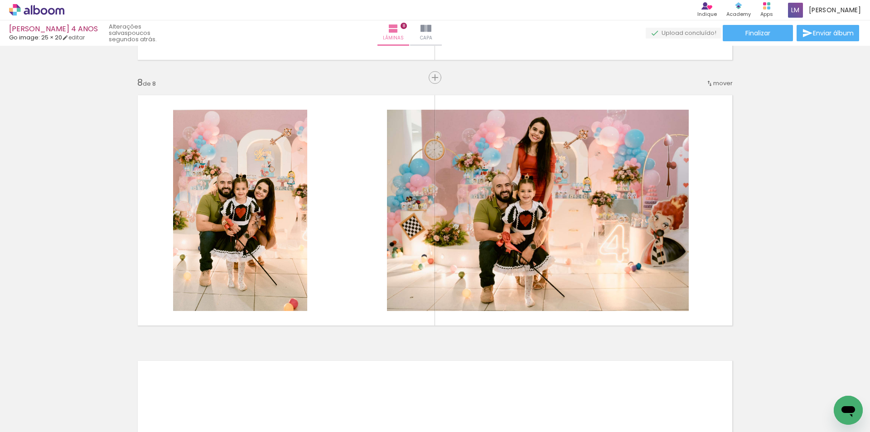
scroll to position [0, 1735]
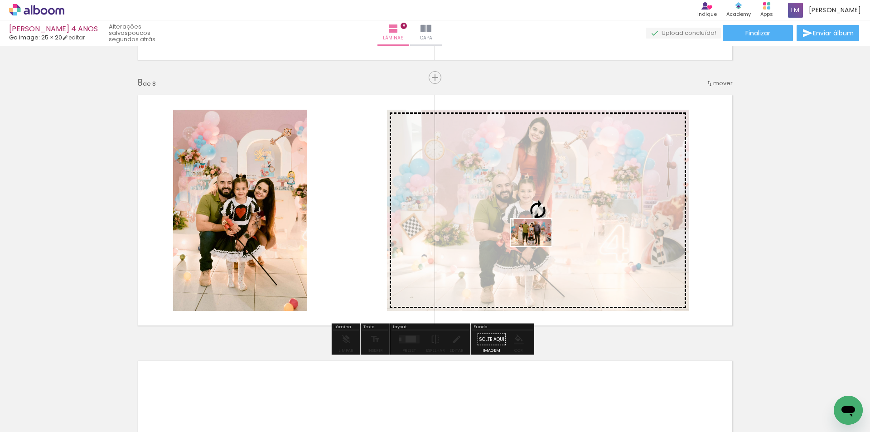
drag, startPoint x: 239, startPoint y: 408, endPoint x: 538, endPoint y: 246, distance: 340.1
click at [538, 246] on quentale-workspace at bounding box center [435, 216] width 870 height 432
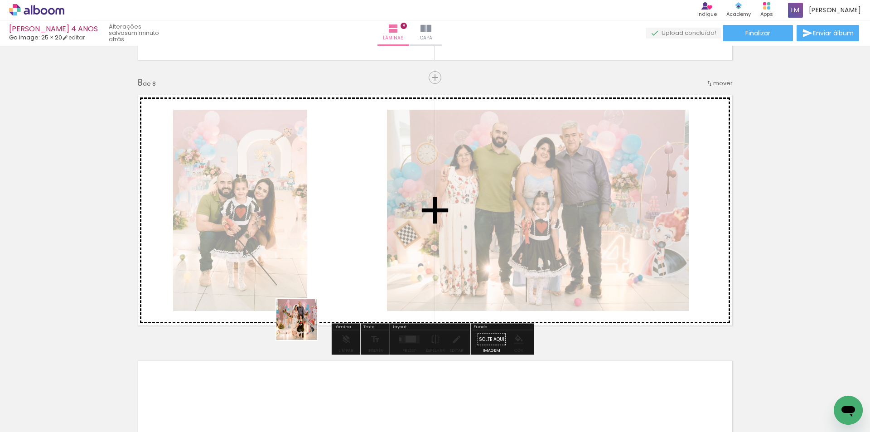
drag, startPoint x: 293, startPoint y: 410, endPoint x: 312, endPoint y: 284, distance: 127.1
click at [312, 284] on quentale-workspace at bounding box center [435, 216] width 870 height 432
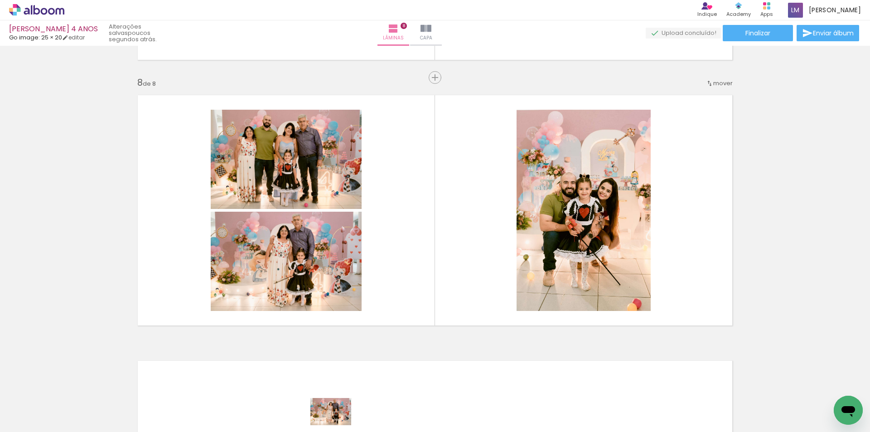
click at [74, 425] on iron-horizontal-list at bounding box center [65, 403] width 18 height 57
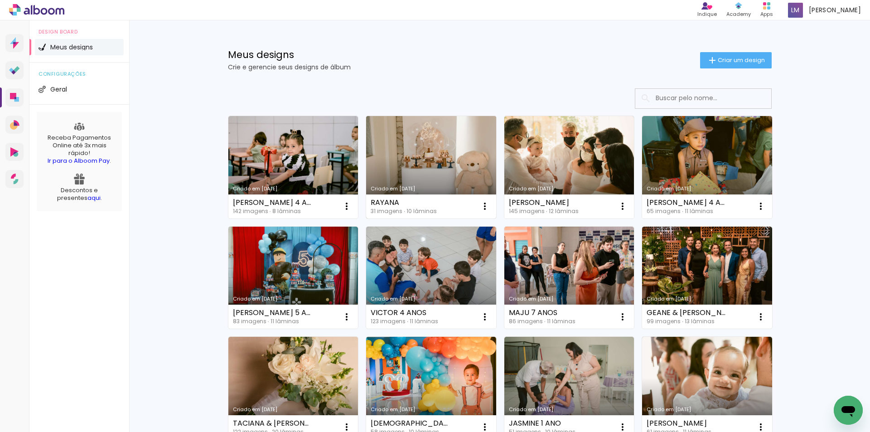
click at [440, 178] on link "Criado em [DATE]" at bounding box center [431, 167] width 130 height 102
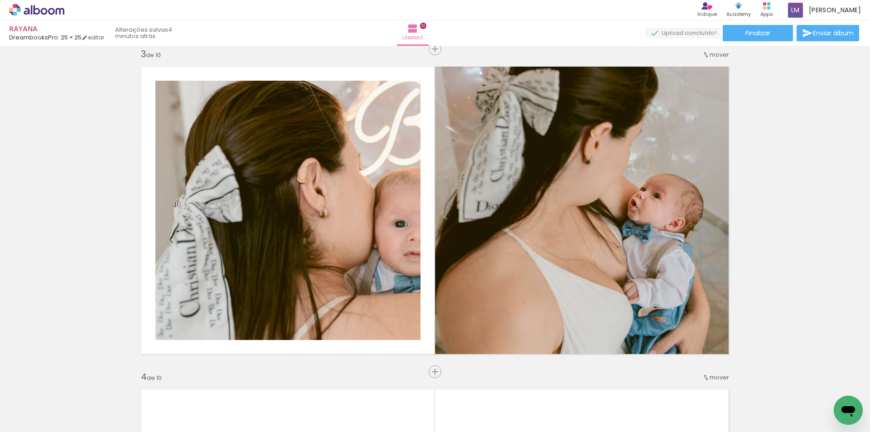
scroll to position [606, 0]
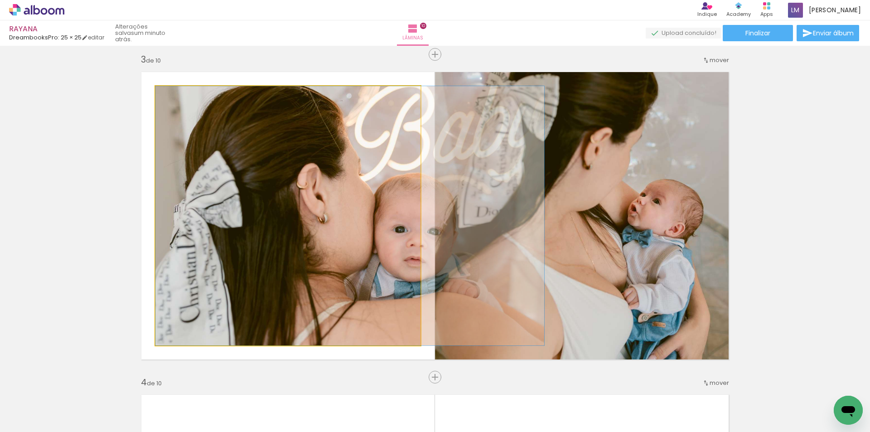
click at [331, 194] on quentale-photo at bounding box center [287, 215] width 265 height 259
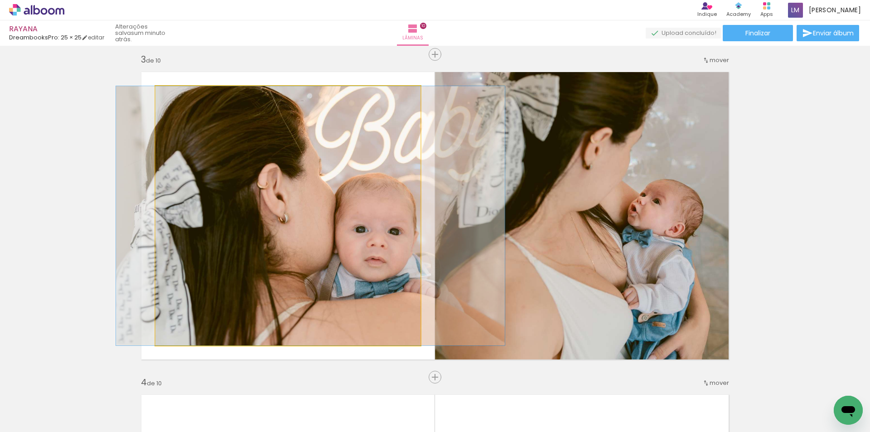
drag, startPoint x: 341, startPoint y: 194, endPoint x: 302, endPoint y: 207, distance: 41.4
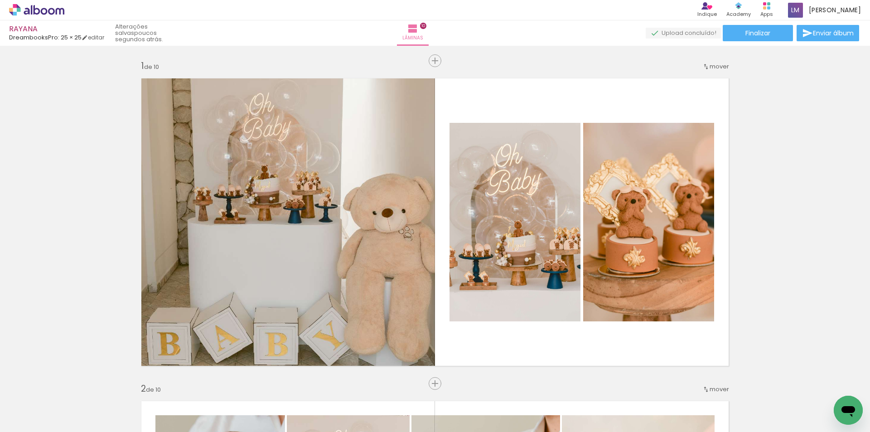
scroll to position [652, 0]
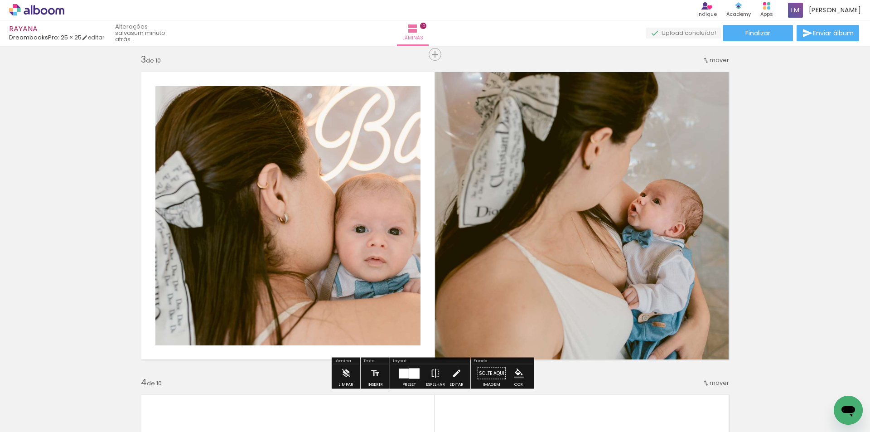
click at [552, 253] on quentale-photo at bounding box center [585, 216] width 300 height 300
click at [472, 262] on quentale-photo at bounding box center [585, 216] width 300 height 300
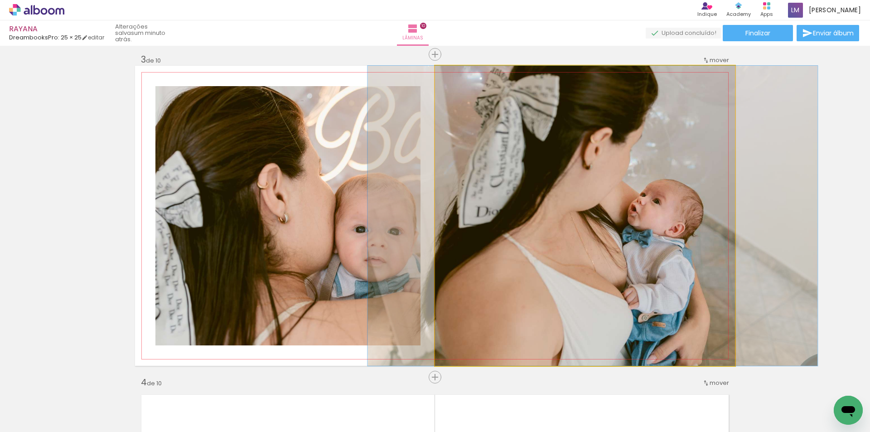
click at [442, 228] on quentale-photo at bounding box center [585, 216] width 300 height 300
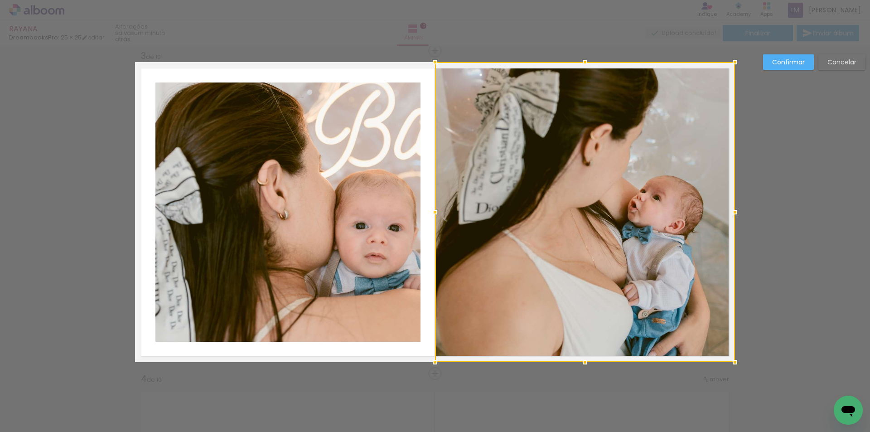
scroll to position [657, 0]
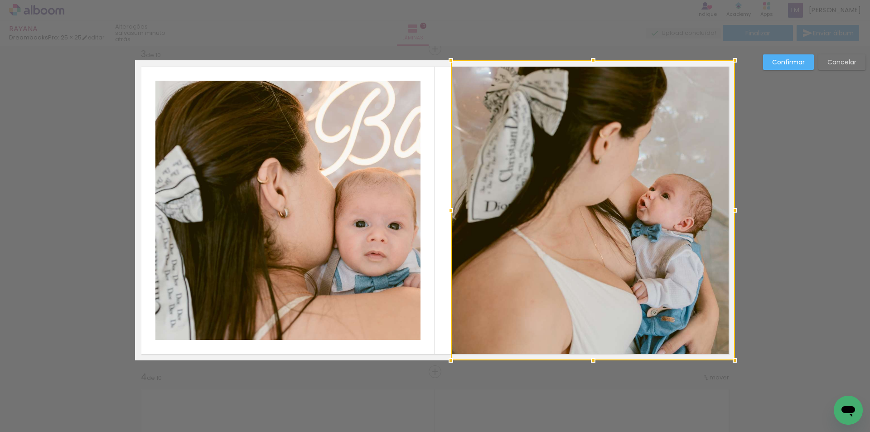
drag, startPoint x: 433, startPoint y: 209, endPoint x: 449, endPoint y: 231, distance: 26.6
click at [451, 231] on div at bounding box center [593, 210] width 284 height 300
click at [407, 233] on quentale-photo at bounding box center [287, 210] width 265 height 259
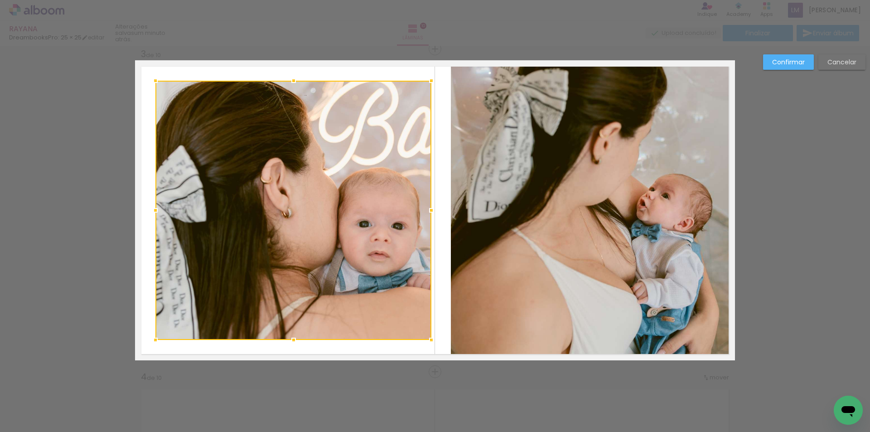
drag, startPoint x: 419, startPoint y: 210, endPoint x: 430, endPoint y: 218, distance: 13.6
click at [430, 218] on div at bounding box center [431, 210] width 18 height 18
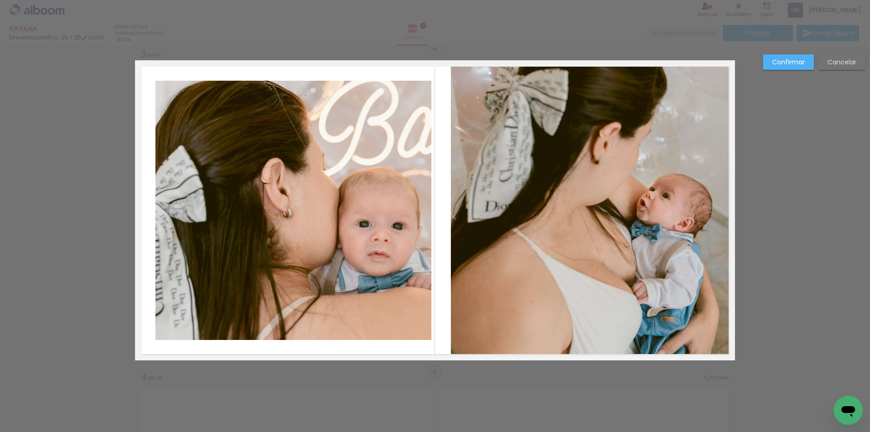
click at [203, 223] on quentale-photo at bounding box center [293, 210] width 276 height 259
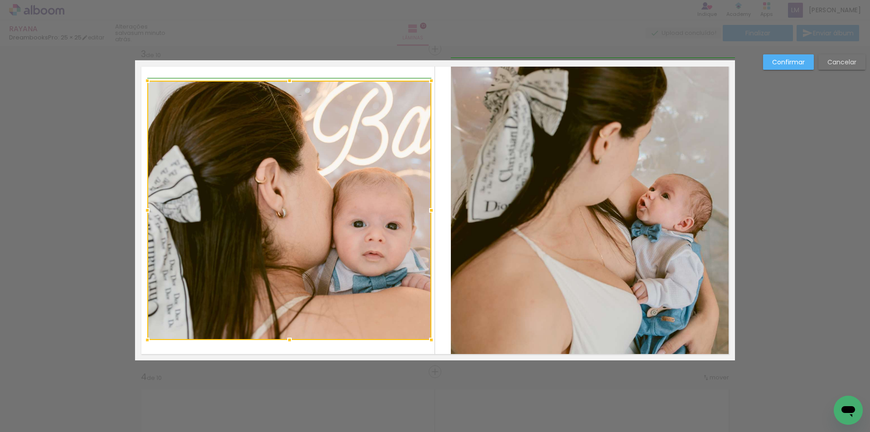
click at [147, 210] on div at bounding box center [147, 210] width 18 height 18
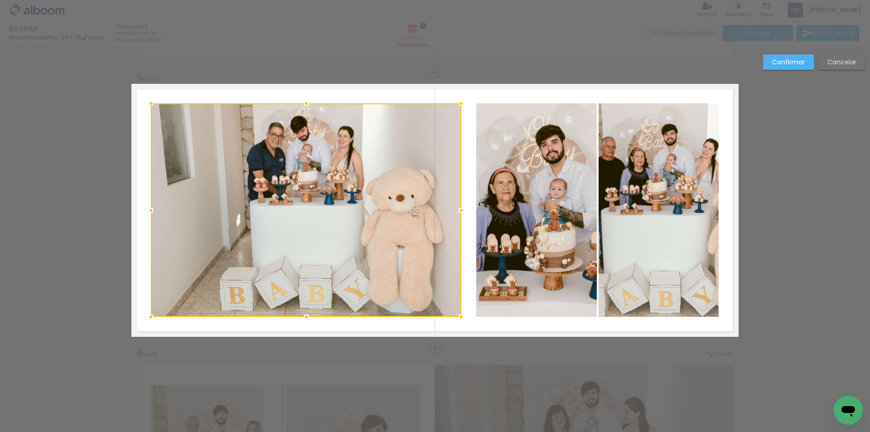
drag, startPoint x: 468, startPoint y: 212, endPoint x: 456, endPoint y: 214, distance: 11.6
click at [456, 214] on div at bounding box center [461, 210] width 18 height 18
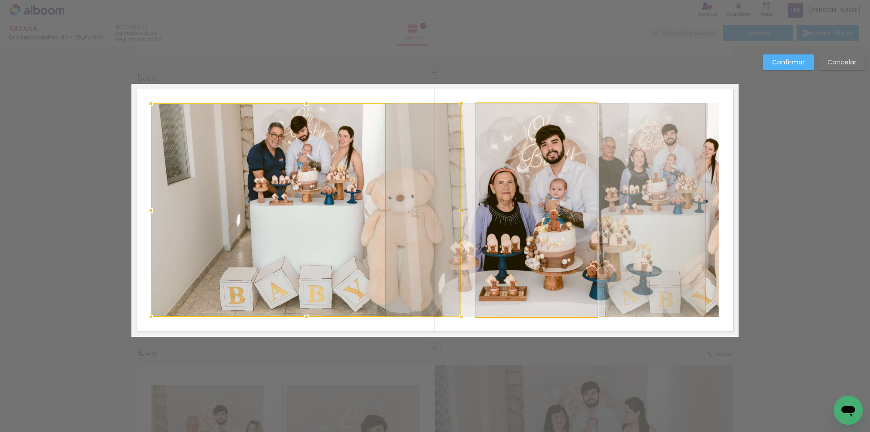
click at [495, 211] on quentale-photo at bounding box center [536, 209] width 121 height 213
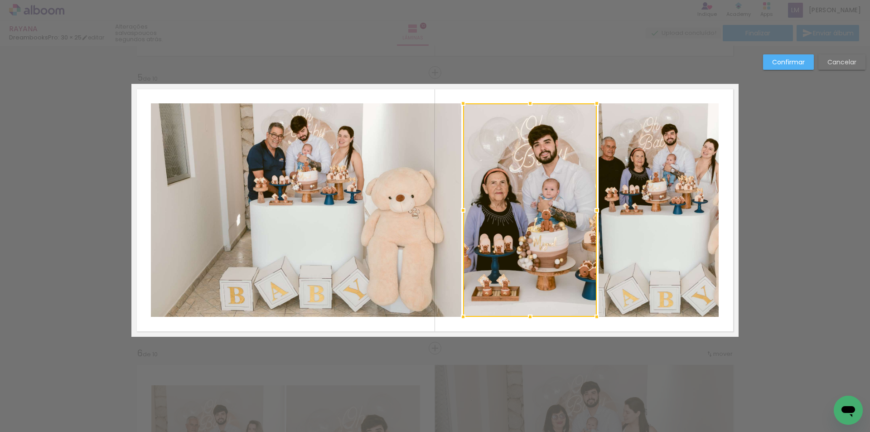
drag, startPoint x: 472, startPoint y: 209, endPoint x: 459, endPoint y: 218, distance: 16.0
click at [459, 218] on div at bounding box center [463, 210] width 18 height 18
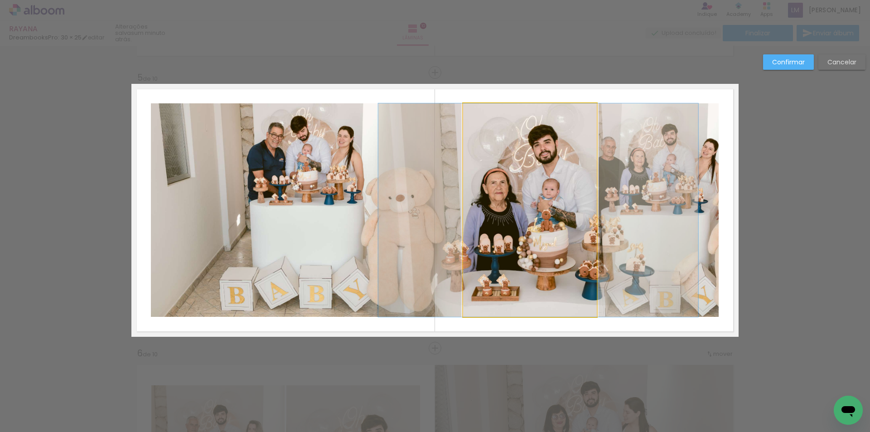
click at [566, 206] on quentale-photo at bounding box center [530, 209] width 134 height 213
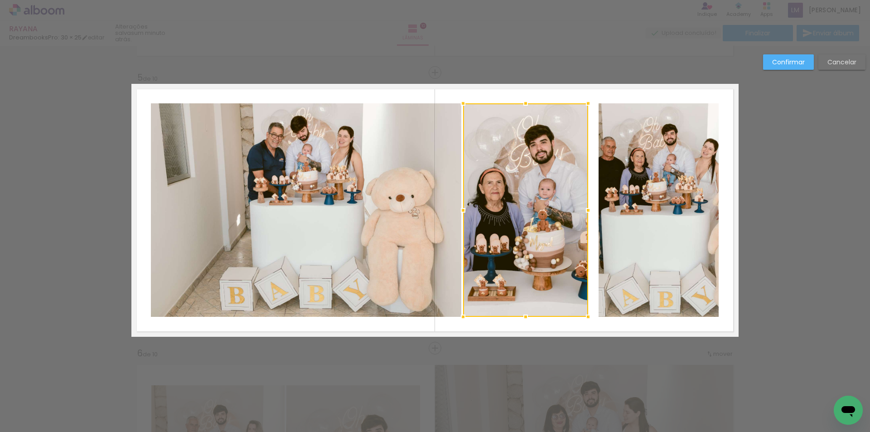
drag, startPoint x: 591, startPoint y: 211, endPoint x: 582, endPoint y: 216, distance: 10.0
click at [582, 216] on div at bounding box center [588, 210] width 18 height 18
click at [609, 207] on quentale-photo at bounding box center [659, 209] width 120 height 213
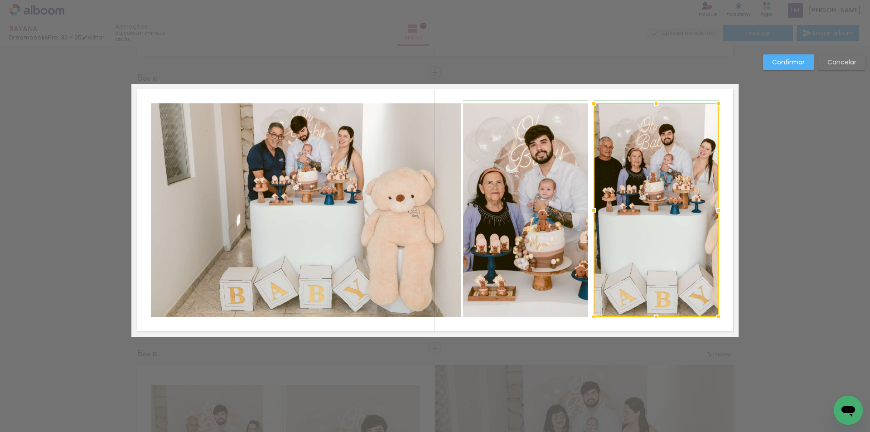
drag, startPoint x: 594, startPoint y: 212, endPoint x: 585, endPoint y: 221, distance: 12.8
click at [585, 221] on album-spread "5 de 10" at bounding box center [434, 210] width 607 height 253
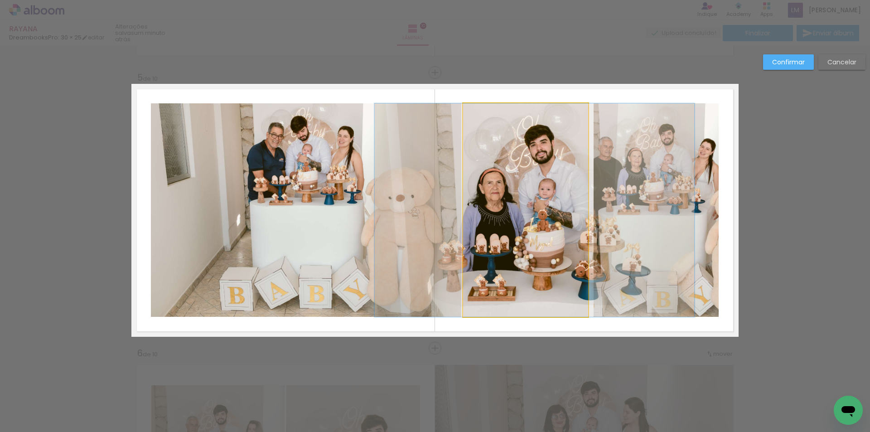
drag, startPoint x: 519, startPoint y: 209, endPoint x: 569, endPoint y: 208, distance: 49.9
click at [519, 209] on quentale-photo at bounding box center [525, 209] width 125 height 213
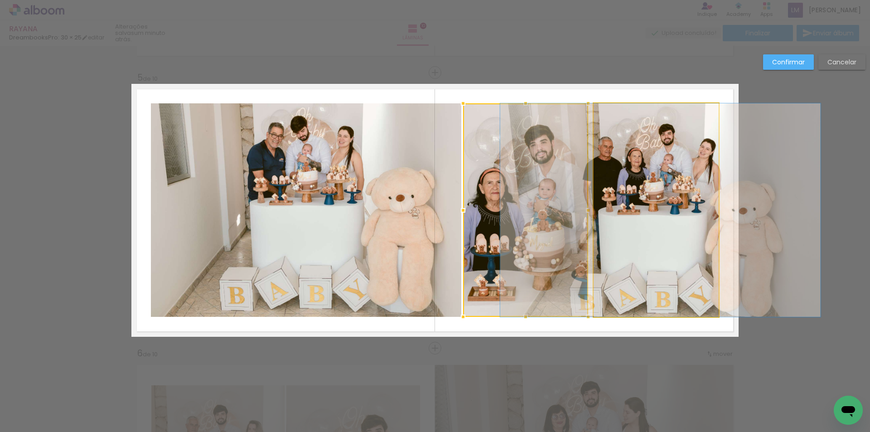
click at [623, 218] on quentale-photo at bounding box center [656, 209] width 125 height 213
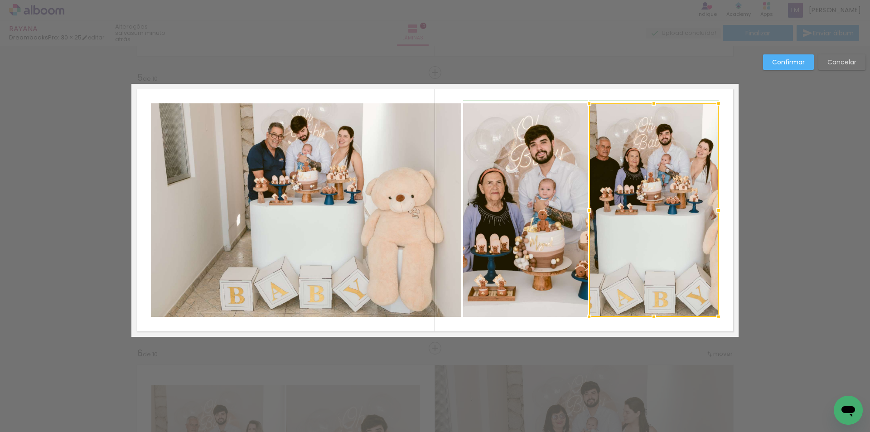
drag, startPoint x: 596, startPoint y: 212, endPoint x: 599, endPoint y: 220, distance: 8.6
click at [599, 220] on div at bounding box center [654, 209] width 130 height 213
click at [533, 199] on quentale-photo at bounding box center [525, 209] width 125 height 213
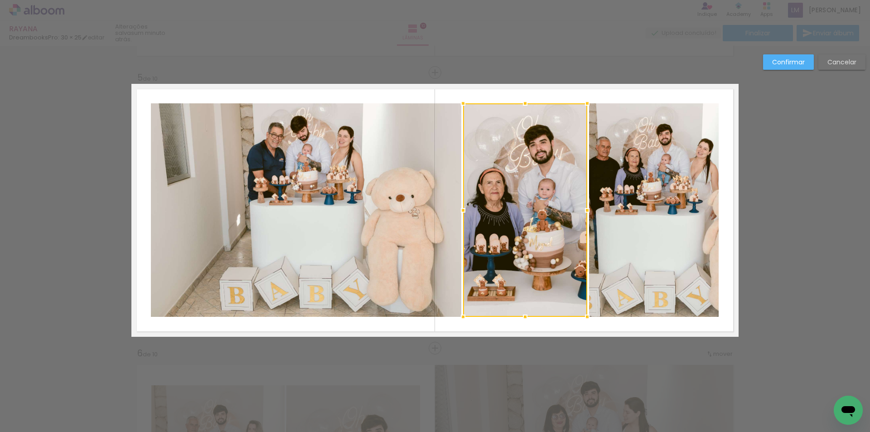
click at [579, 214] on div at bounding box center [587, 210] width 18 height 18
click at [629, 100] on quentale-layouter at bounding box center [434, 210] width 607 height 253
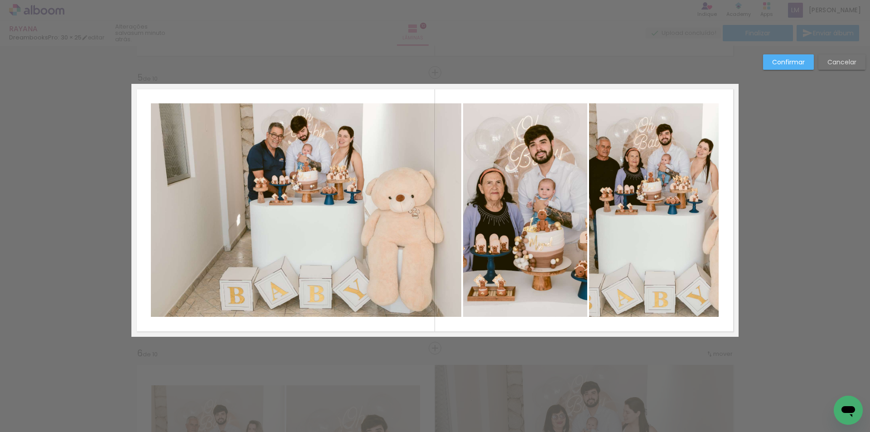
click at [0, 0] on slot "Confirmar" at bounding box center [0, 0] width 0 height 0
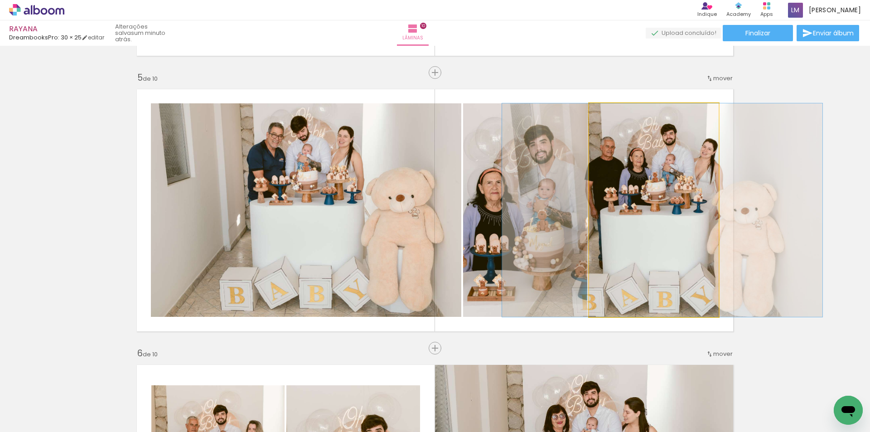
drag, startPoint x: 648, startPoint y: 248, endPoint x: 652, endPoint y: 253, distance: 6.4
click at [658, 216] on quentale-photo at bounding box center [654, 209] width 130 height 213
click at [667, 212] on quentale-photo at bounding box center [654, 209] width 130 height 213
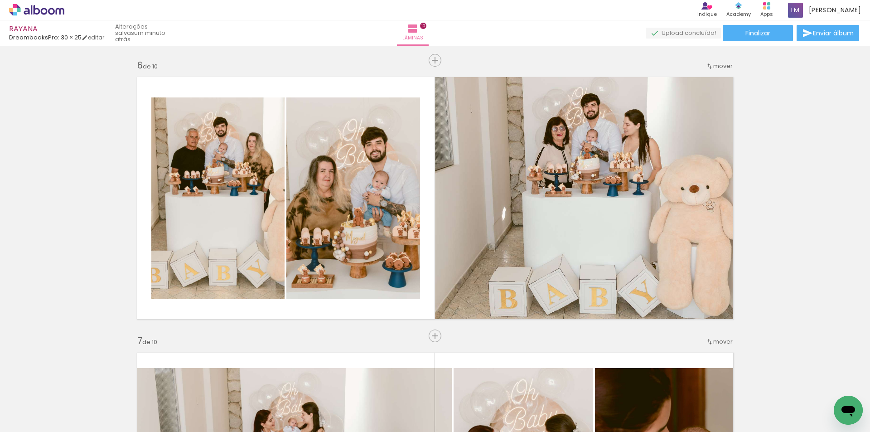
scroll to position [1363, 0]
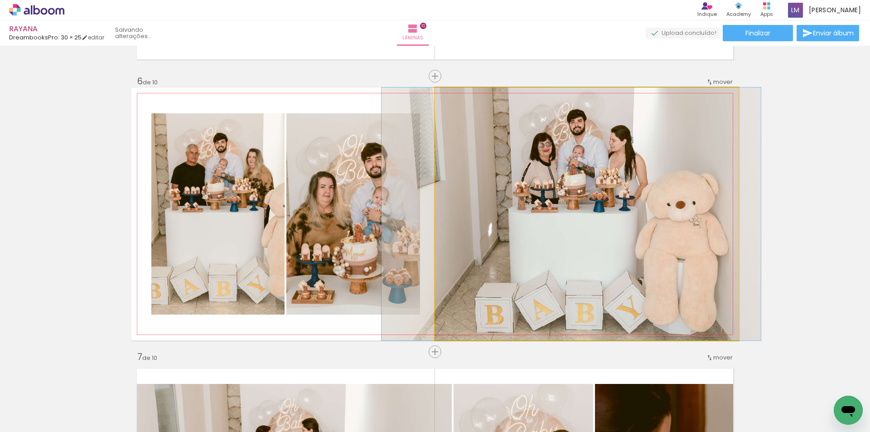
drag, startPoint x: 607, startPoint y: 234, endPoint x: 594, endPoint y: 237, distance: 13.8
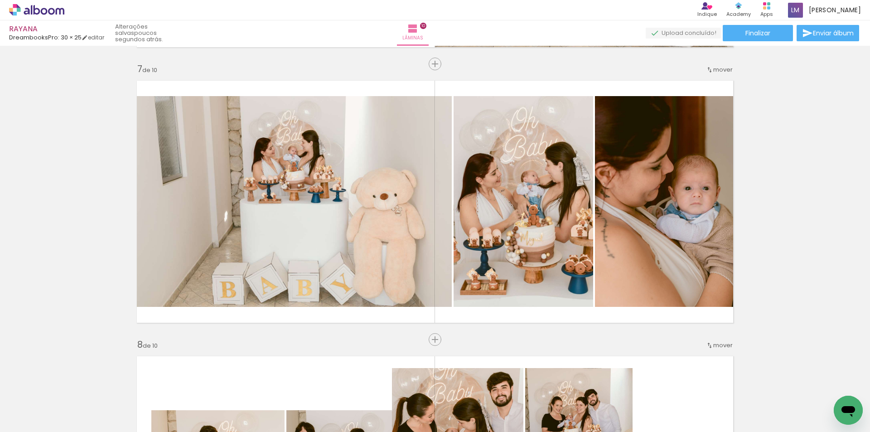
scroll to position [1634, 0]
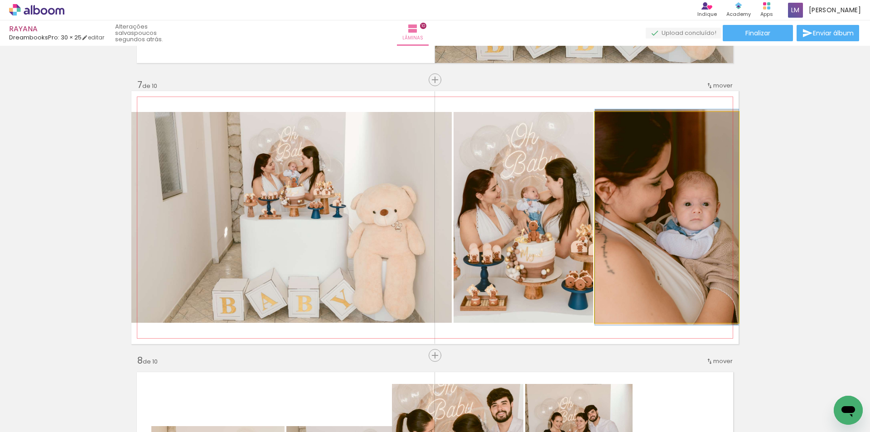
click at [638, 256] on quentale-photo at bounding box center [667, 217] width 144 height 211
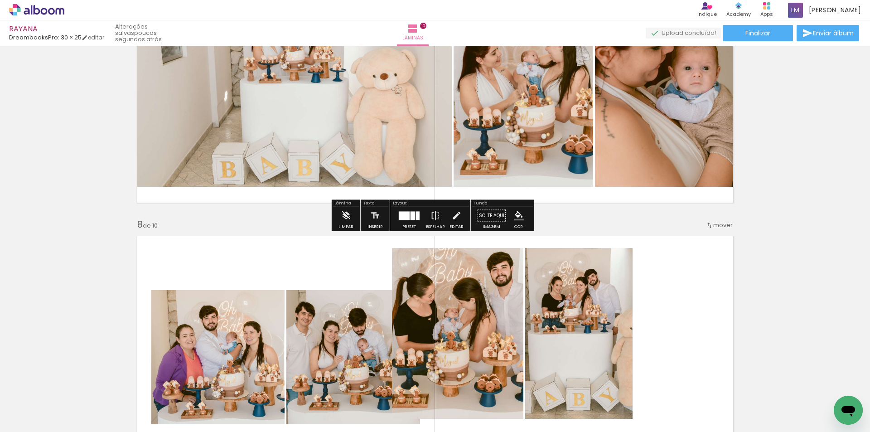
scroll to position [1906, 0]
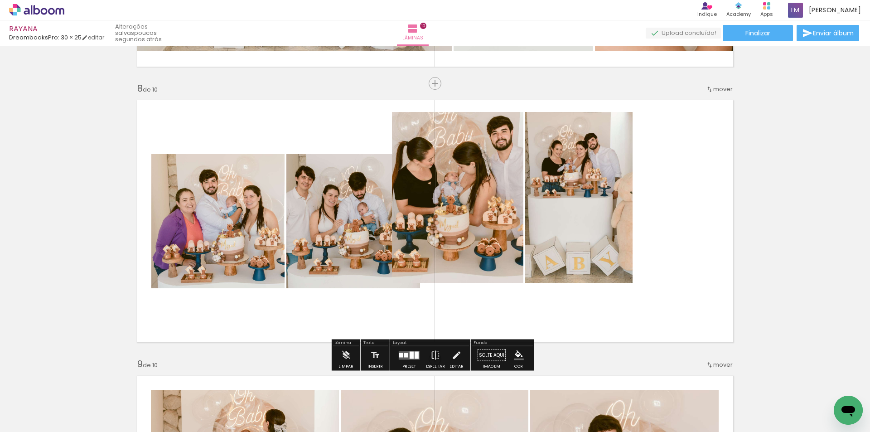
click at [574, 219] on quentale-photo at bounding box center [578, 197] width 107 height 171
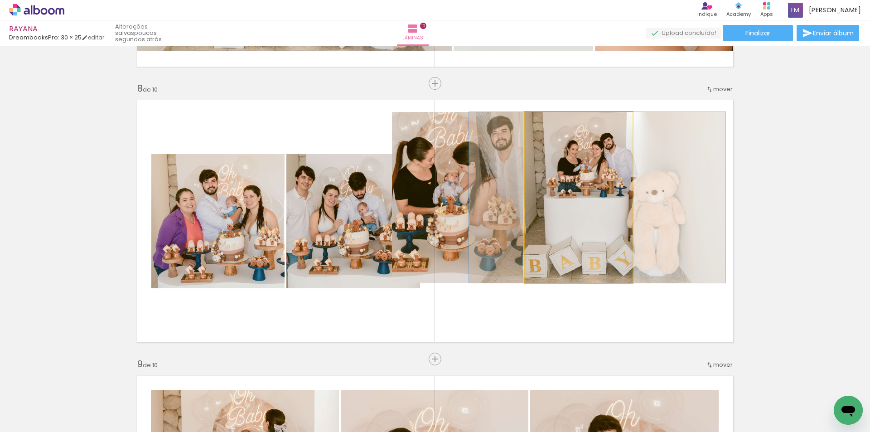
drag, startPoint x: 579, startPoint y: 212, endPoint x: 593, endPoint y: 234, distance: 25.9
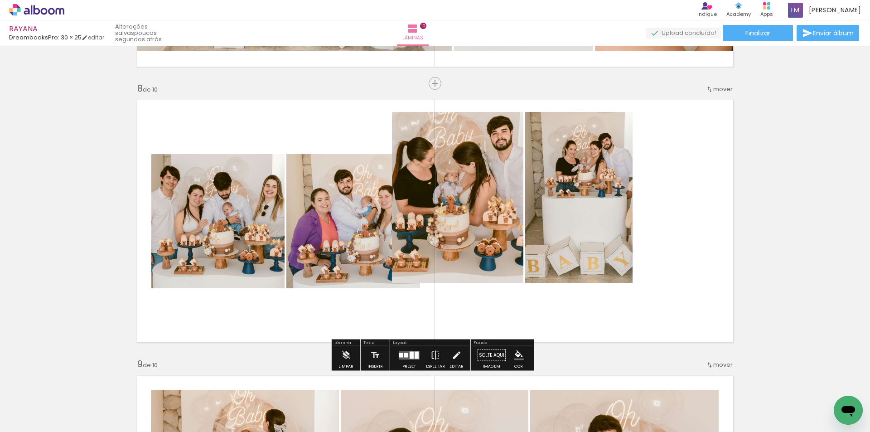
click at [599, 257] on quentale-photo at bounding box center [578, 197] width 107 height 171
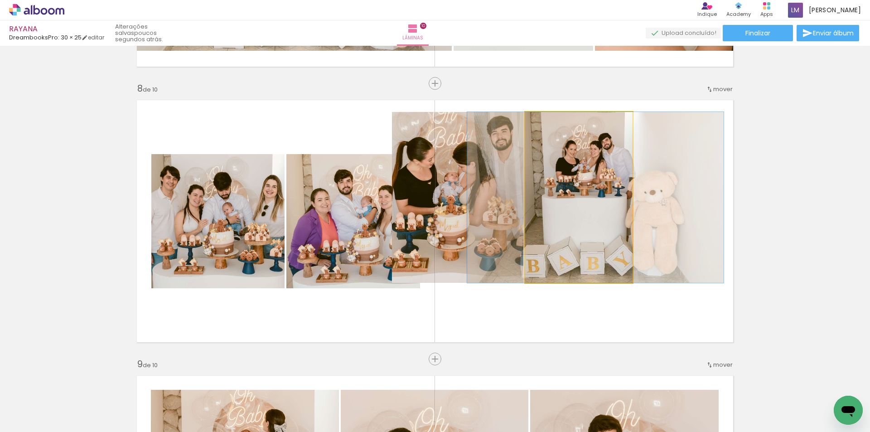
click at [614, 280] on quentale-photo at bounding box center [578, 197] width 107 height 171
click at [613, 280] on quentale-photo at bounding box center [578, 197] width 107 height 171
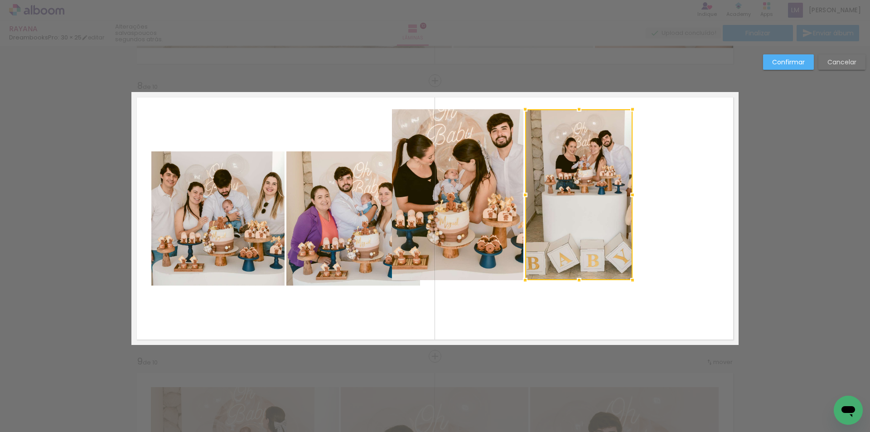
click at [613, 280] on album-spread "8 de 10" at bounding box center [434, 218] width 607 height 253
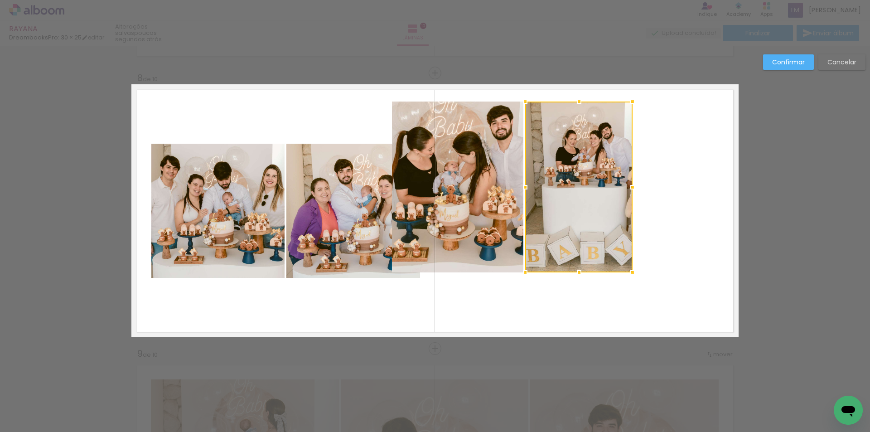
scroll to position [1917, 0]
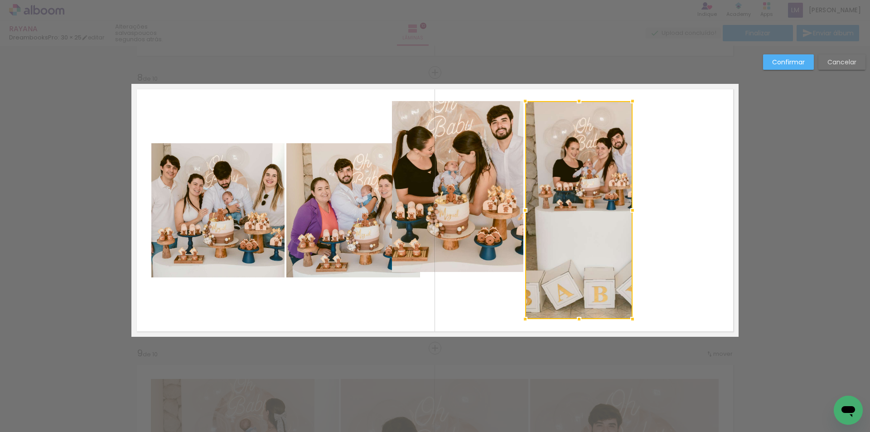
drag, startPoint x: 577, startPoint y: 272, endPoint x: 593, endPoint y: 320, distance: 49.6
click at [593, 320] on album-spread "8 de 10" at bounding box center [434, 210] width 607 height 253
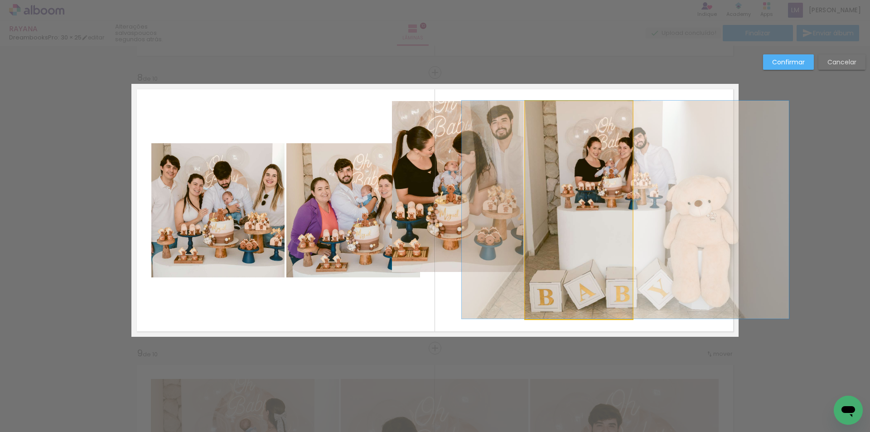
drag, startPoint x: 582, startPoint y: 262, endPoint x: 605, endPoint y: 249, distance: 25.8
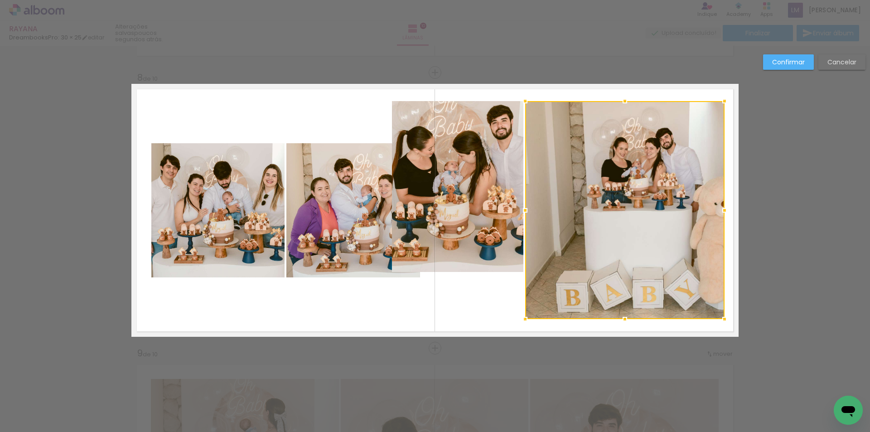
drag, startPoint x: 630, startPoint y: 210, endPoint x: 722, endPoint y: 225, distance: 93.2
click at [722, 225] on album-spread "8 de 10" at bounding box center [434, 210] width 607 height 253
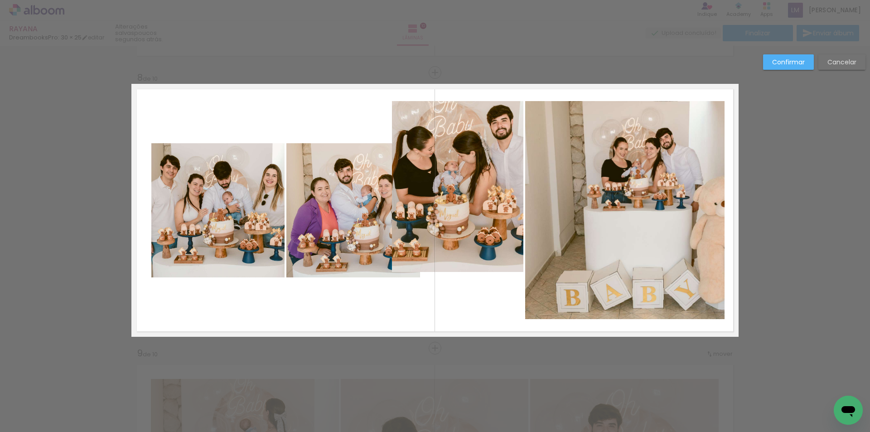
click at [612, 217] on quentale-photo at bounding box center [624, 210] width 199 height 218
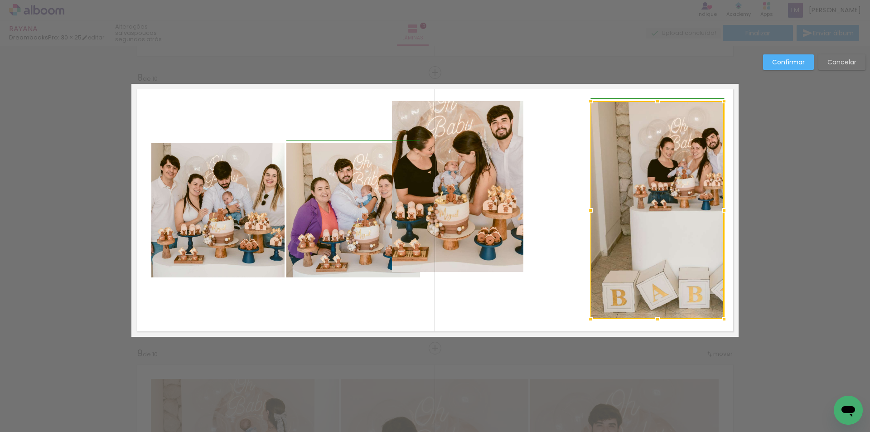
drag, startPoint x: 525, startPoint y: 211, endPoint x: 589, endPoint y: 232, distance: 67.4
click at [591, 232] on div at bounding box center [658, 210] width 134 height 218
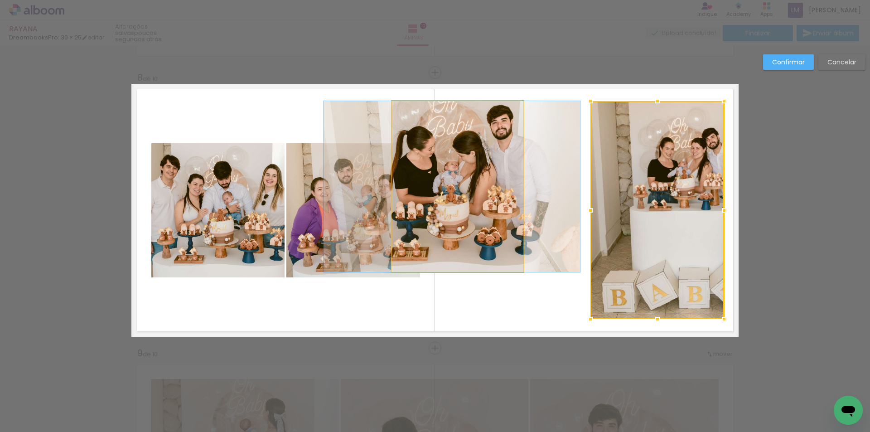
click at [446, 195] on quentale-photo at bounding box center [457, 186] width 131 height 171
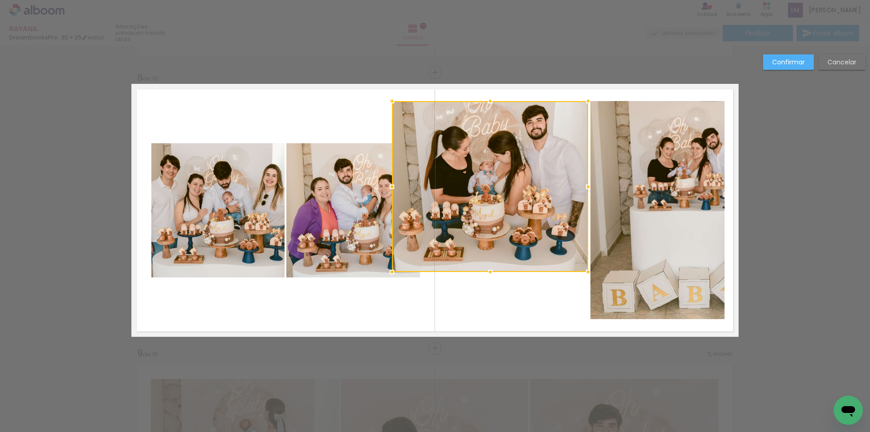
drag, startPoint x: 520, startPoint y: 189, endPoint x: 586, endPoint y: 207, distance: 68.5
click at [586, 207] on album-spread "8 de 10" at bounding box center [434, 210] width 607 height 253
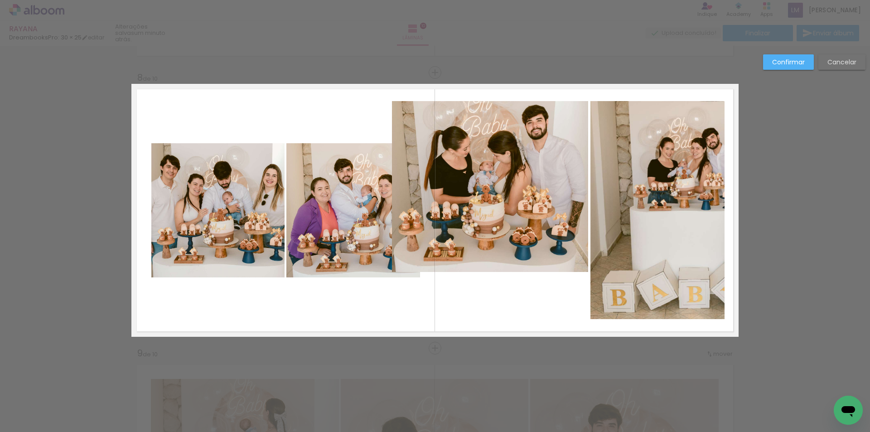
click at [560, 194] on quentale-photo at bounding box center [490, 186] width 196 height 171
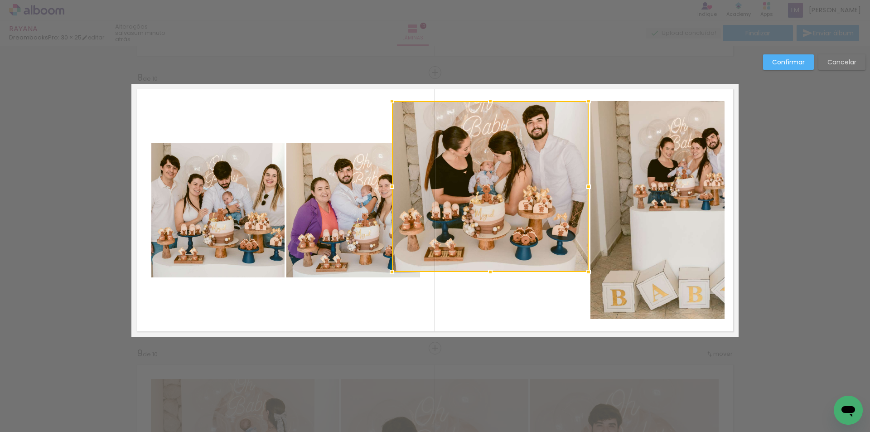
click at [585, 191] on div at bounding box center [589, 187] width 18 height 18
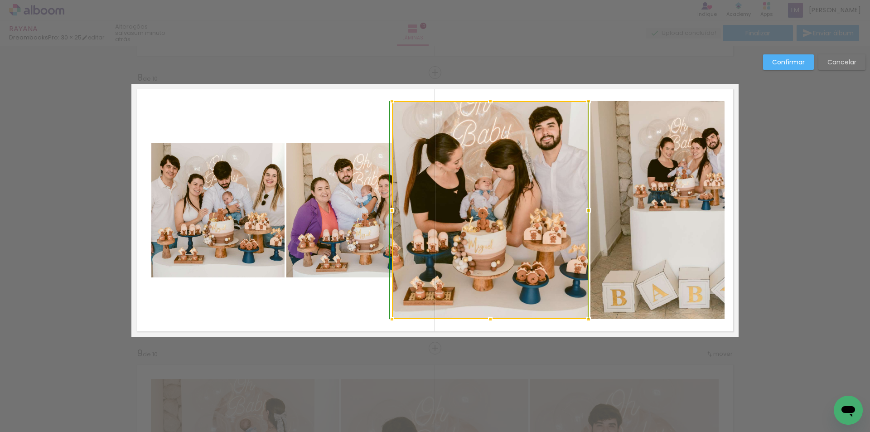
drag, startPoint x: 489, startPoint y: 272, endPoint x: 488, endPoint y: 316, distance: 44.4
click at [488, 316] on div at bounding box center [490, 319] width 18 height 18
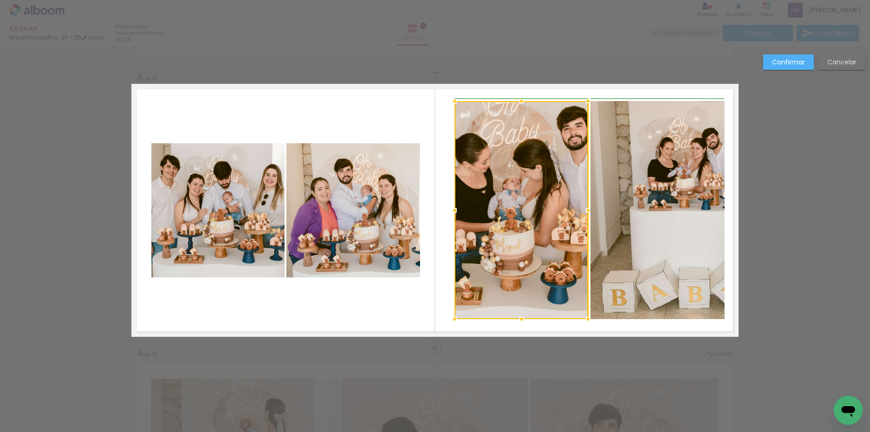
drag, startPoint x: 392, startPoint y: 210, endPoint x: 452, endPoint y: 225, distance: 62.0
click at [455, 225] on div at bounding box center [522, 210] width 134 height 218
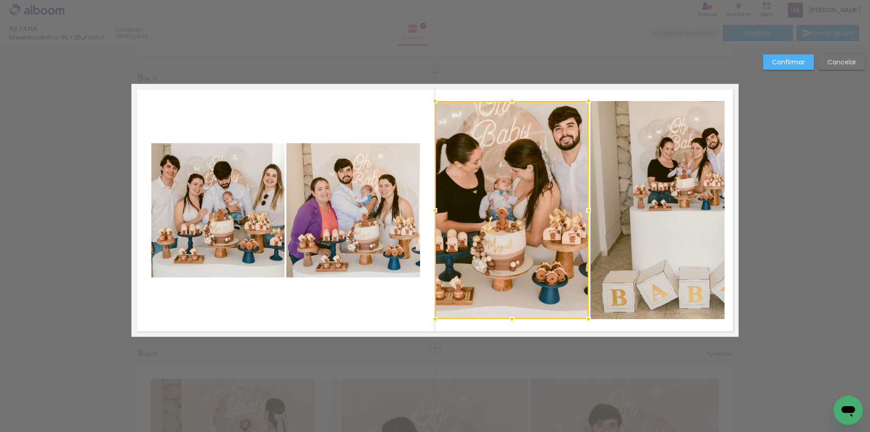
drag, startPoint x: 452, startPoint y: 212, endPoint x: 435, endPoint y: 218, distance: 18.4
click at [435, 218] on div at bounding box center [435, 210] width 18 height 18
click at [506, 222] on div at bounding box center [512, 210] width 154 height 218
click at [781, 67] on paper-button "Confirmar" at bounding box center [788, 61] width 51 height 15
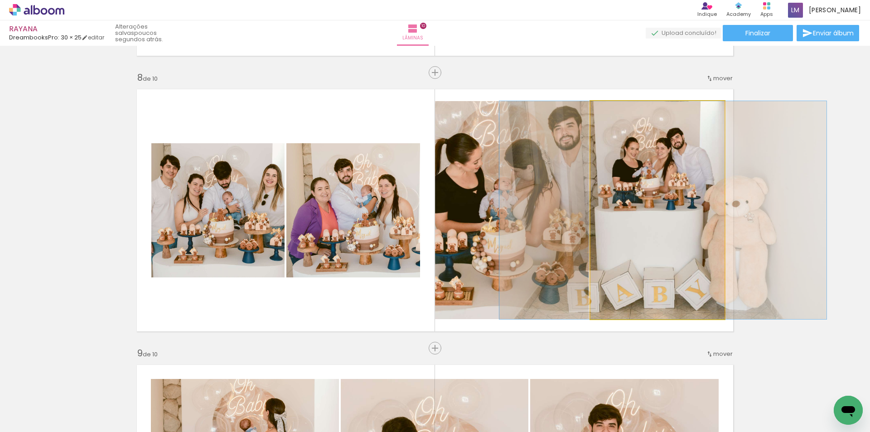
drag, startPoint x: 685, startPoint y: 188, endPoint x: 592, endPoint y: 212, distance: 96.4
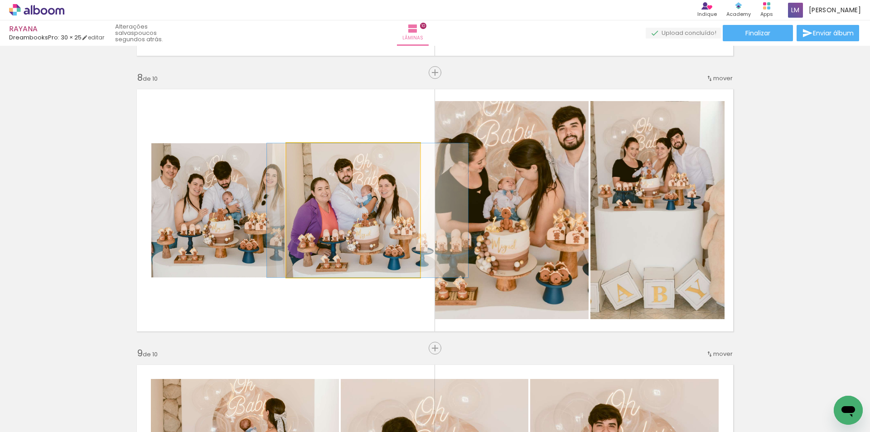
click at [339, 223] on quentale-photo at bounding box center [353, 210] width 134 height 134
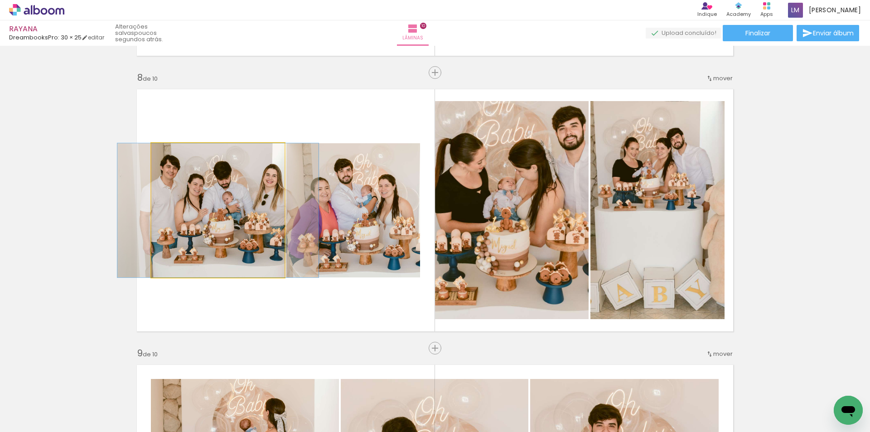
click at [234, 223] on quentale-photo at bounding box center [217, 210] width 133 height 134
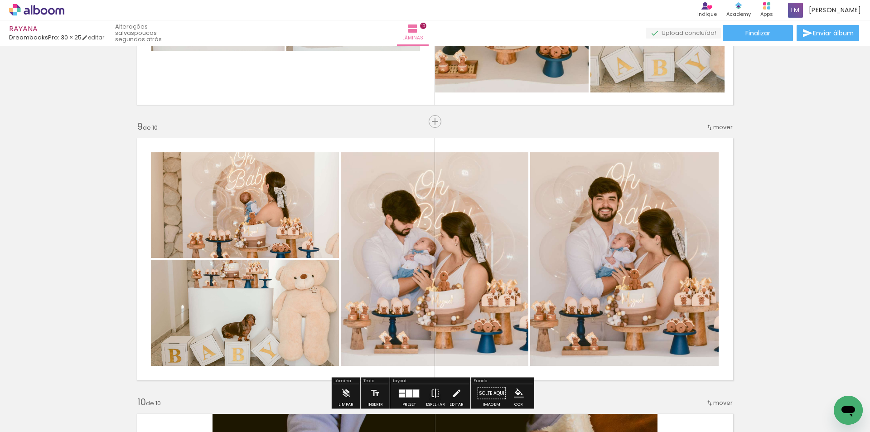
scroll to position [2235, 0]
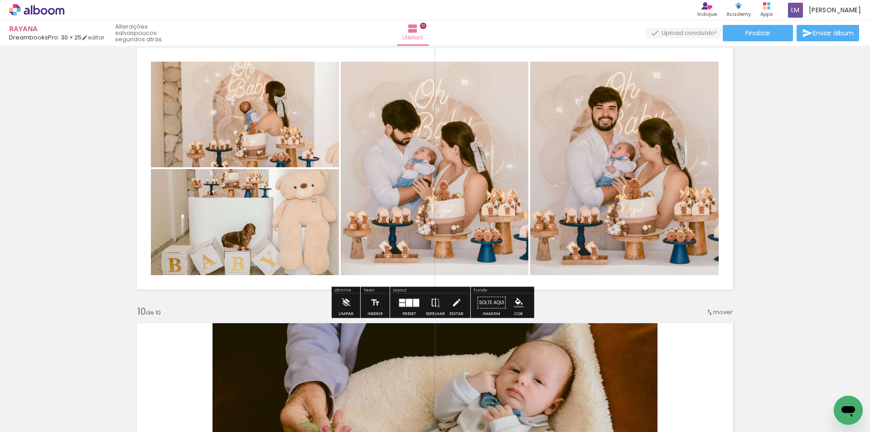
click at [437, 306] on iron-icon at bounding box center [436, 303] width 10 height 18
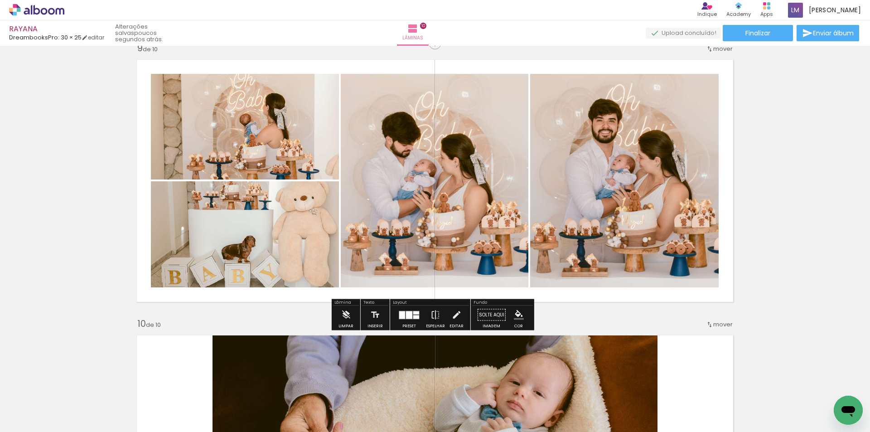
scroll to position [2189, 0]
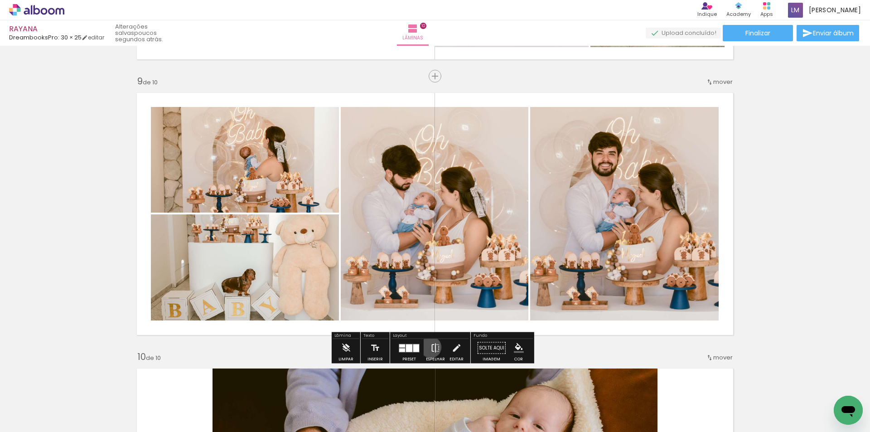
click at [431, 347] on iron-icon at bounding box center [436, 348] width 10 height 18
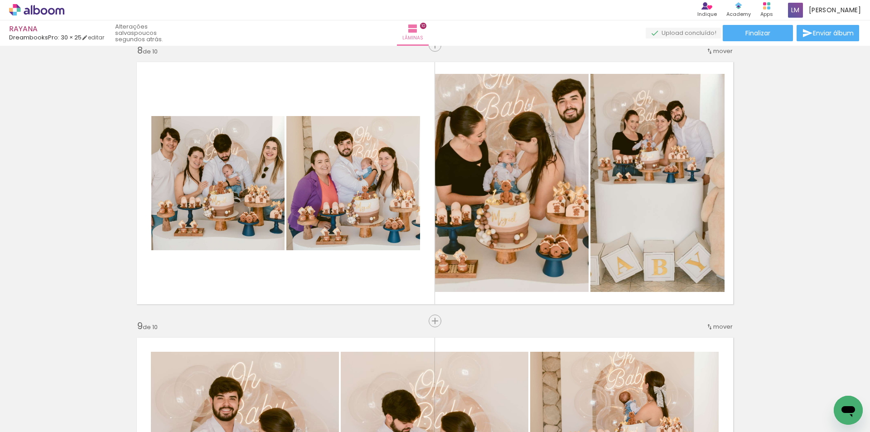
scroll to position [1827, 0]
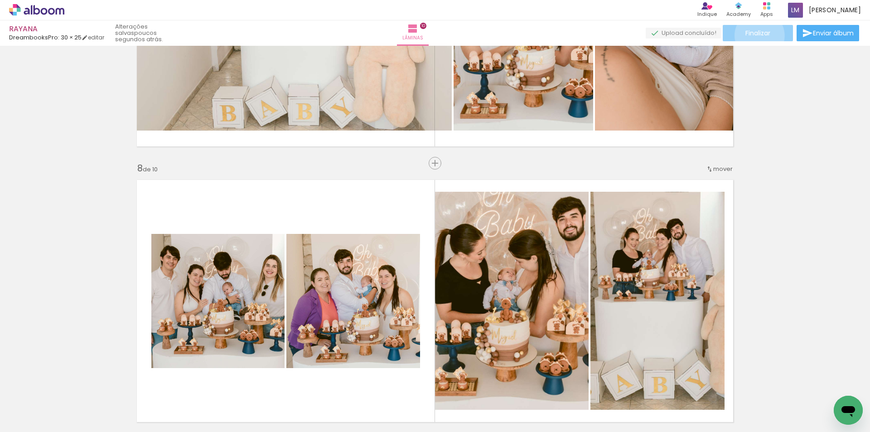
click at [756, 35] on span "Finalizar" at bounding box center [758, 33] width 25 height 6
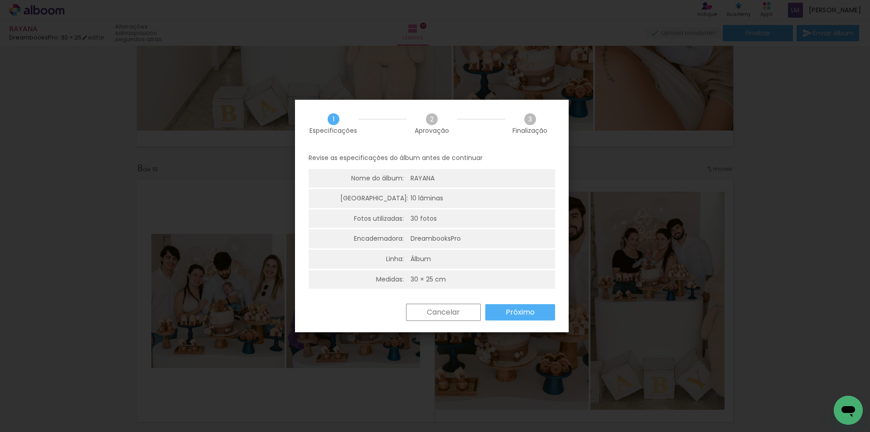
click at [0, 0] on slot "Cancelar" at bounding box center [0, 0] width 0 height 0
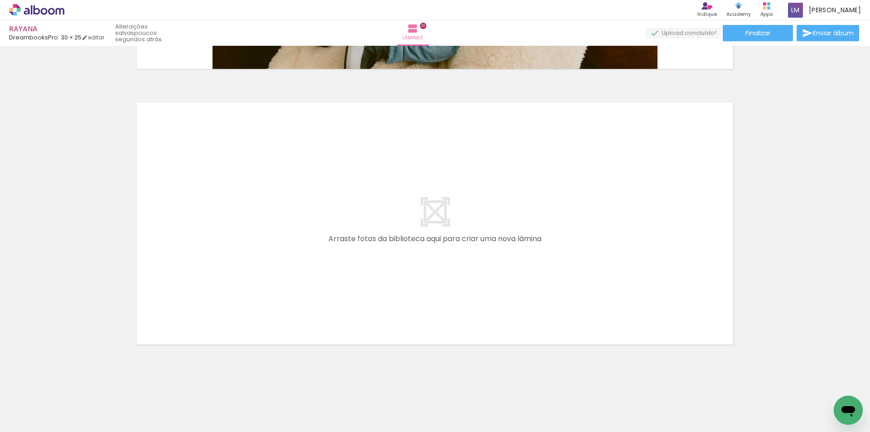
scroll to position [2744, 0]
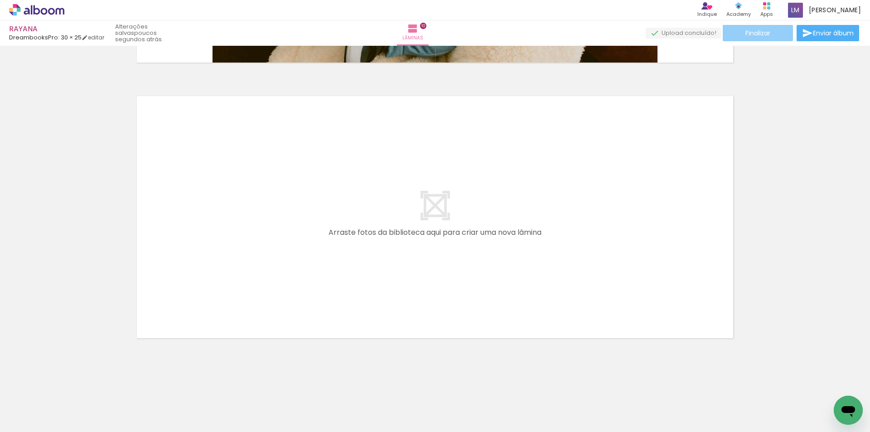
click at [749, 33] on span "Finalizar" at bounding box center [758, 33] width 25 height 6
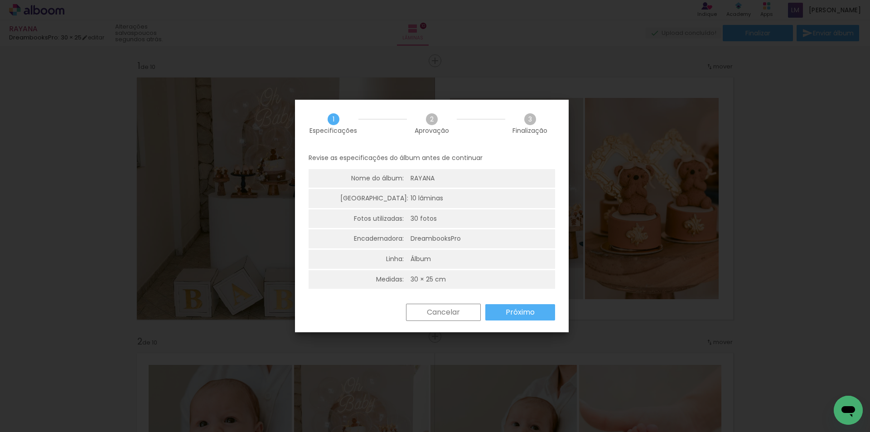
scroll to position [2744, 0]
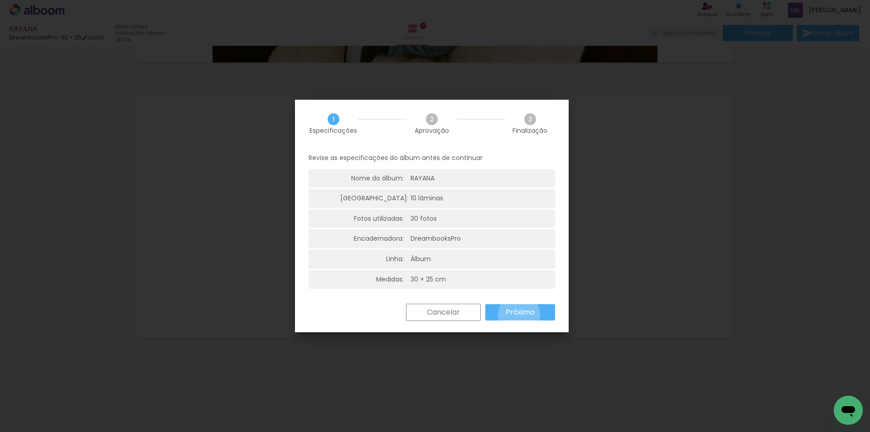
click at [0, 0] on slot "Próximo" at bounding box center [0, 0] width 0 height 0
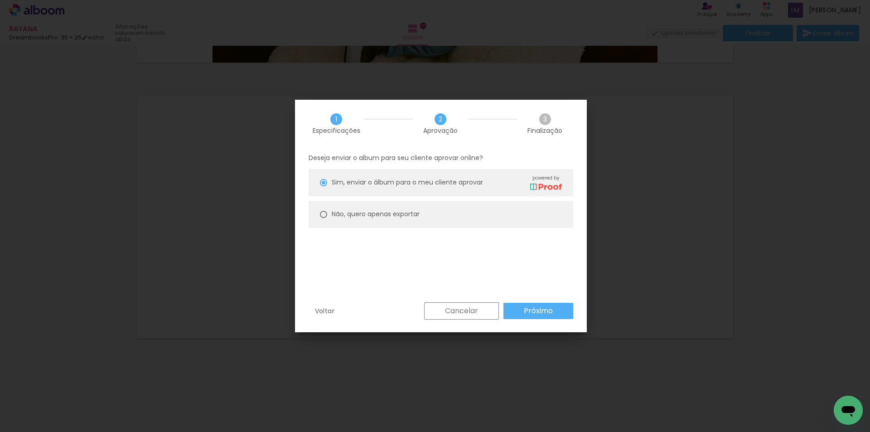
click at [0, 0] on slot "Não, quero apenas exportar" at bounding box center [0, 0] width 0 height 0
type paper-radio-button "on"
click at [0, 0] on slot "Próximo" at bounding box center [0, 0] width 0 height 0
type input "Alta, 300 DPI"
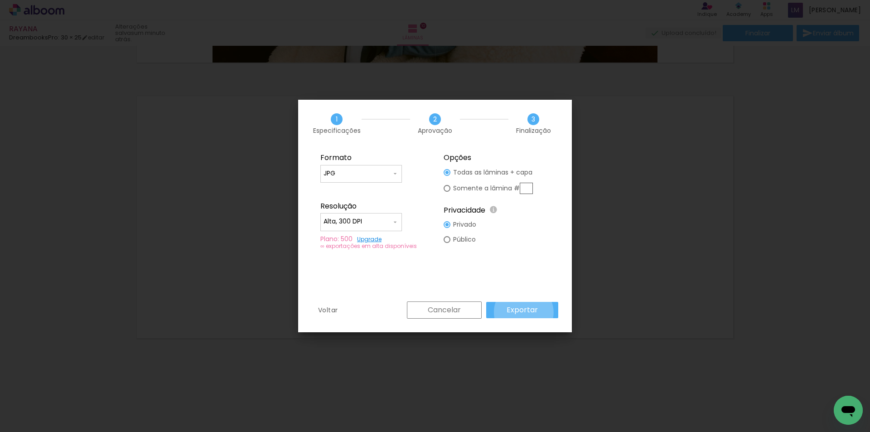
click at [0, 0] on slot "Exportar" at bounding box center [0, 0] width 0 height 0
